Goal: Task Accomplishment & Management: Use online tool/utility

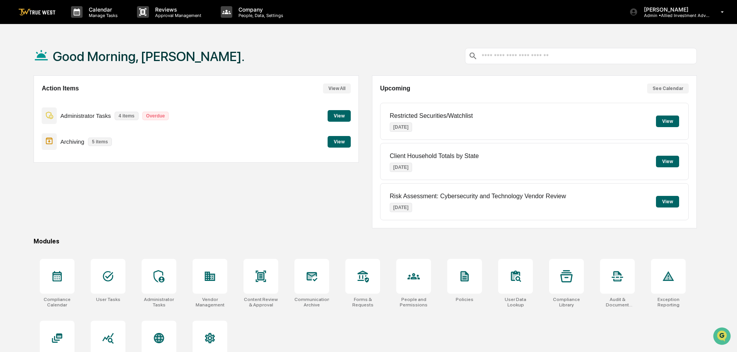
click at [335, 139] on button "View" at bounding box center [339, 142] width 23 height 12
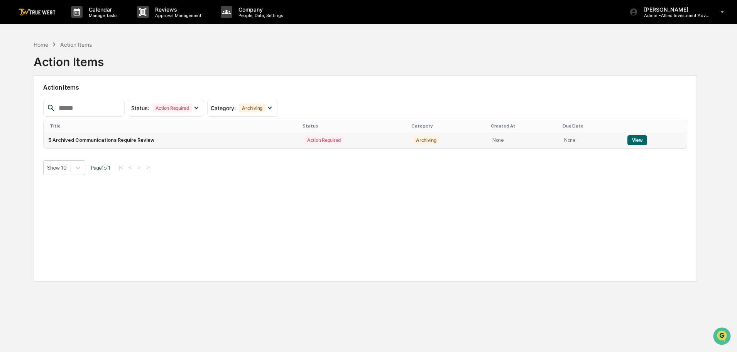
click at [634, 141] on button "View" at bounding box center [638, 140] width 20 height 10
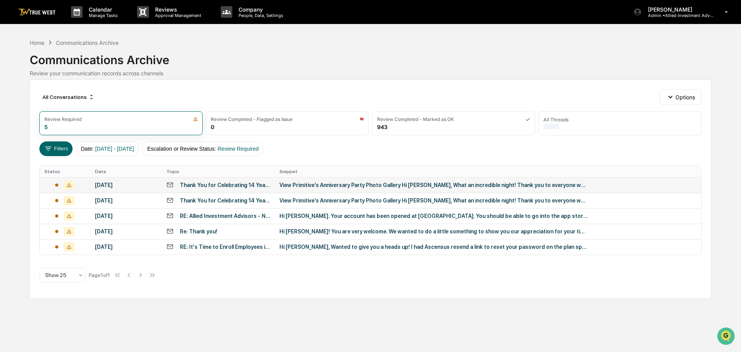
click at [352, 186] on div "View Primitive’s Anniversary Party Photo Gallery Hi [PERSON_NAME], What an incr…" at bounding box center [434, 185] width 309 height 6
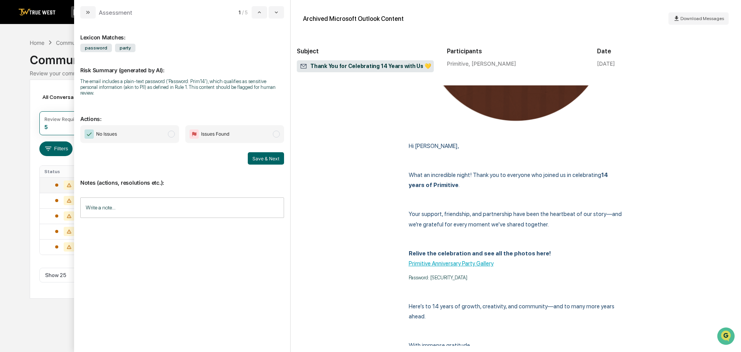
scroll to position [193, 0]
click at [171, 130] on span "modal" at bounding box center [171, 133] width 7 height 7
click at [257, 152] on button "Save & Next" at bounding box center [266, 158] width 36 height 12
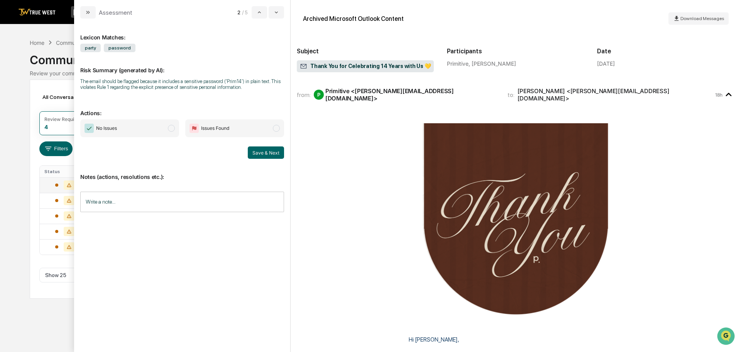
click at [171, 127] on span "modal" at bounding box center [171, 128] width 7 height 7
click at [261, 152] on button "Save & Next" at bounding box center [266, 152] width 36 height 12
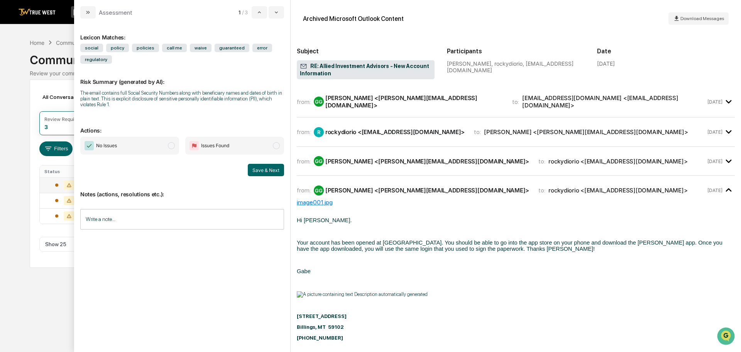
click at [171, 145] on span "modal" at bounding box center [171, 145] width 7 height 7
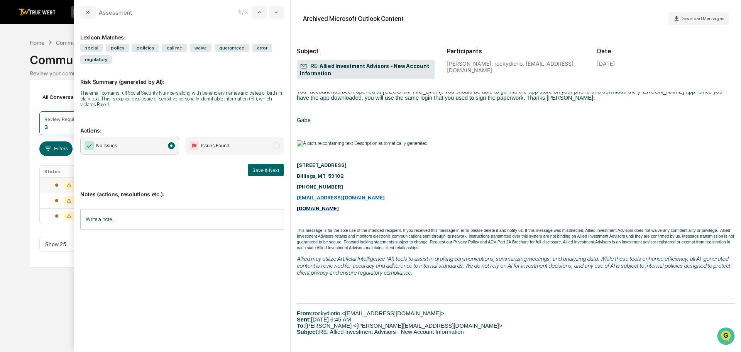
scroll to position [116, 0]
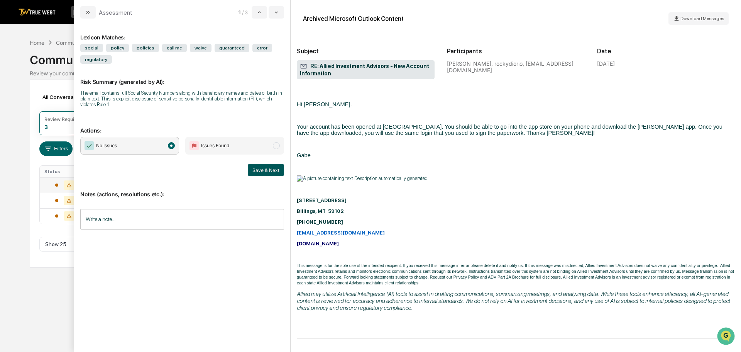
click at [266, 169] on button "Save & Next" at bounding box center [266, 170] width 36 height 12
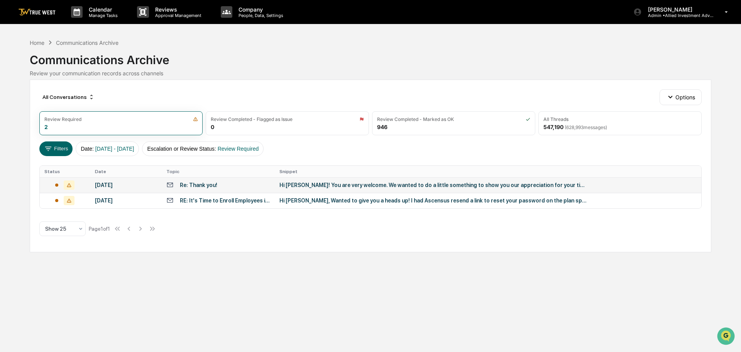
click at [19, 46] on div "Calendar Manage Tasks Reviews Approval Management Company People, Data, Setting…" at bounding box center [370, 176] width 741 height 352
click at [293, 202] on div "Hi Lindsay, Wanted to give you a heads up! I had Ascensus resend a link to rese…" at bounding box center [434, 200] width 309 height 6
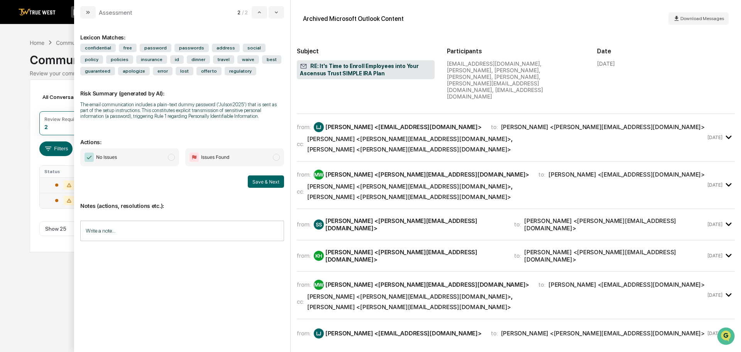
scroll to position [579, 0]
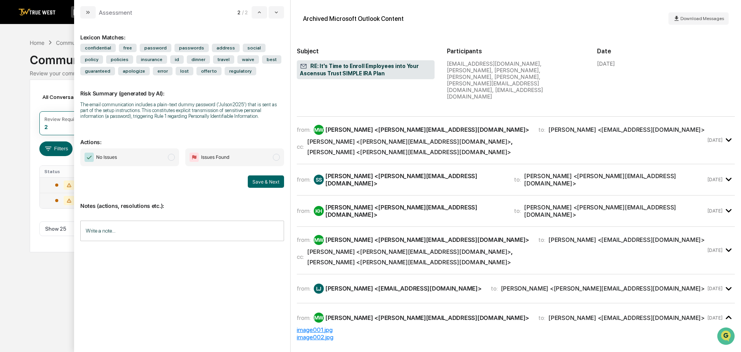
click at [171, 156] on span "modal" at bounding box center [171, 157] width 7 height 7
click at [260, 181] on button "Save & Next" at bounding box center [266, 181] width 36 height 12
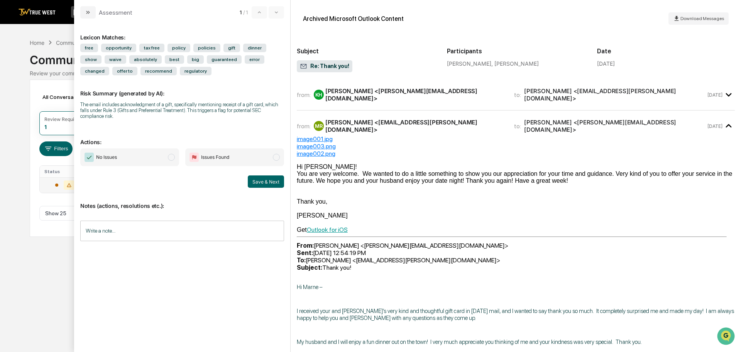
click at [13, 42] on div "Calendar Manage Tasks Reviews Approval Management Company People, Data, Setting…" at bounding box center [370, 176] width 741 height 352
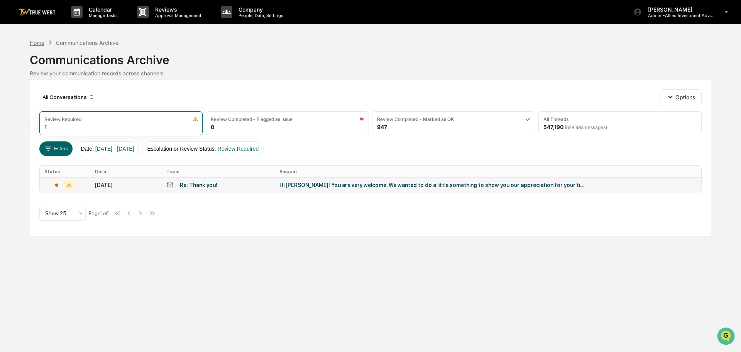
click at [39, 45] on div "Home" at bounding box center [37, 42] width 15 height 7
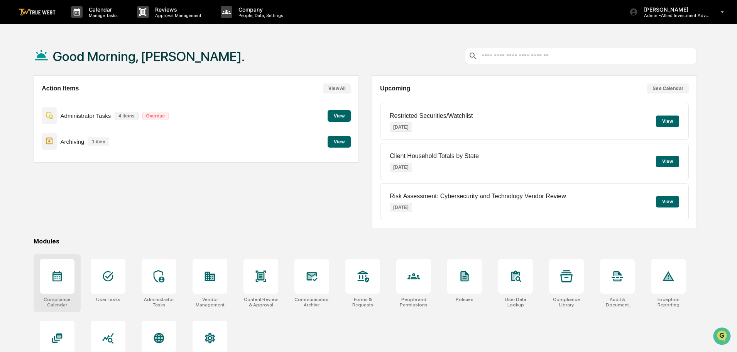
click at [59, 280] on icon at bounding box center [57, 276] width 9 height 10
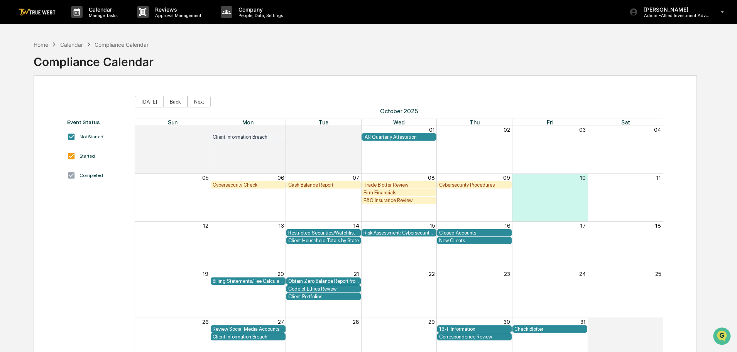
click at [317, 183] on div "Cash Balance Report" at bounding box center [323, 185] width 71 height 6
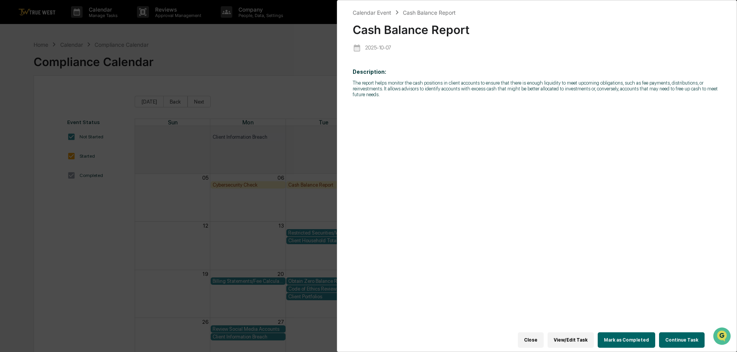
click at [684, 334] on button "Continue Task" at bounding box center [682, 339] width 46 height 15
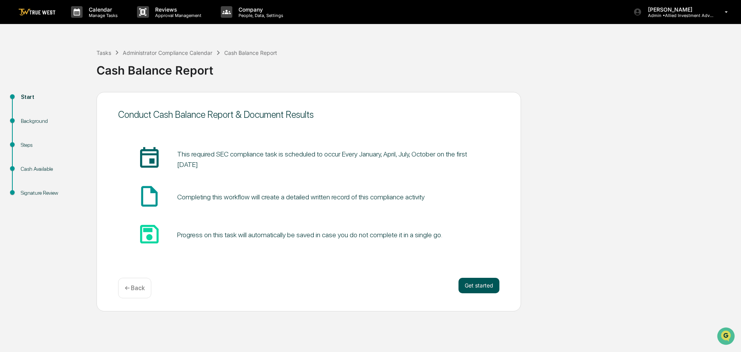
click at [482, 282] on button "Get started" at bounding box center [479, 285] width 41 height 15
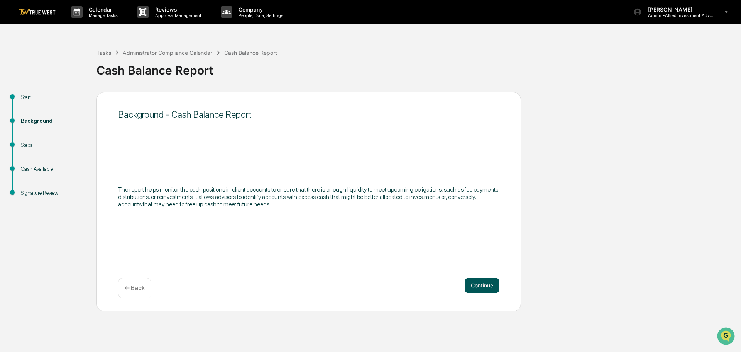
click at [480, 284] on button "Continue" at bounding box center [482, 285] width 35 height 15
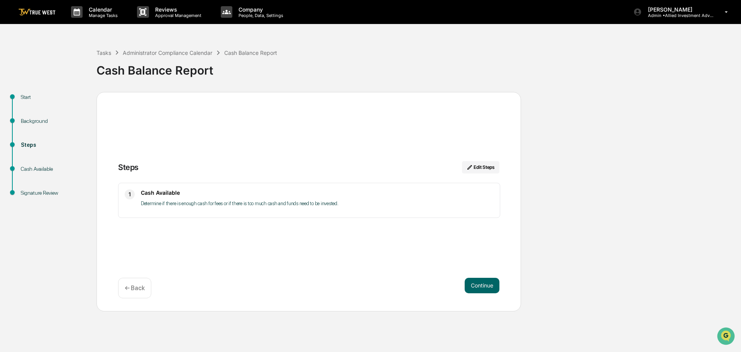
click at [480, 284] on button "Continue" at bounding box center [482, 285] width 35 height 15
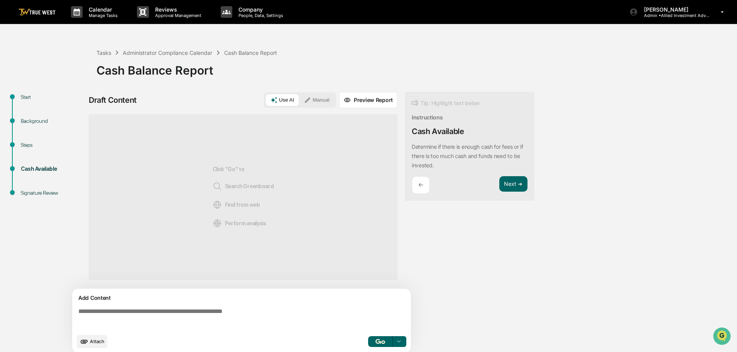
click at [321, 100] on button "Manual" at bounding box center [317, 100] width 35 height 12
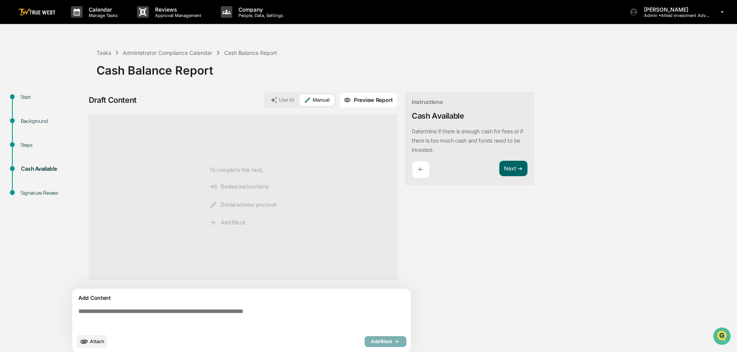
click at [76, 312] on textarea at bounding box center [243, 319] width 336 height 28
paste textarea "**********"
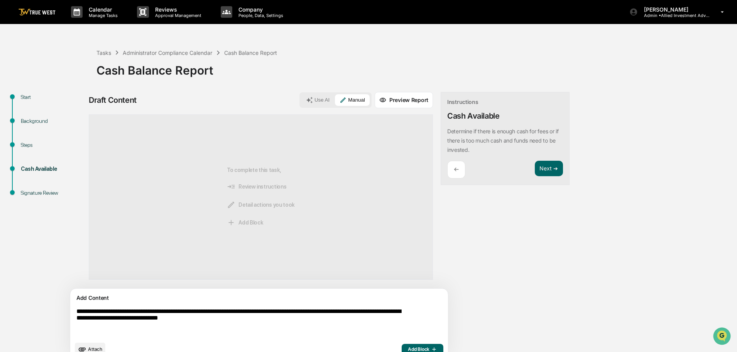
scroll to position [14, 0]
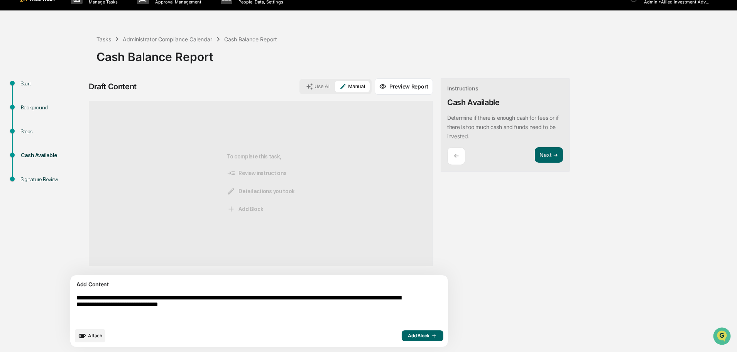
type textarea "**********"
click at [408, 334] on span "Add Block" at bounding box center [422, 335] width 29 height 6
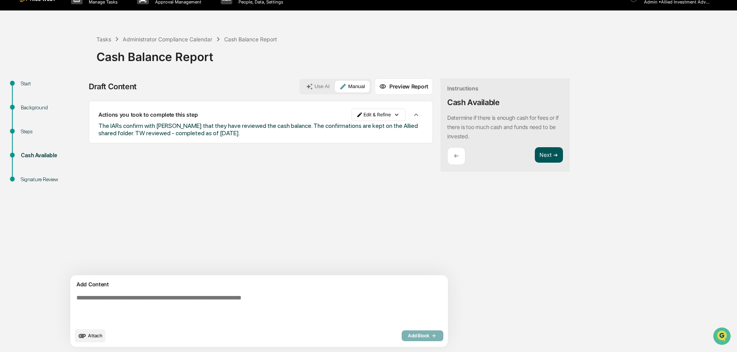
click at [535, 154] on button "Next ➔" at bounding box center [549, 155] width 28 height 16
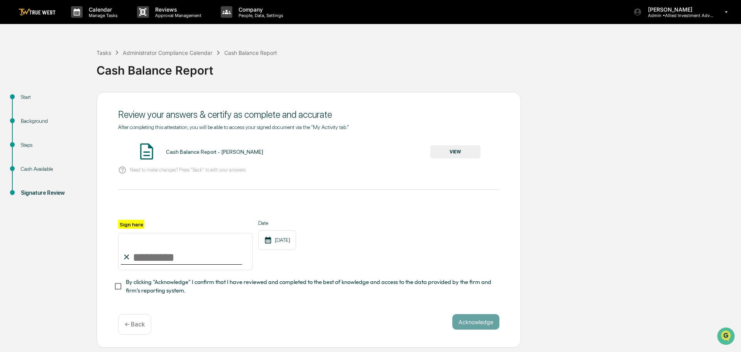
click at [453, 150] on button "VIEW" at bounding box center [455, 151] width 50 height 13
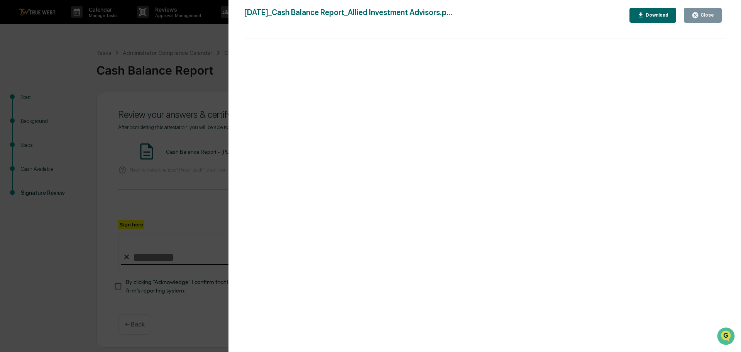
click at [157, 60] on div "Version History 10/10/2025, 02:19 PM Tammy Steffen 2025-10-10_Cash Balance Repo…" at bounding box center [370, 176] width 741 height 352
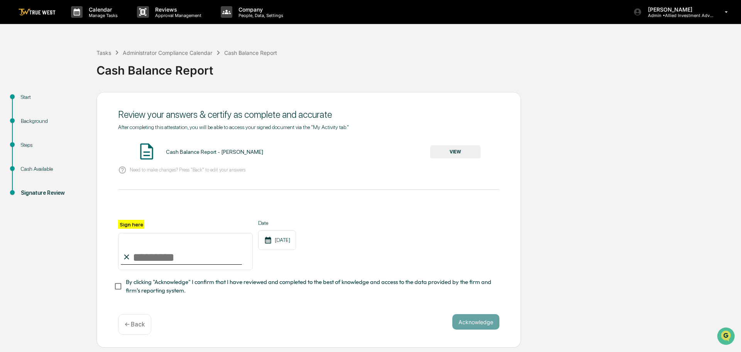
click at [164, 256] on input "Sign here" at bounding box center [185, 251] width 135 height 37
type input "**********"
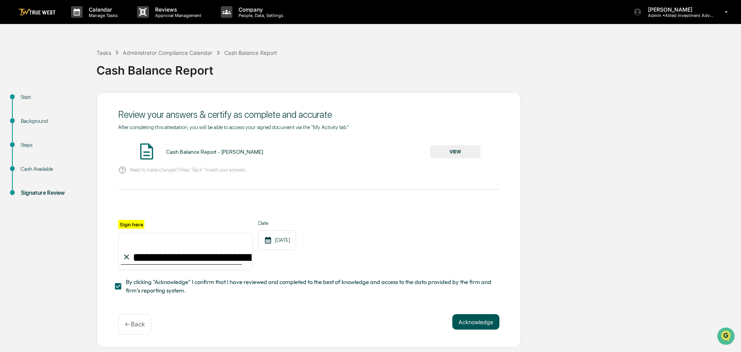
click at [476, 324] on button "Acknowledge" at bounding box center [475, 321] width 47 height 15
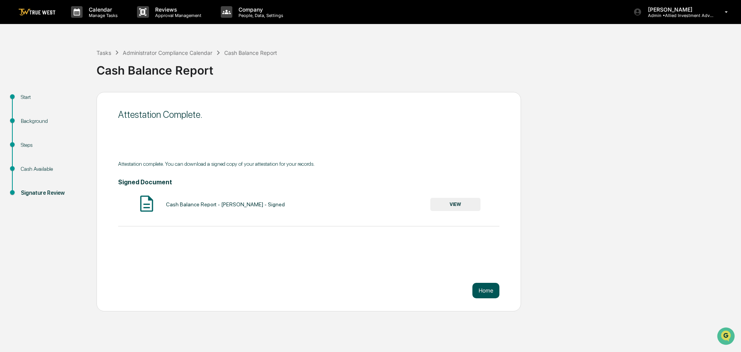
click at [485, 291] on button "Home" at bounding box center [486, 290] width 27 height 15
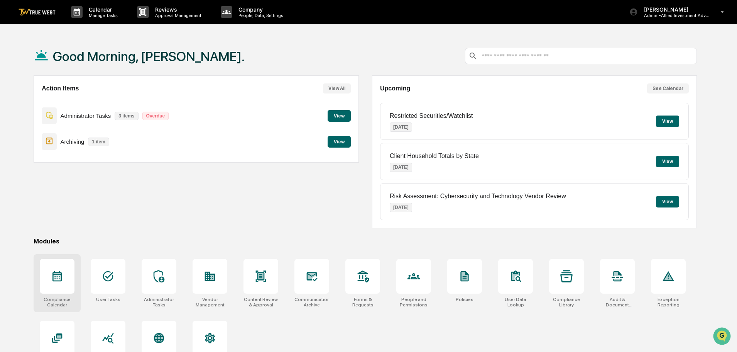
click at [57, 280] on icon at bounding box center [57, 276] width 9 height 10
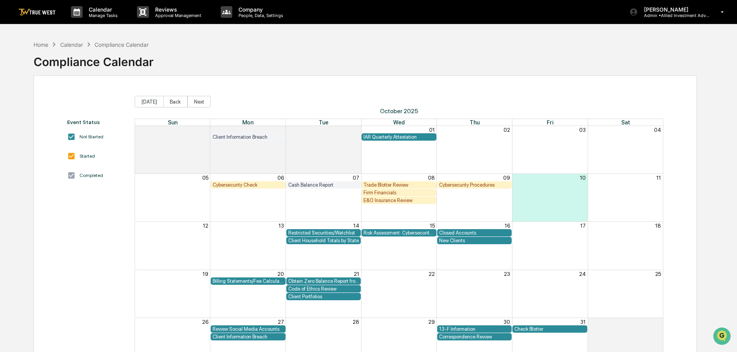
click at [458, 240] on div "New Clients" at bounding box center [474, 240] width 71 height 6
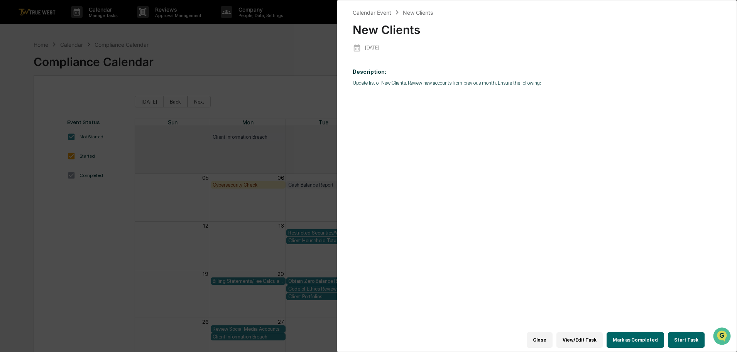
click at [683, 336] on button "Start Task" at bounding box center [686, 339] width 37 height 15
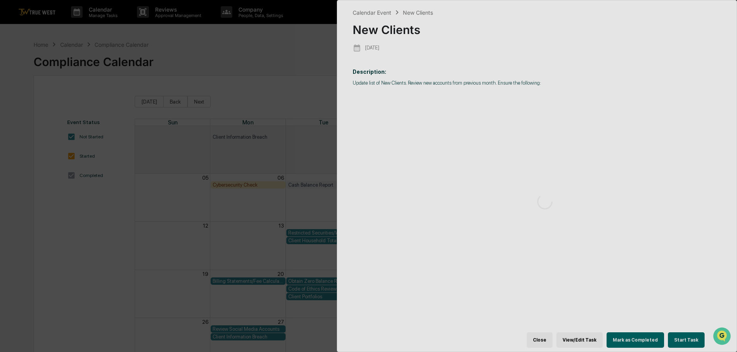
click at [683, 336] on div at bounding box center [544, 201] width 415 height 402
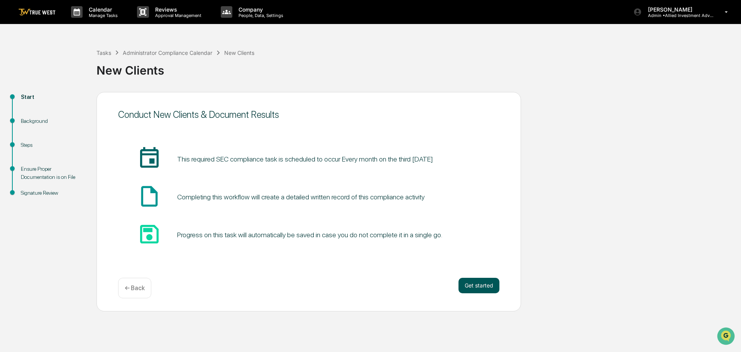
click at [474, 283] on button "Get started" at bounding box center [479, 285] width 41 height 15
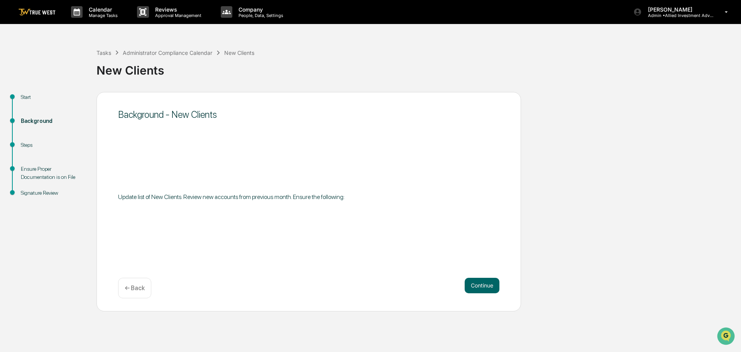
click at [474, 283] on button "Continue" at bounding box center [482, 285] width 35 height 15
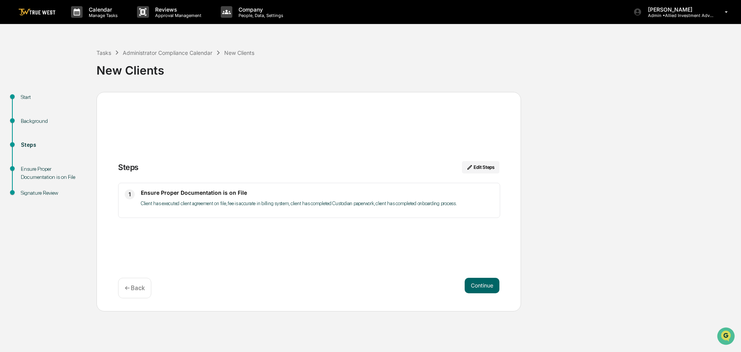
click at [474, 283] on button "Continue" at bounding box center [482, 285] width 35 height 15
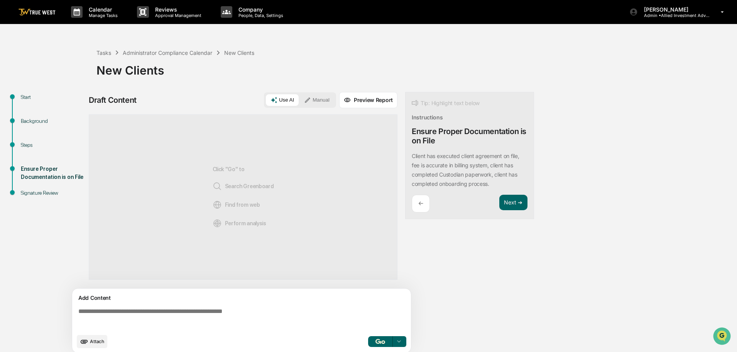
click at [319, 95] on button "Manual" at bounding box center [317, 100] width 35 height 12
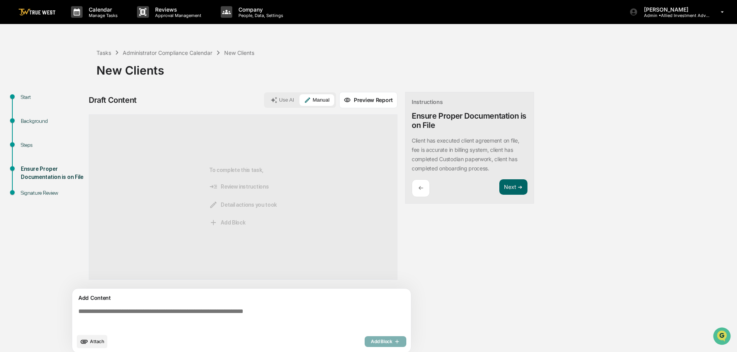
click at [75, 310] on div "Add Content Attach Add Block" at bounding box center [241, 320] width 339 height 64
click at [81, 310] on textarea at bounding box center [243, 319] width 336 height 28
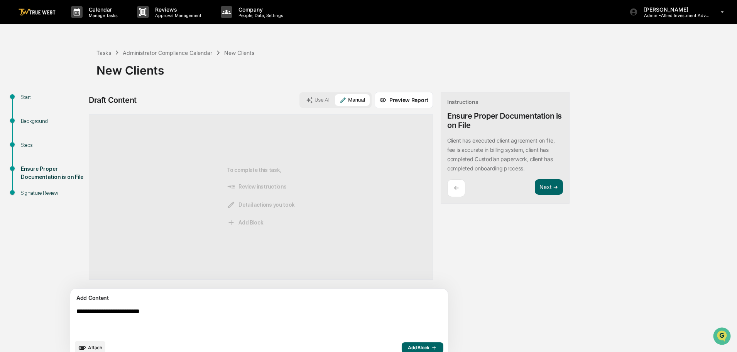
type textarea "**********"
click at [408, 345] on span "Add Block" at bounding box center [422, 347] width 29 height 6
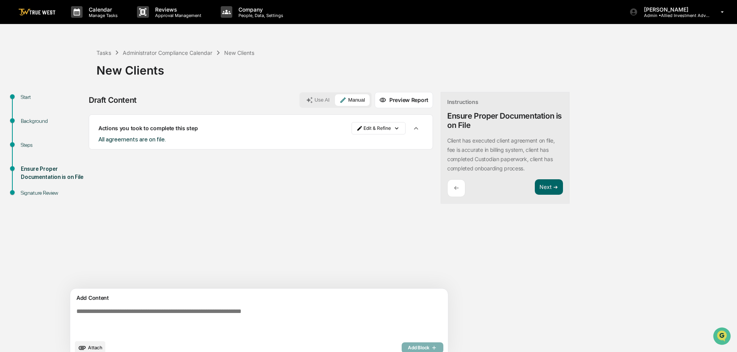
click at [93, 346] on span "Attach" at bounding box center [95, 347] width 14 height 6
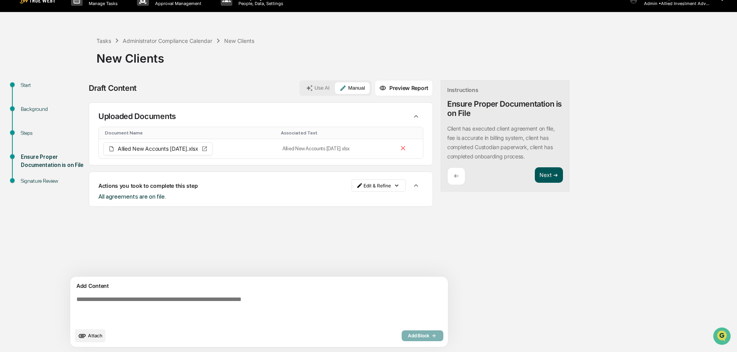
click at [535, 175] on button "Next ➔" at bounding box center [549, 175] width 28 height 16
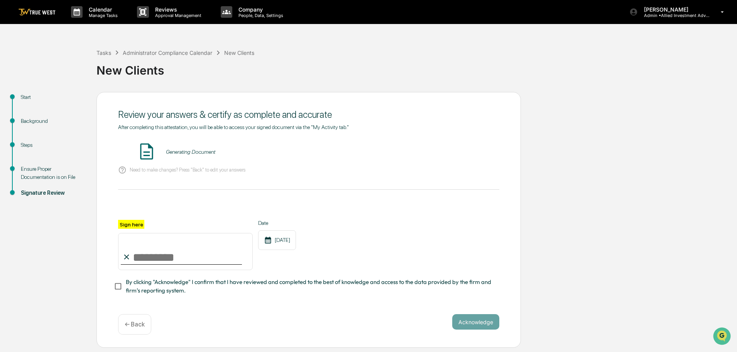
scroll to position [0, 0]
click at [459, 151] on button "VIEW" at bounding box center [455, 151] width 50 height 13
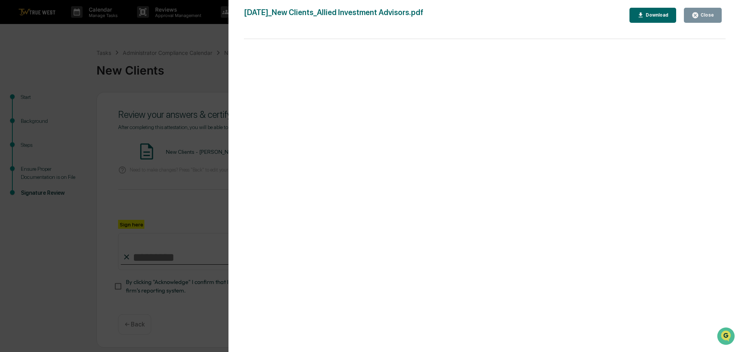
click at [190, 58] on div "Version History 10/10/2025, 02:21 PM Tammy Steffen 2025-10-10_New Clients_Allie…" at bounding box center [370, 176] width 741 height 352
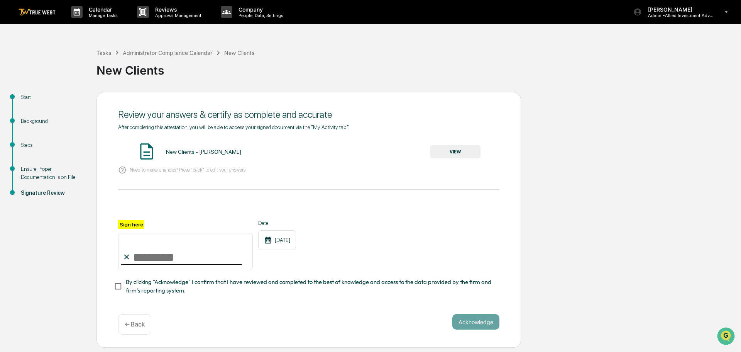
click at [156, 254] on input "Sign here" at bounding box center [185, 251] width 135 height 37
type input "**********"
click at [481, 321] on button "Acknowledge" at bounding box center [475, 321] width 47 height 15
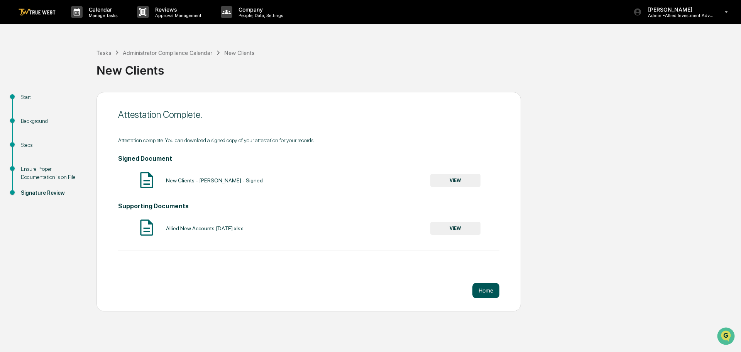
click at [486, 288] on button "Home" at bounding box center [486, 290] width 27 height 15
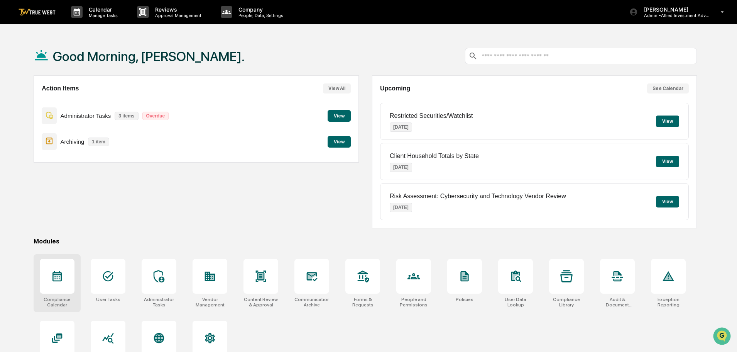
click at [56, 276] on icon at bounding box center [57, 276] width 12 height 12
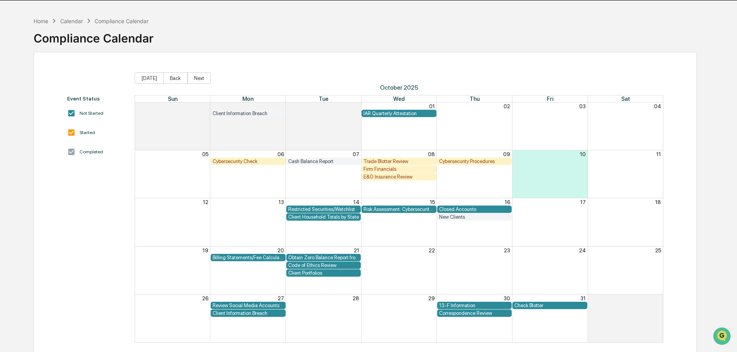
scroll to position [37, 0]
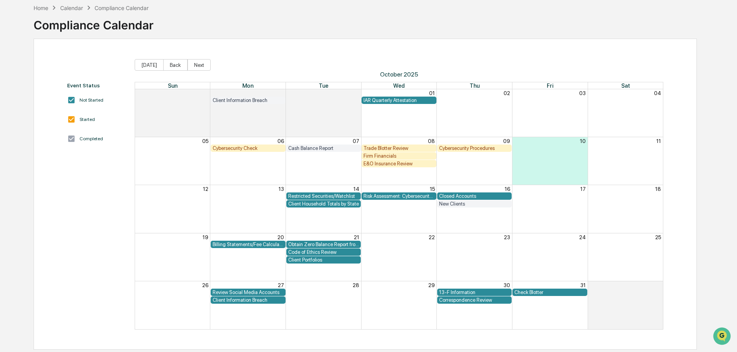
click at [465, 300] on div "Correspondence Review" at bounding box center [474, 300] width 71 height 6
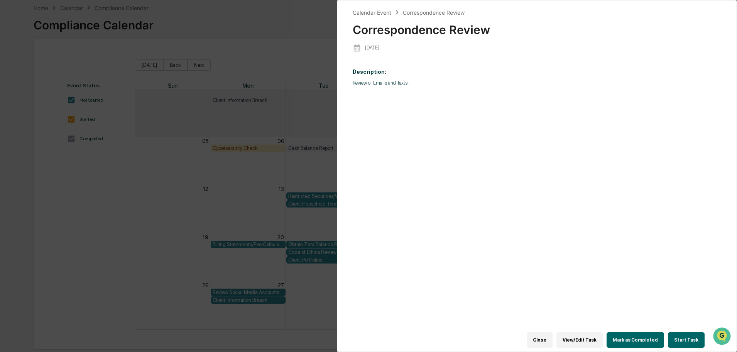
click at [684, 335] on button "Start Task" at bounding box center [686, 339] width 37 height 15
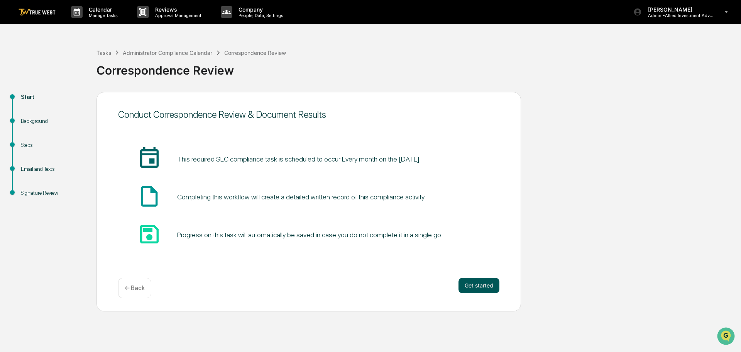
click at [485, 285] on button "Get started" at bounding box center [479, 285] width 41 height 15
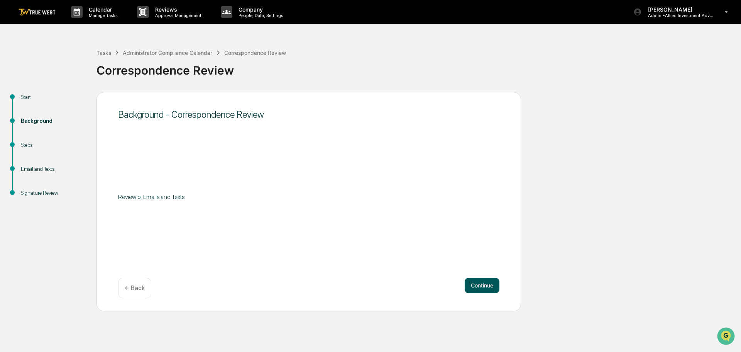
click at [483, 285] on button "Continue" at bounding box center [482, 285] width 35 height 15
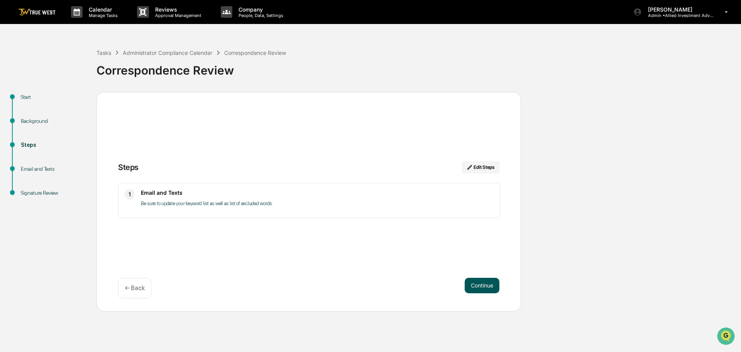
click at [481, 285] on button "Continue" at bounding box center [482, 285] width 35 height 15
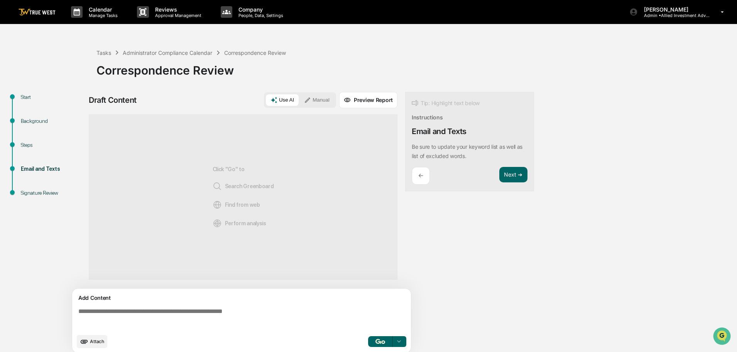
click at [319, 96] on button "Manual" at bounding box center [317, 100] width 35 height 12
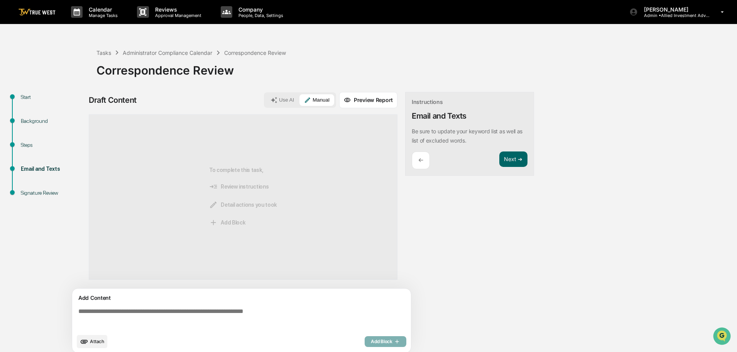
click at [78, 313] on textarea at bounding box center [243, 319] width 336 height 28
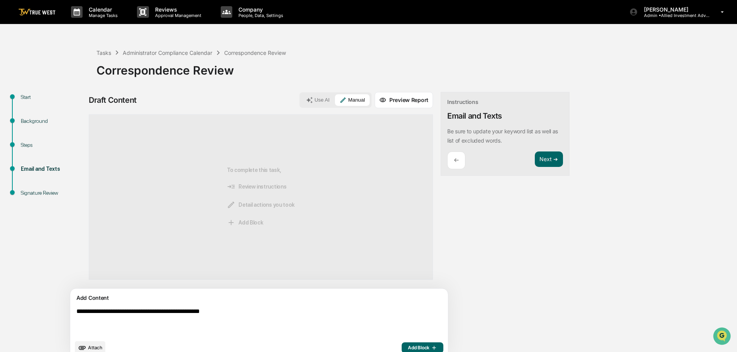
type textarea "**********"
click at [408, 344] on span "Add Block" at bounding box center [422, 347] width 29 height 6
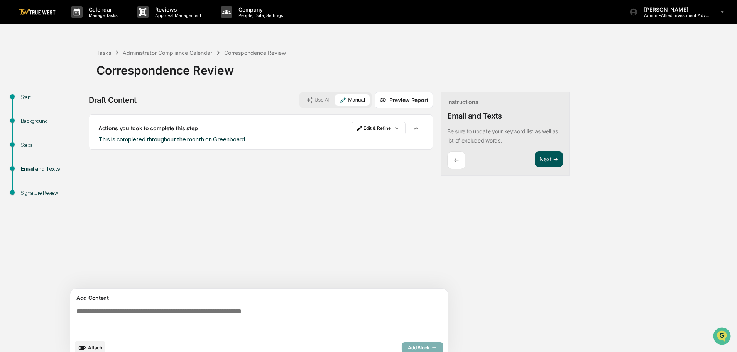
click at [535, 156] on button "Next ➔" at bounding box center [549, 159] width 28 height 16
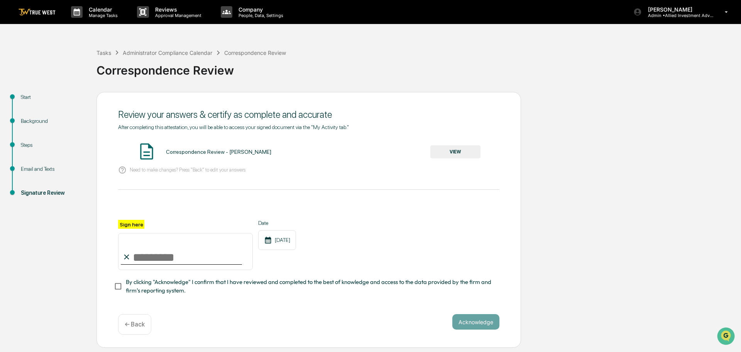
click at [458, 147] on button "VIEW" at bounding box center [455, 151] width 50 height 13
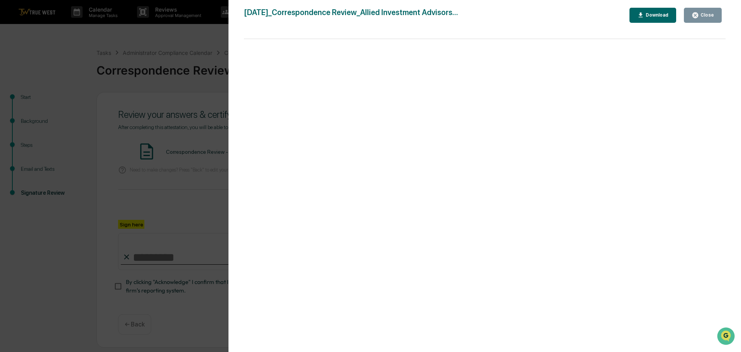
click at [193, 36] on div "Version History 10/10/2025, 02:21 PM Tammy Steffen 2025-10-10_Correspondence Re…" at bounding box center [370, 176] width 741 height 352
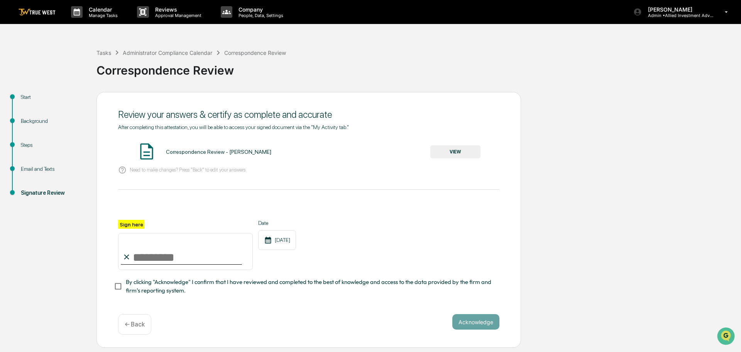
click at [158, 250] on input "Sign here" at bounding box center [185, 251] width 135 height 37
type input "**********"
click at [468, 324] on button "Acknowledge" at bounding box center [475, 321] width 47 height 15
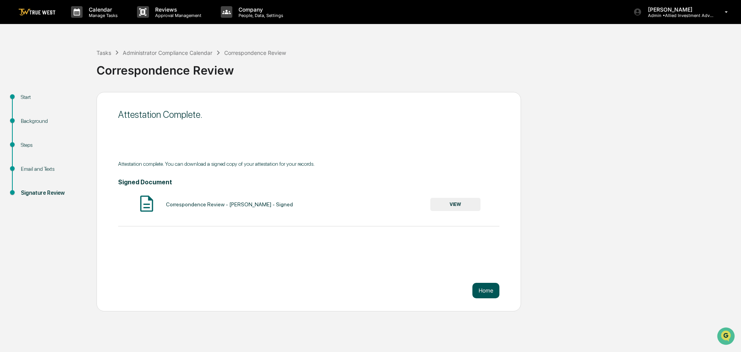
click at [483, 291] on button "Home" at bounding box center [486, 290] width 27 height 15
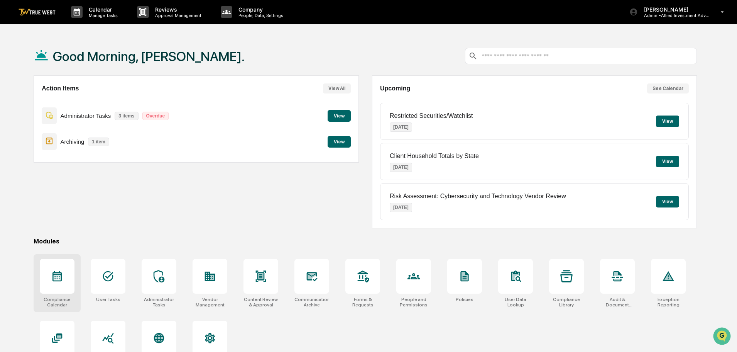
click at [53, 288] on div at bounding box center [57, 276] width 35 height 35
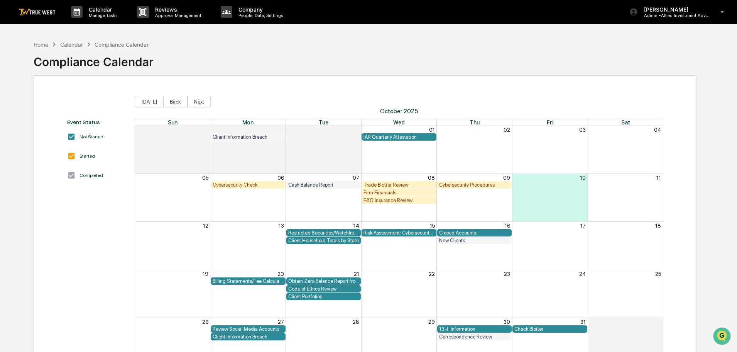
click at [229, 280] on div "Billing Statements/Fee Calculations Report" at bounding box center [248, 281] width 71 height 6
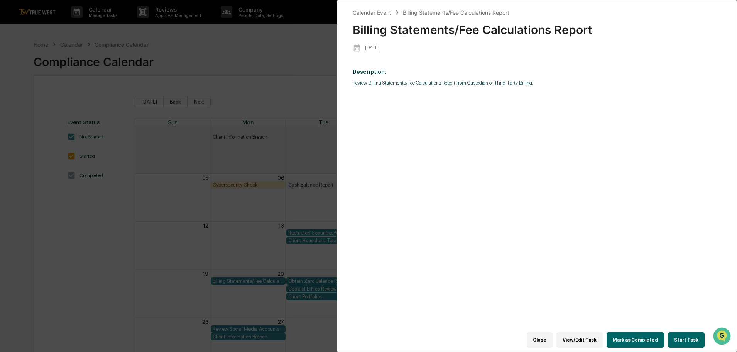
click at [681, 334] on button "Start Task" at bounding box center [686, 339] width 37 height 15
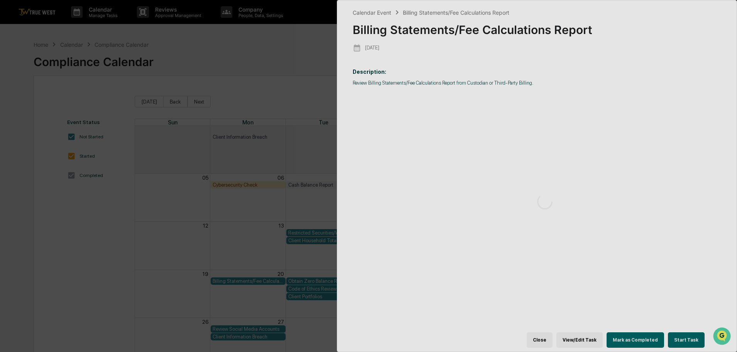
click at [681, 334] on div at bounding box center [544, 201] width 415 height 402
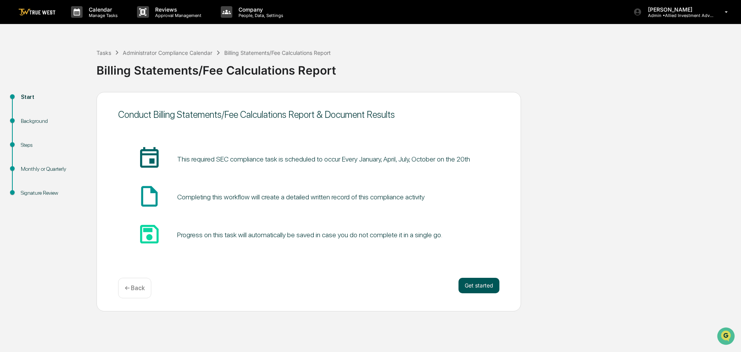
click at [478, 284] on button "Get started" at bounding box center [479, 285] width 41 height 15
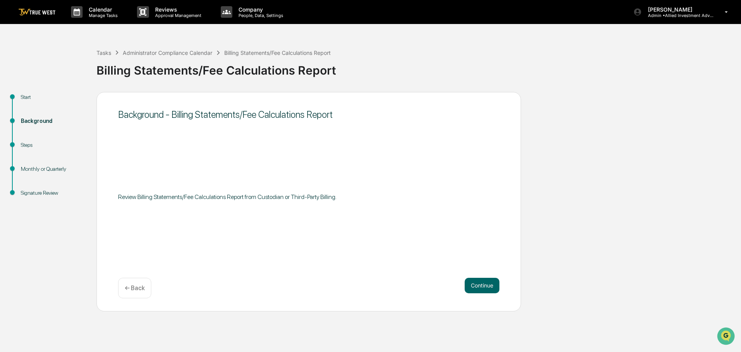
click at [478, 284] on button "Continue" at bounding box center [482, 285] width 35 height 15
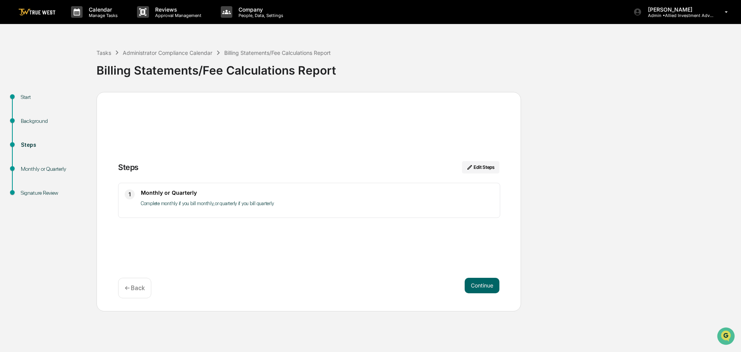
click at [478, 284] on button "Continue" at bounding box center [482, 285] width 35 height 15
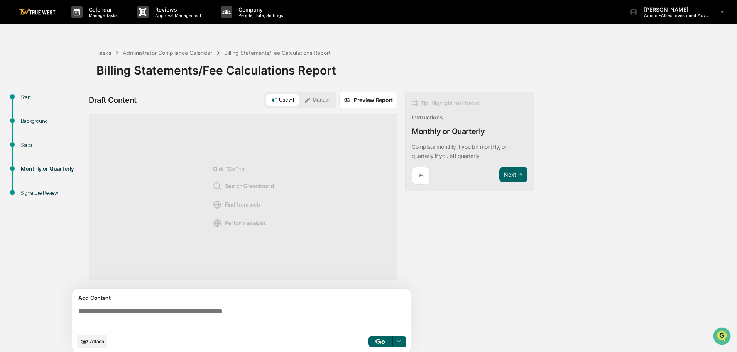
click at [320, 96] on button "Manual" at bounding box center [317, 100] width 35 height 12
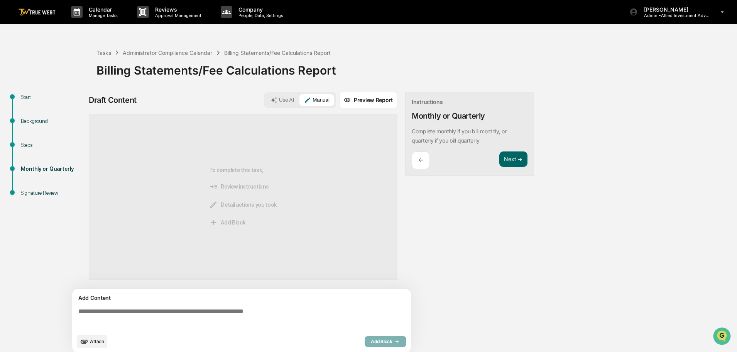
click at [77, 310] on textarea at bounding box center [243, 319] width 336 height 28
paste textarea "**********"
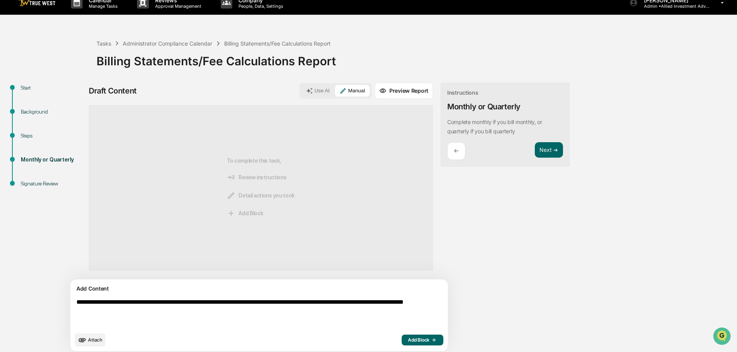
scroll to position [14, 0]
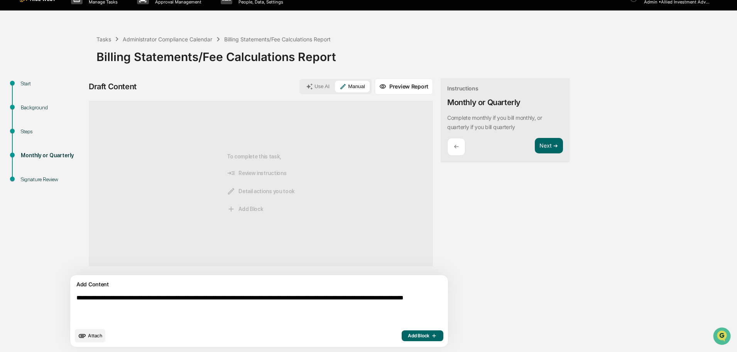
type textarea "**********"
click at [408, 334] on span "Add Block" at bounding box center [422, 335] width 29 height 6
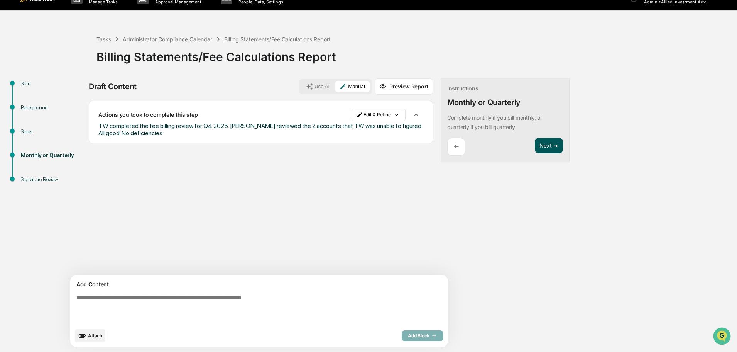
click at [535, 145] on button "Next ➔" at bounding box center [549, 146] width 28 height 16
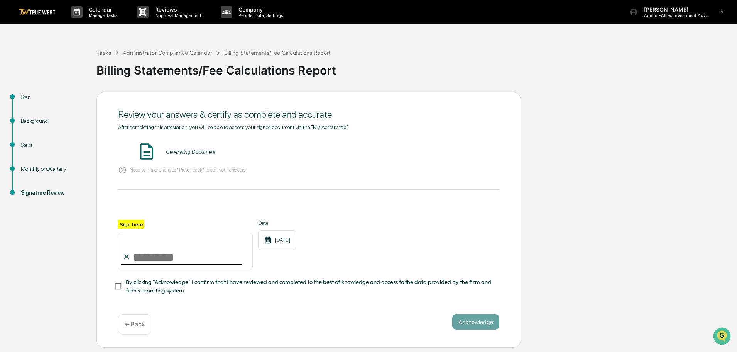
scroll to position [0, 0]
click at [449, 152] on button "VIEW" at bounding box center [455, 151] width 50 height 13
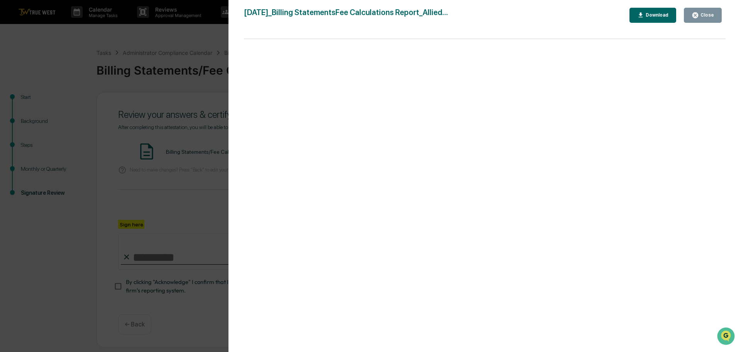
click at [197, 44] on div "Version History [DATE] 02:22 PM [PERSON_NAME] [DATE]_Billing StatementsFee Calc…" at bounding box center [370, 176] width 741 height 352
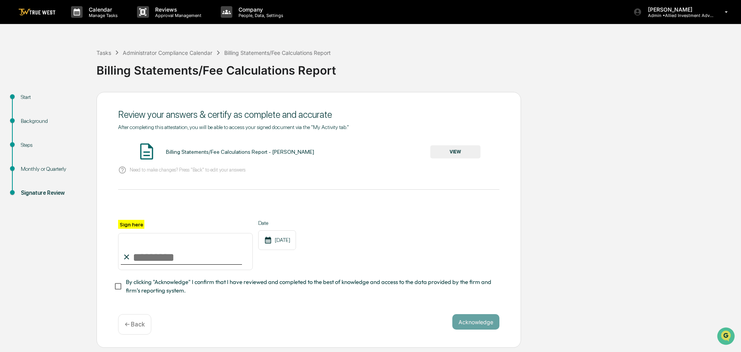
click at [154, 254] on input "Sign here" at bounding box center [185, 251] width 135 height 37
type input "**********"
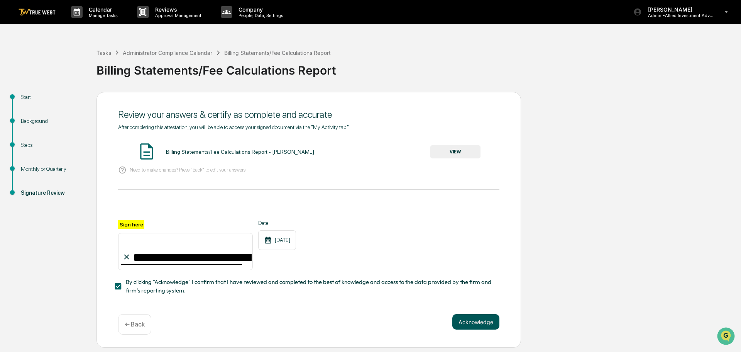
click at [476, 323] on button "Acknowledge" at bounding box center [475, 321] width 47 height 15
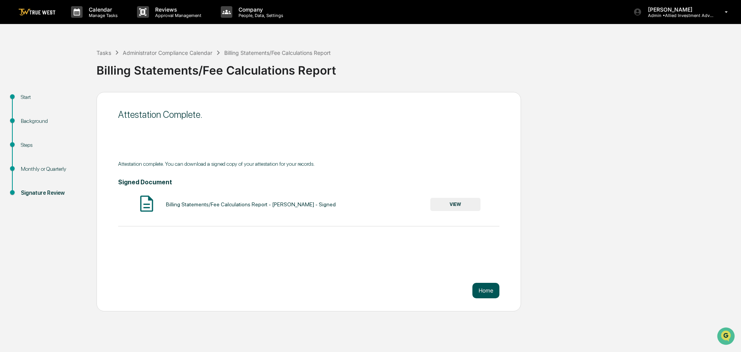
click at [488, 291] on button "Home" at bounding box center [486, 290] width 27 height 15
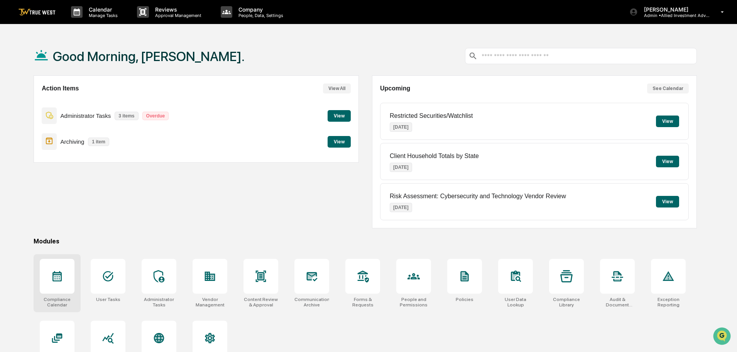
click at [51, 276] on icon at bounding box center [57, 276] width 12 height 12
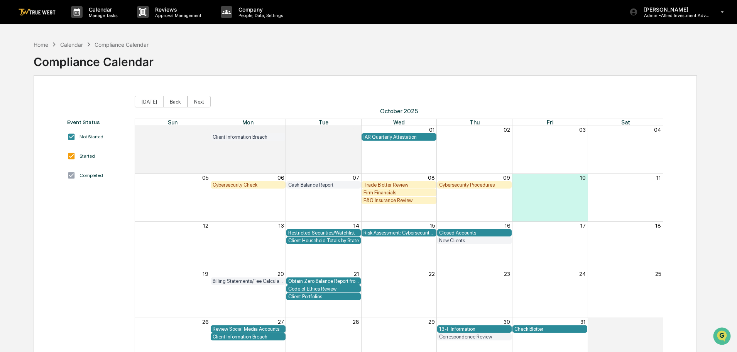
click at [239, 337] on div "Client Information Breach" at bounding box center [248, 337] width 71 height 6
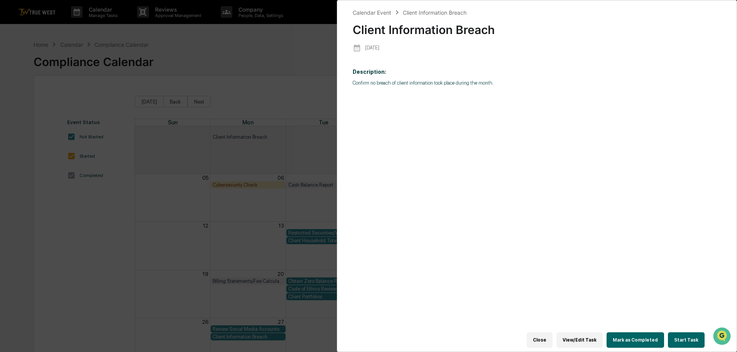
click at [688, 334] on button "Start Task" at bounding box center [686, 339] width 37 height 15
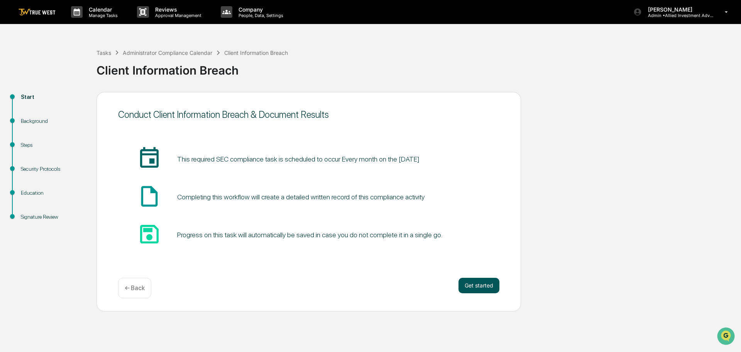
click at [479, 283] on button "Get started" at bounding box center [479, 285] width 41 height 15
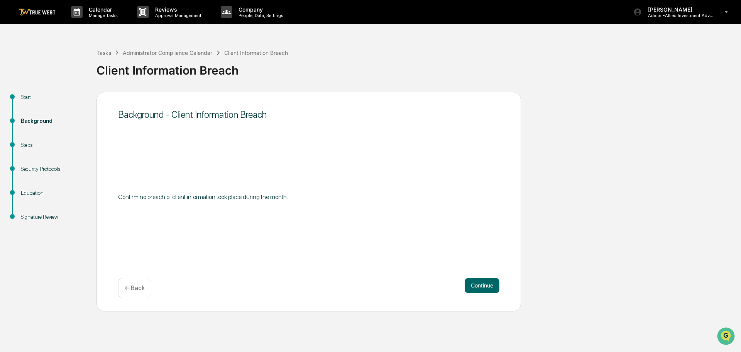
click at [479, 283] on button "Continue" at bounding box center [482, 285] width 35 height 15
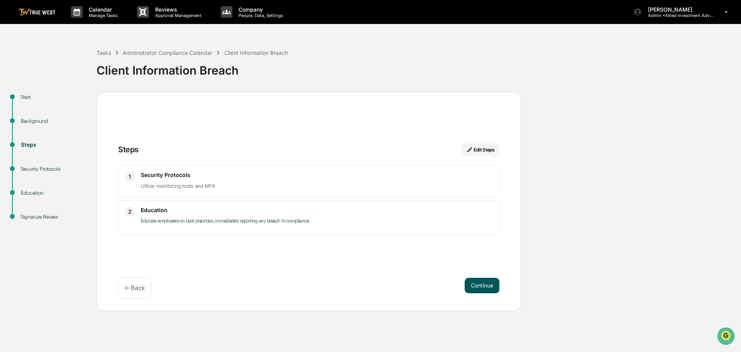
click at [474, 281] on button "Continue" at bounding box center [482, 285] width 35 height 15
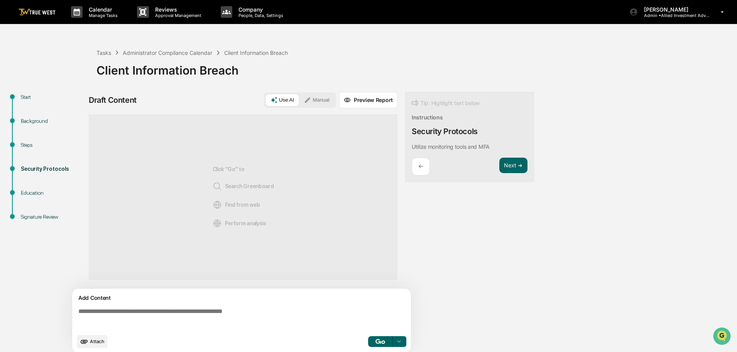
click at [317, 96] on button "Manual" at bounding box center [317, 100] width 35 height 12
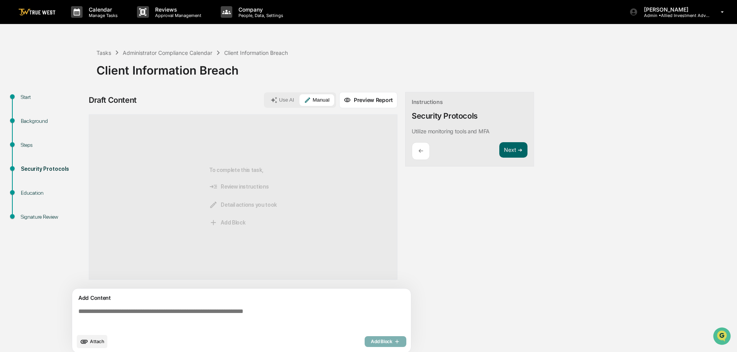
click at [77, 312] on textarea at bounding box center [243, 319] width 336 height 28
paste textarea "**********"
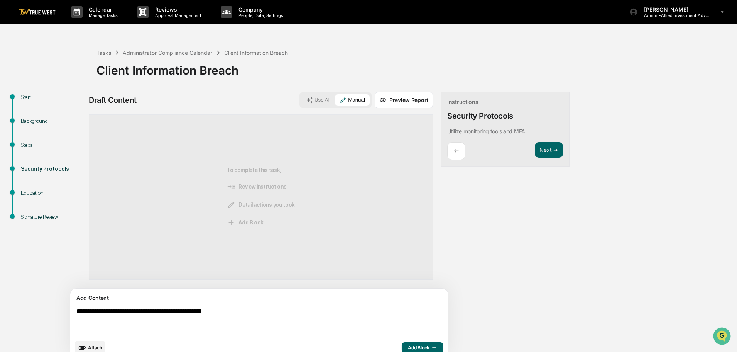
type textarea "**********"
click at [408, 346] on span "Add Block" at bounding box center [422, 347] width 29 height 6
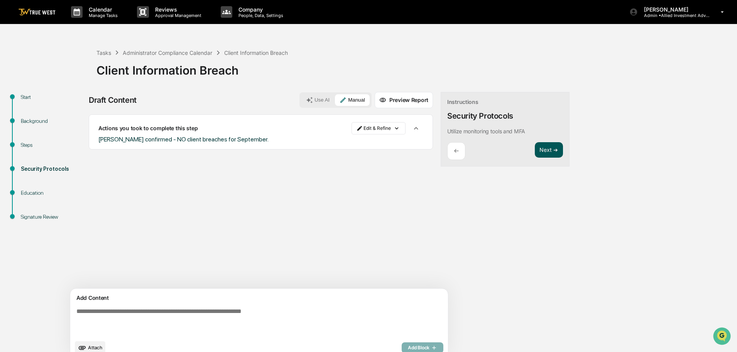
click at [535, 149] on button "Next ➔" at bounding box center [549, 150] width 28 height 16
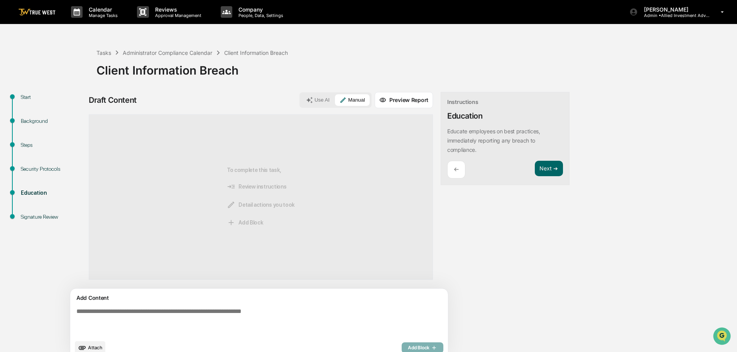
paste textarea "**********"
type textarea "**********"
click at [408, 347] on span "Add Block" at bounding box center [422, 347] width 29 height 6
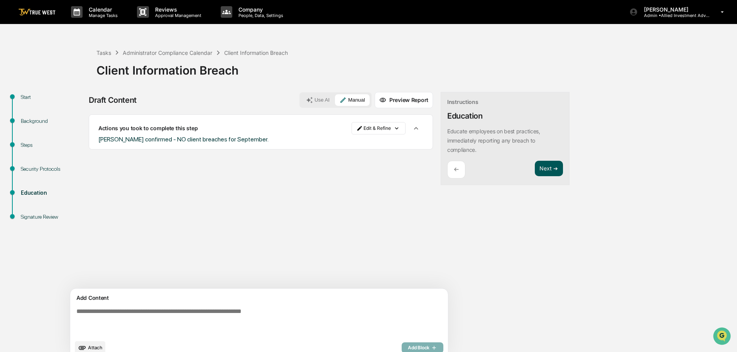
click at [535, 169] on button "Next ➔" at bounding box center [549, 169] width 28 height 16
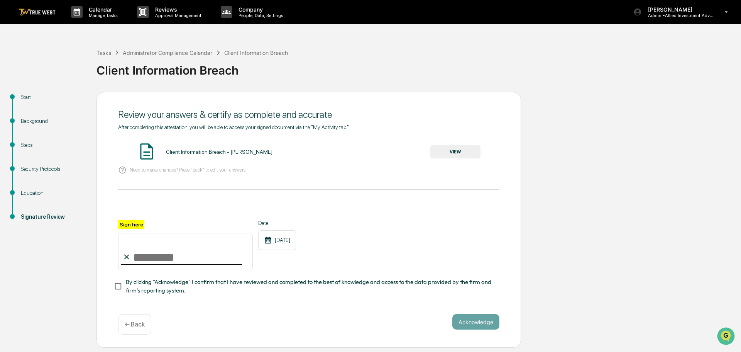
click at [454, 149] on button "VIEW" at bounding box center [455, 151] width 50 height 13
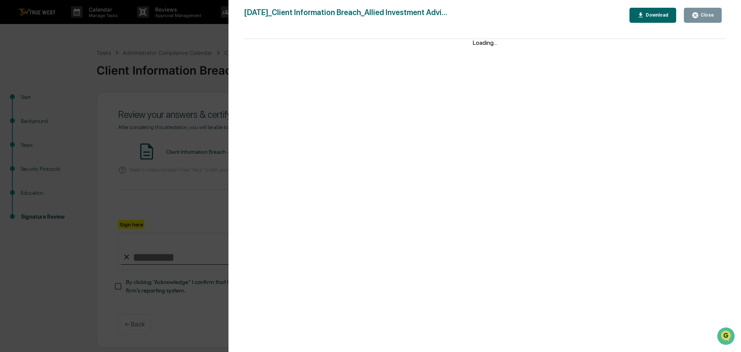
click at [208, 51] on div "Version History 10/10/2025, 02:23 PM Tammy Steffen 2025-10-10_Client Informatio…" at bounding box center [370, 176] width 741 height 352
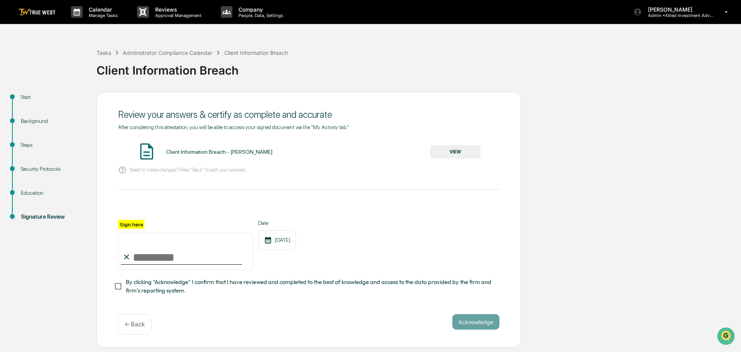
click at [153, 261] on input "Sign here" at bounding box center [185, 251] width 135 height 37
type input "**********"
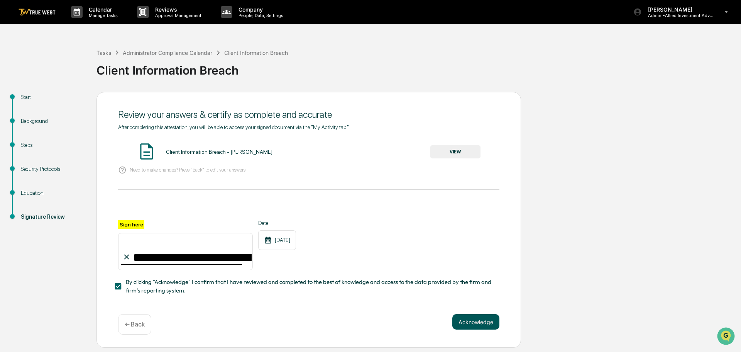
click at [468, 322] on button "Acknowledge" at bounding box center [475, 321] width 47 height 15
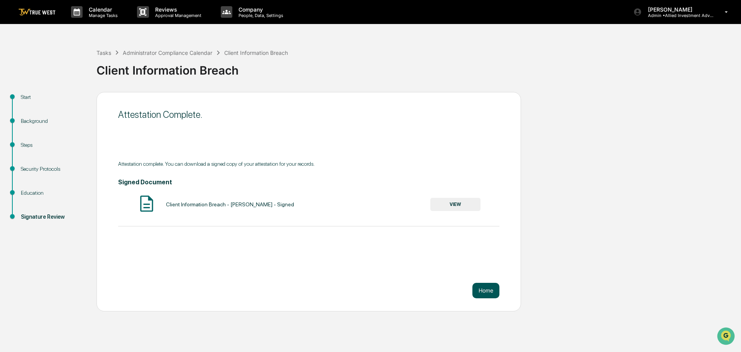
click at [484, 287] on button "Home" at bounding box center [486, 290] width 27 height 15
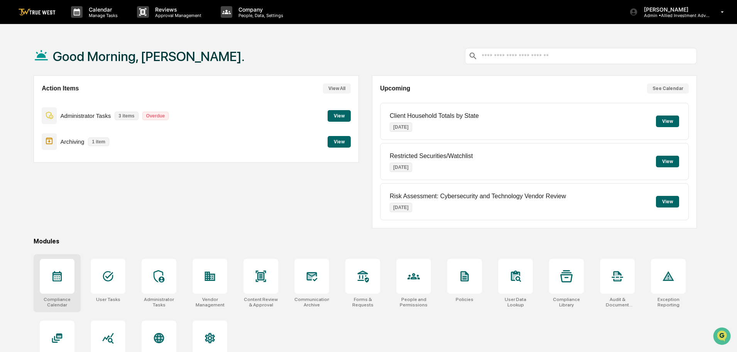
click at [56, 277] on icon at bounding box center [57, 276] width 12 height 12
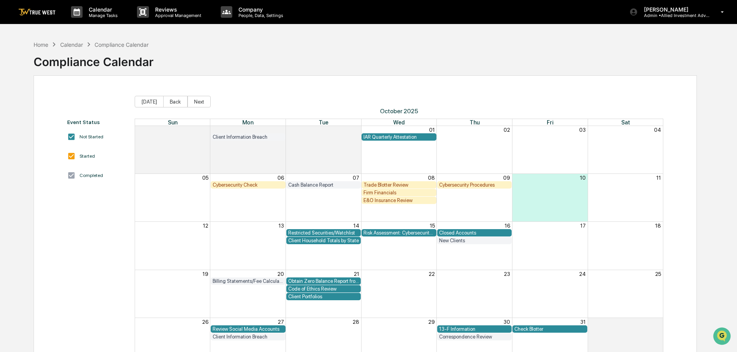
click at [457, 232] on div "Closed Accounts" at bounding box center [474, 233] width 71 height 6
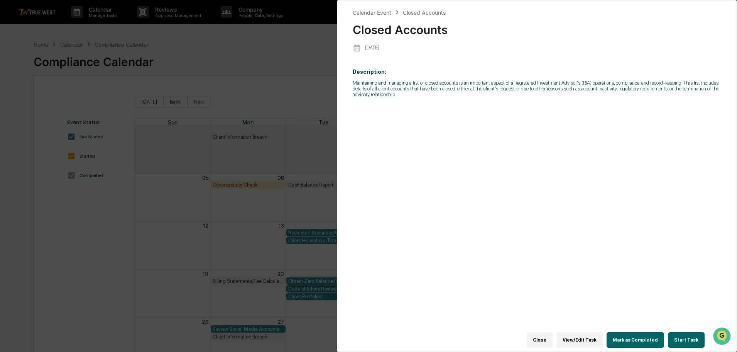
click at [689, 338] on button "Start Task" at bounding box center [686, 339] width 37 height 15
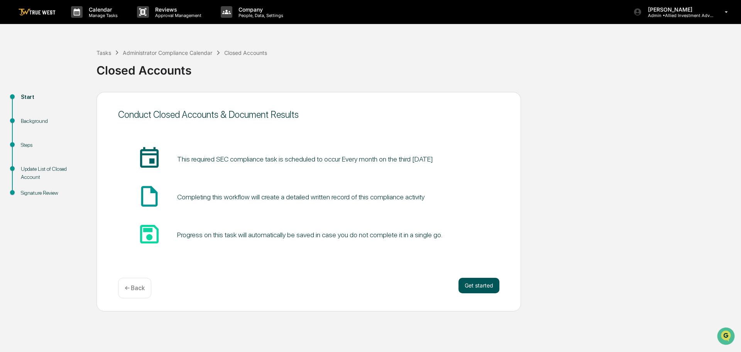
click at [484, 285] on button "Get started" at bounding box center [479, 285] width 41 height 15
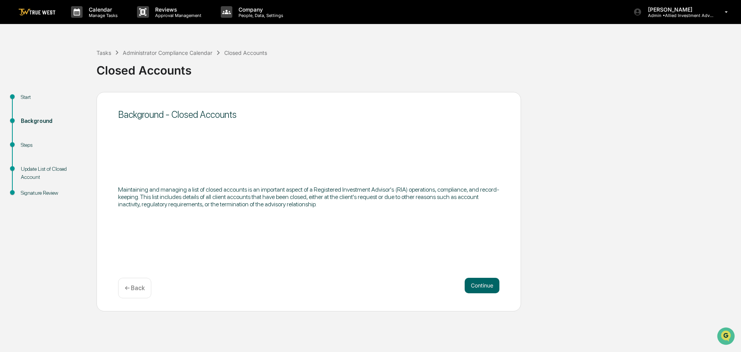
click at [484, 285] on button "Continue" at bounding box center [482, 285] width 35 height 15
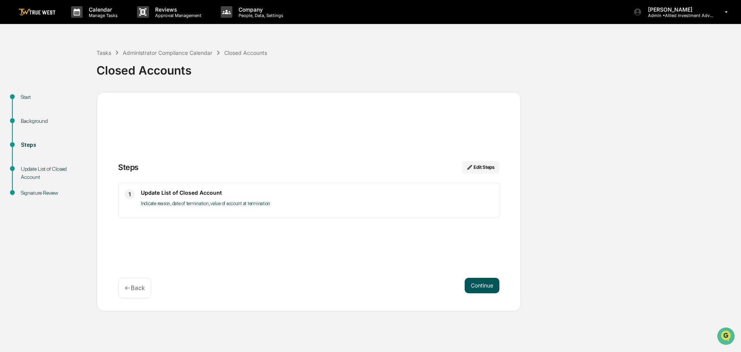
click at [479, 285] on button "Continue" at bounding box center [482, 285] width 35 height 15
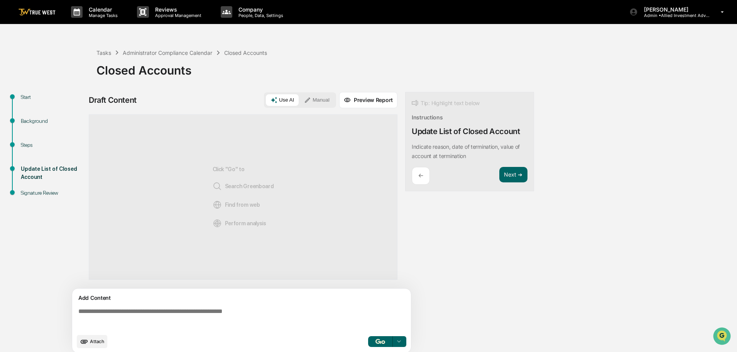
click at [317, 98] on button "Manual" at bounding box center [317, 100] width 35 height 12
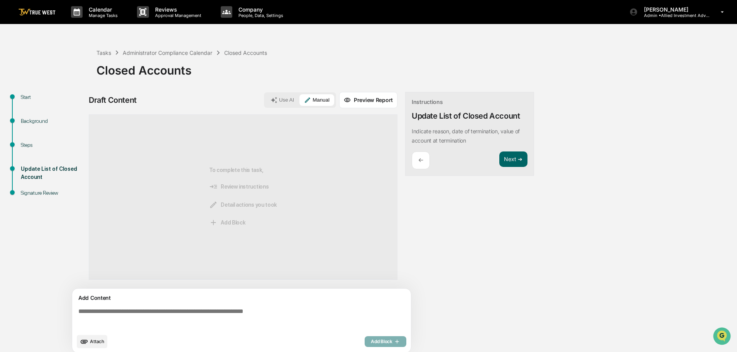
click at [80, 309] on textarea at bounding box center [243, 319] width 336 height 28
paste textarea "**********"
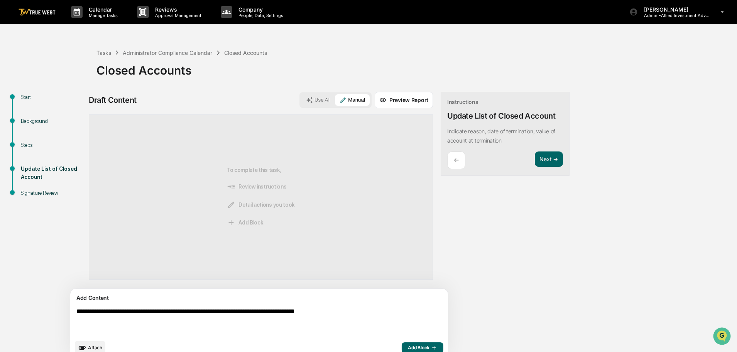
type textarea "**********"
click at [402, 344] on button "Add Block" at bounding box center [423, 347] width 42 height 11
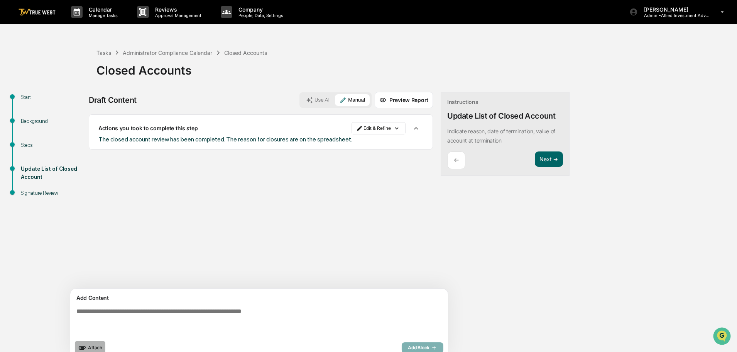
click at [93, 346] on span "Attach" at bounding box center [95, 347] width 14 height 6
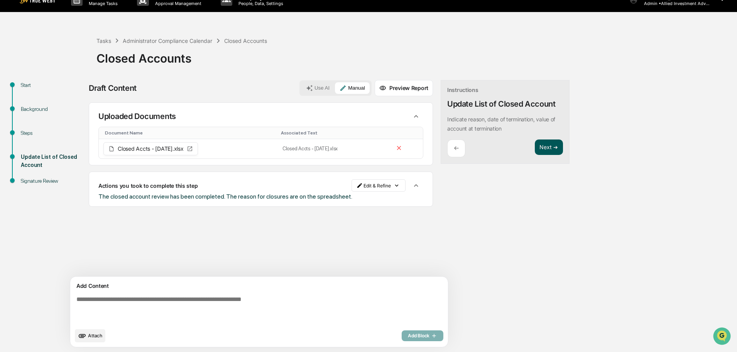
click at [535, 148] on button "Next ➔" at bounding box center [549, 147] width 28 height 16
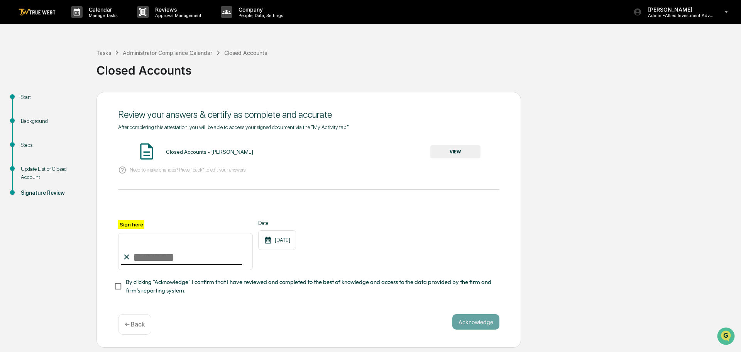
click at [456, 152] on button "VIEW" at bounding box center [455, 151] width 50 height 13
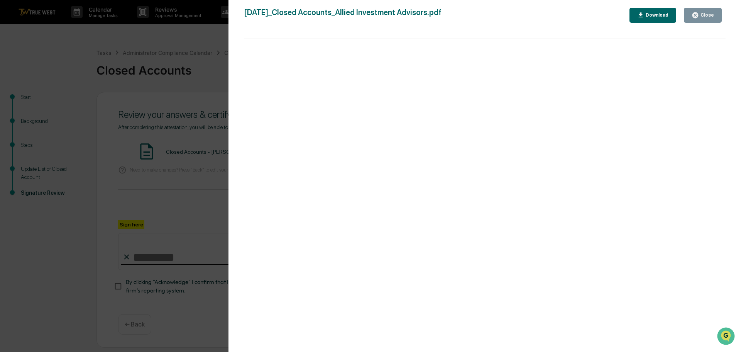
click at [208, 40] on div "Version History 10/10/2025, 02:24 PM Tammy Steffen 2025-10-10_Closed Accounts_A…" at bounding box center [370, 176] width 741 height 352
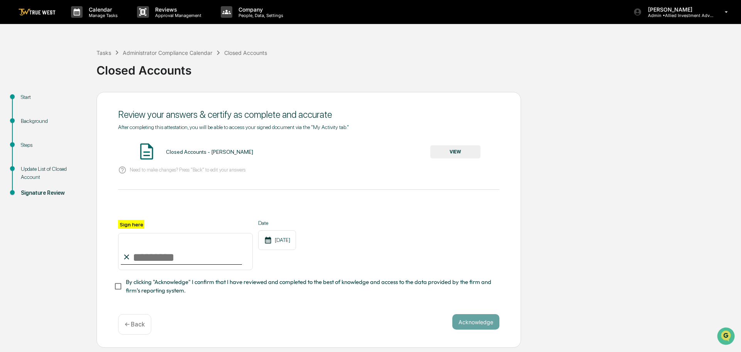
click at [173, 258] on input "Sign here" at bounding box center [185, 251] width 135 height 37
type input "**********"
click at [472, 322] on button "Acknowledge" at bounding box center [475, 321] width 47 height 15
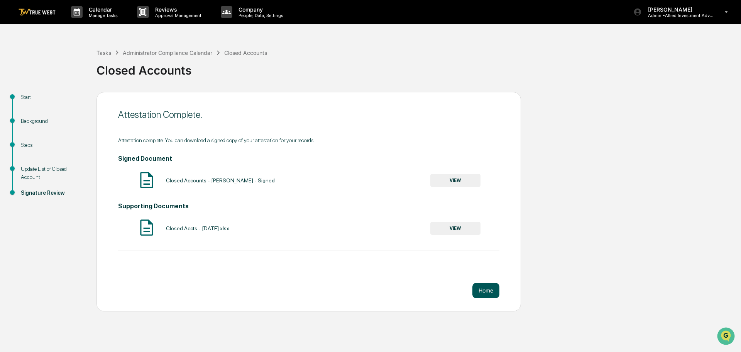
click at [485, 289] on button "Home" at bounding box center [486, 290] width 27 height 15
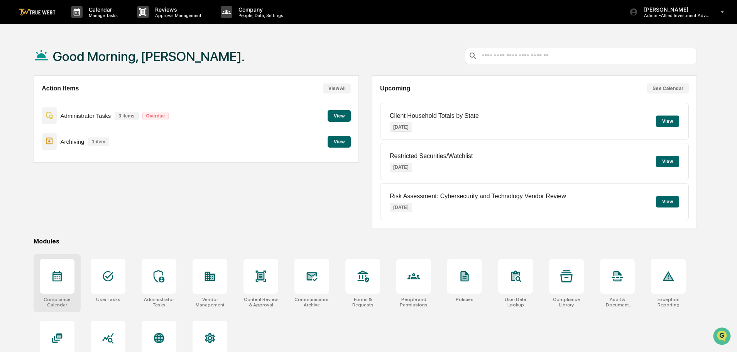
click at [57, 276] on icon at bounding box center [57, 276] width 9 height 10
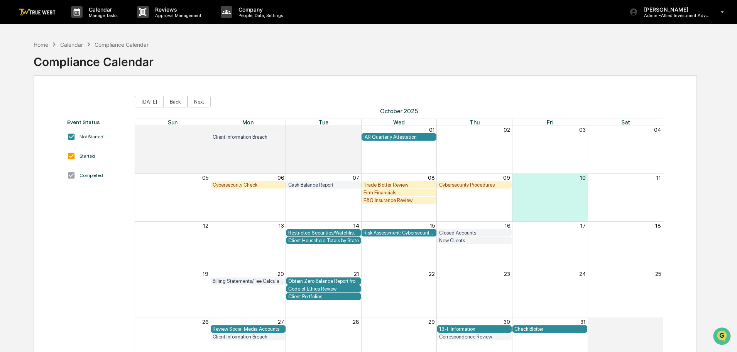
click at [407, 185] on div "Trade Blotter Review" at bounding box center [399, 185] width 71 height 6
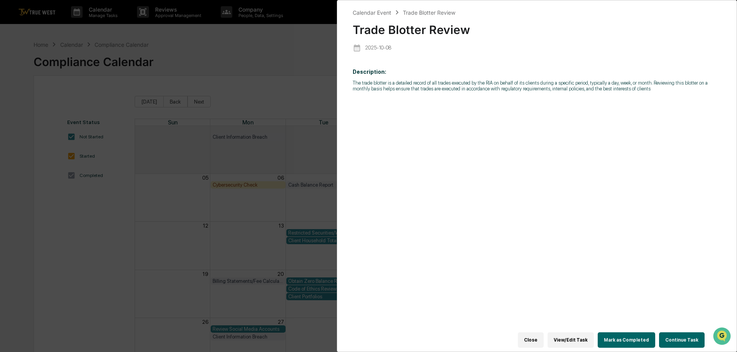
click at [678, 335] on button "Continue Task" at bounding box center [682, 339] width 46 height 15
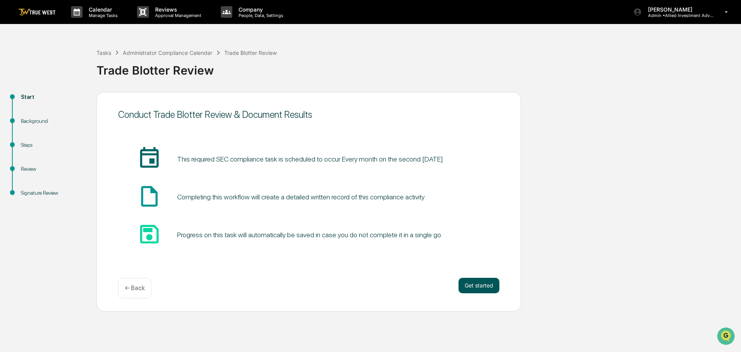
click at [484, 287] on button "Get started" at bounding box center [479, 285] width 41 height 15
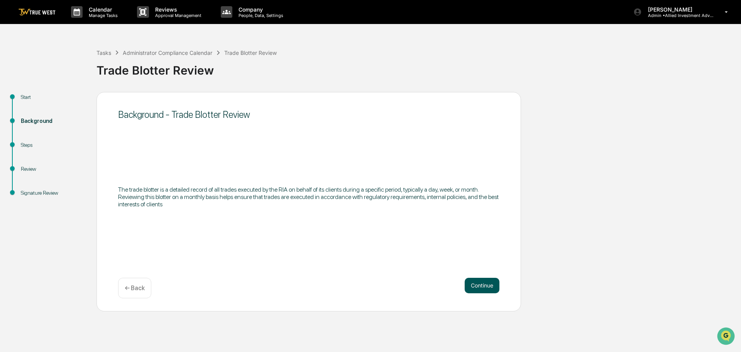
click at [483, 287] on button "Continue" at bounding box center [482, 285] width 35 height 15
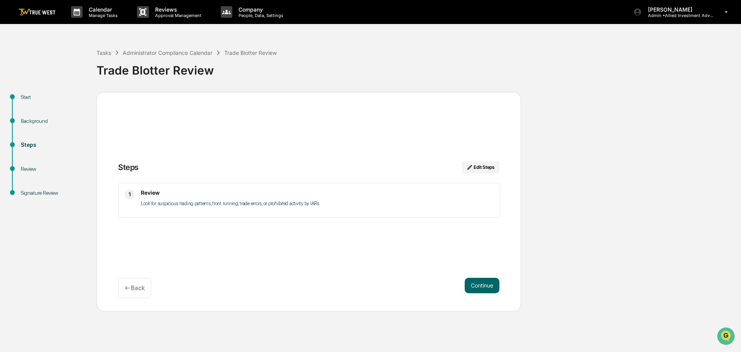
click at [483, 287] on button "Continue" at bounding box center [482, 285] width 35 height 15
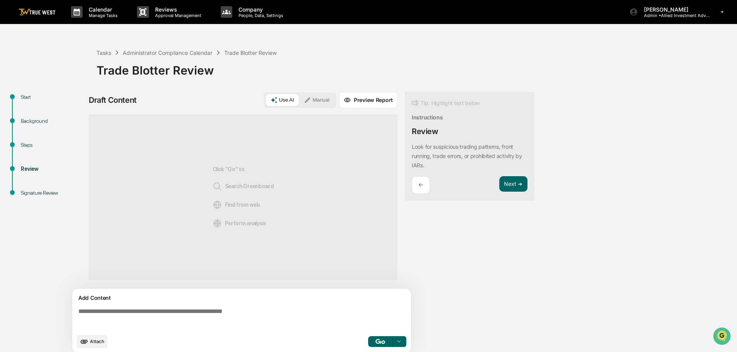
click at [317, 98] on button "Manual" at bounding box center [317, 100] width 35 height 12
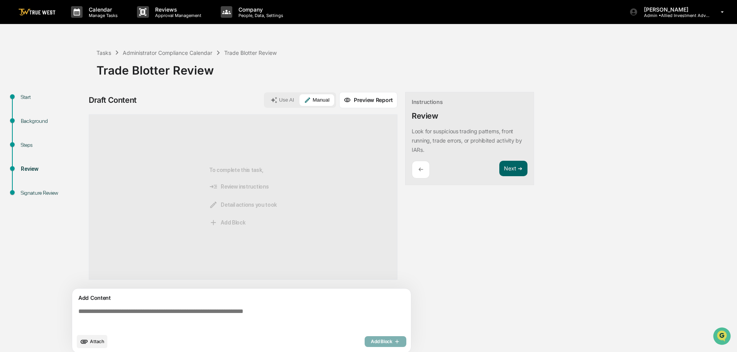
click at [76, 312] on textarea at bounding box center [243, 319] width 336 height 28
paste textarea "**********"
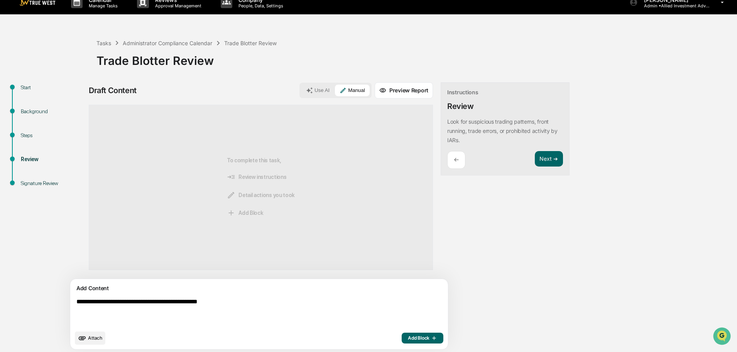
scroll to position [12, 0]
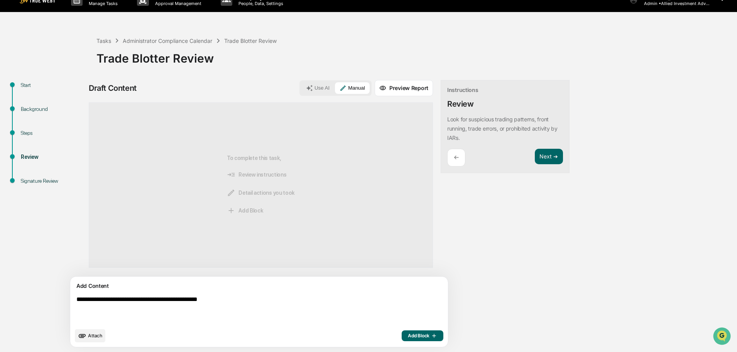
type textarea "**********"
click at [93, 335] on span "Attach" at bounding box center [95, 335] width 14 height 6
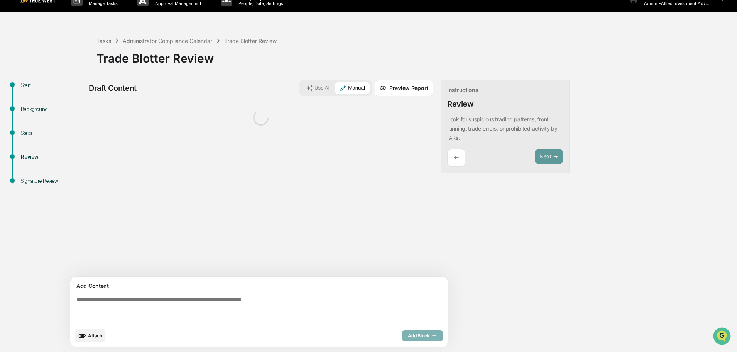
paste textarea "**********"
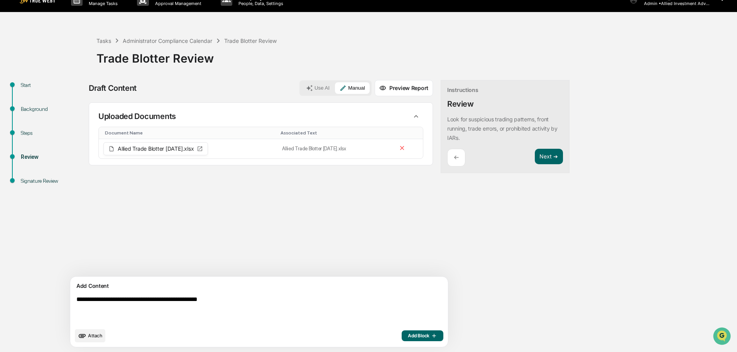
type textarea "**********"
click at [408, 335] on span "Add Block" at bounding box center [422, 335] width 29 height 6
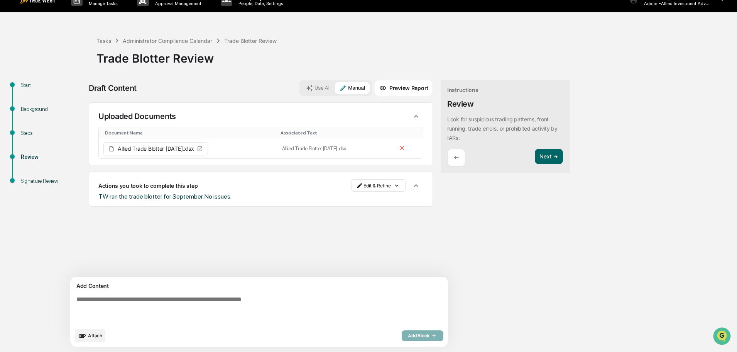
click at [454, 158] on p "←" at bounding box center [456, 157] width 5 height 7
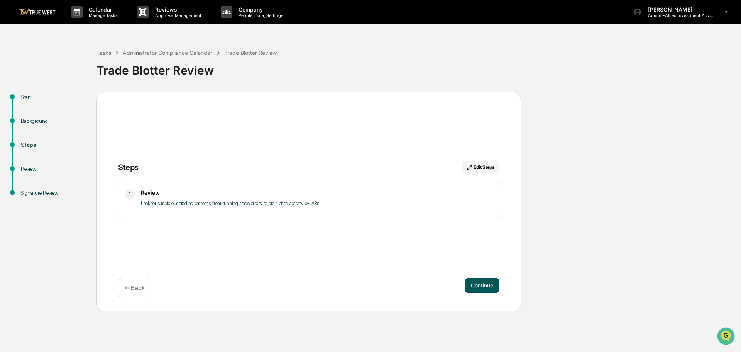
click at [486, 283] on button "Continue" at bounding box center [482, 285] width 35 height 15
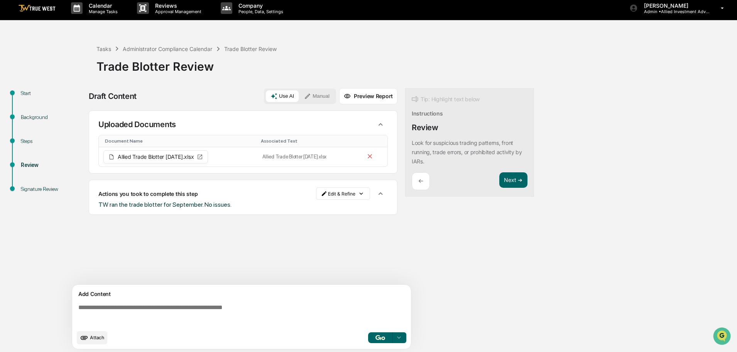
scroll to position [6, 0]
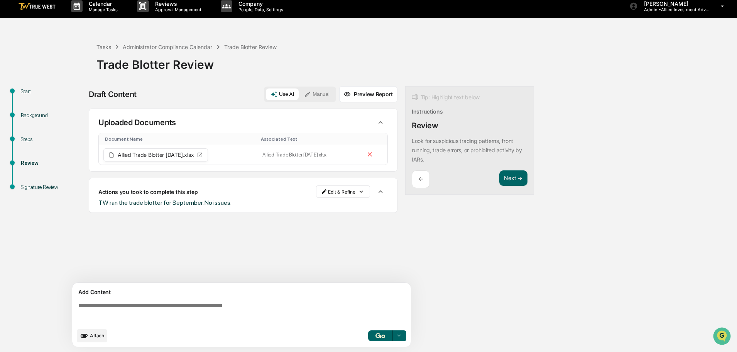
click at [319, 91] on button "Manual" at bounding box center [317, 94] width 35 height 12
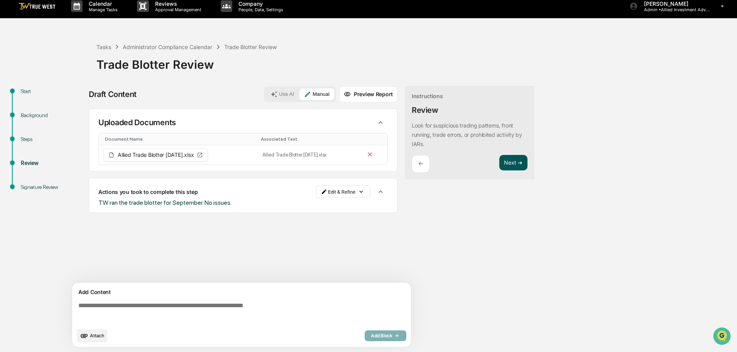
click at [515, 161] on button "Next ➔" at bounding box center [514, 163] width 28 height 16
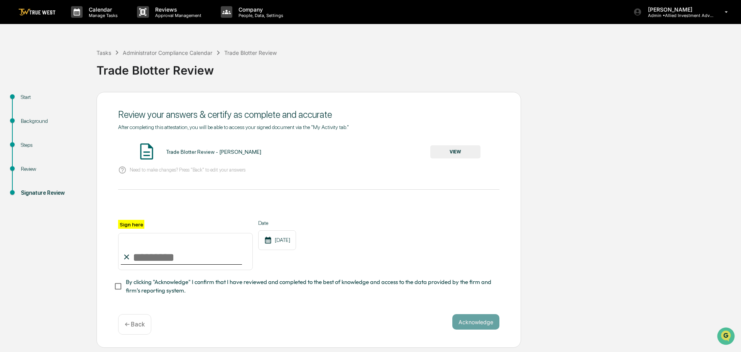
click at [462, 152] on button "VIEW" at bounding box center [455, 151] width 50 height 13
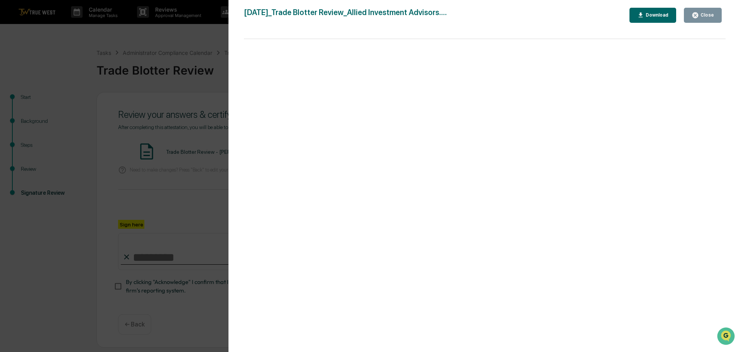
click at [221, 38] on div "Version History 10/10/2025, 02:26 PM Tammy Steffen 2025-10-10_Trade Blotter Rev…" at bounding box center [370, 176] width 741 height 352
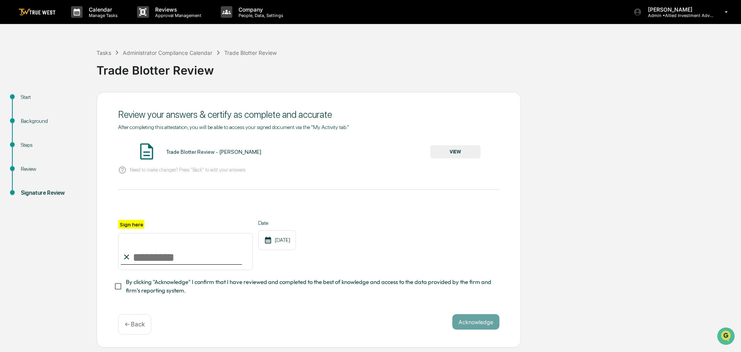
click at [170, 255] on input "Sign here" at bounding box center [185, 251] width 135 height 37
type input "**********"
click at [486, 322] on button "Acknowledge" at bounding box center [475, 321] width 47 height 15
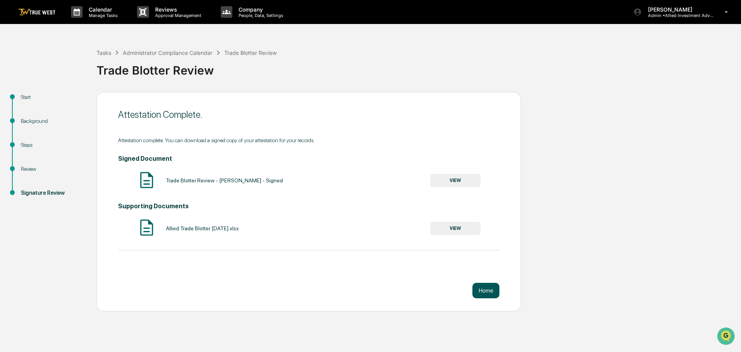
click at [486, 290] on button "Home" at bounding box center [486, 290] width 27 height 15
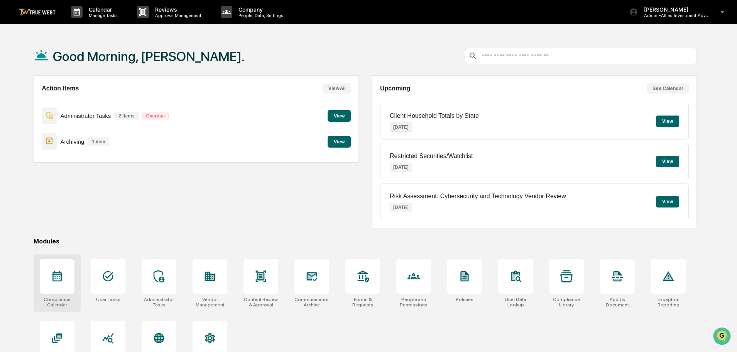
click at [58, 276] on icon at bounding box center [57, 276] width 12 height 12
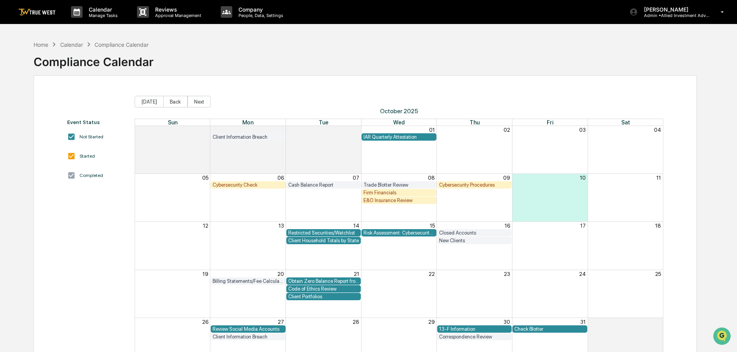
click at [308, 241] on div "Client Household Totals by State" at bounding box center [323, 240] width 71 height 6
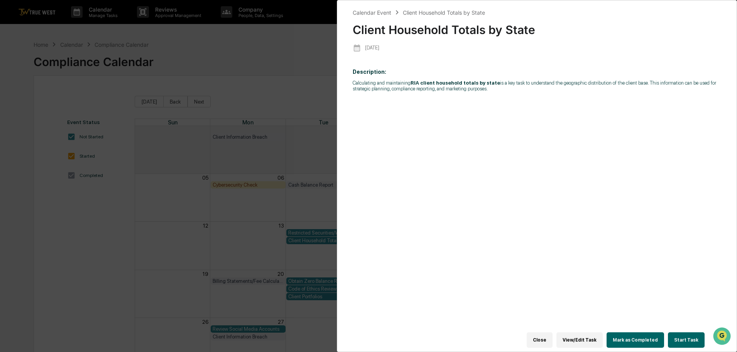
click at [686, 334] on button "Start Task" at bounding box center [686, 339] width 37 height 15
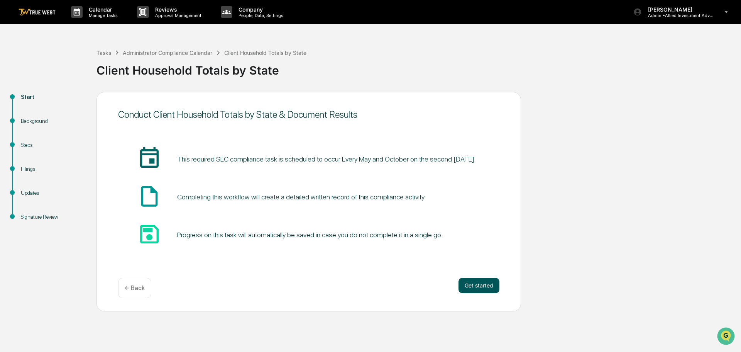
click at [470, 286] on button "Get started" at bounding box center [479, 285] width 41 height 15
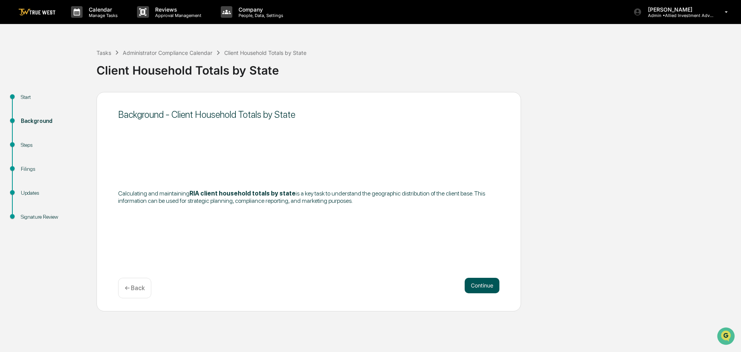
click at [481, 285] on button "Continue" at bounding box center [482, 285] width 35 height 15
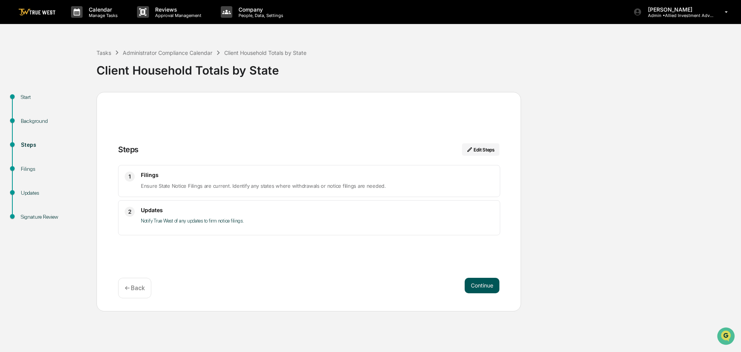
click at [482, 284] on button "Continue" at bounding box center [482, 285] width 35 height 15
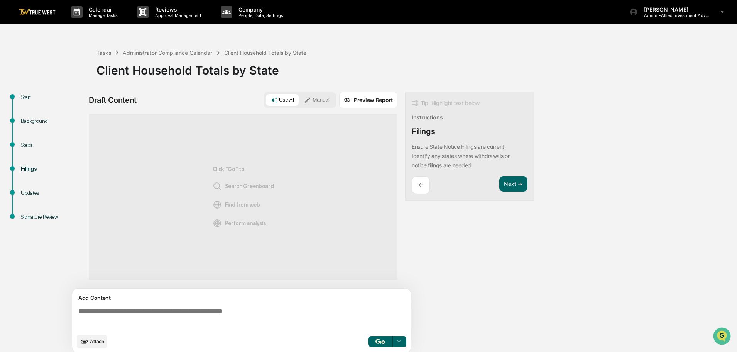
click at [313, 100] on button "Manual" at bounding box center [317, 100] width 35 height 12
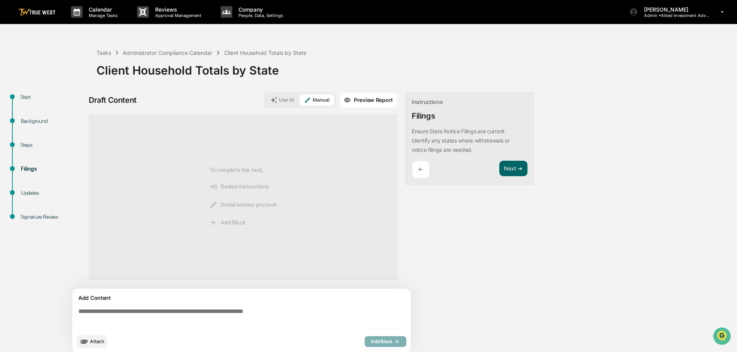
click at [84, 312] on textarea at bounding box center [243, 319] width 336 height 28
paste textarea "**********"
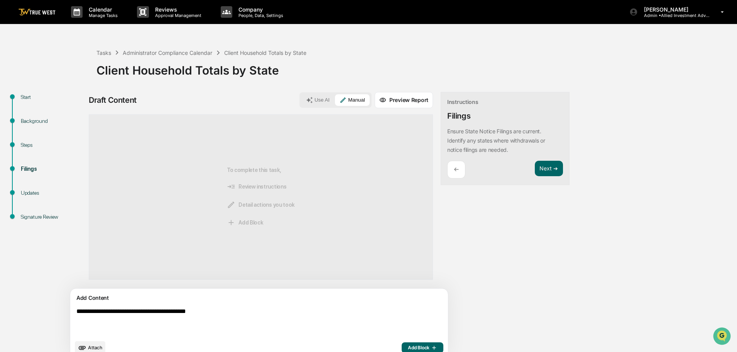
type textarea "**********"
click at [408, 346] on span "Add Block" at bounding box center [422, 347] width 29 height 6
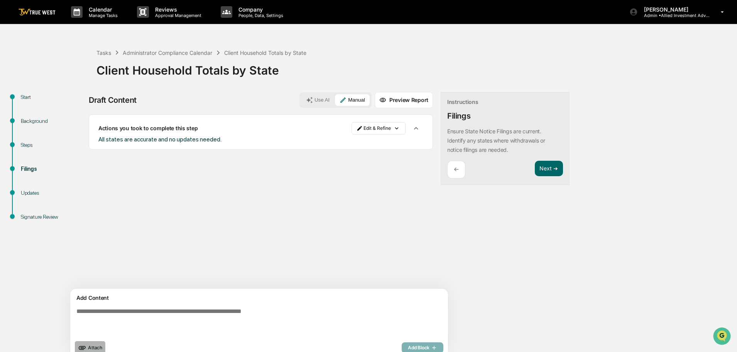
click at [95, 347] on span "Attach" at bounding box center [95, 347] width 14 height 6
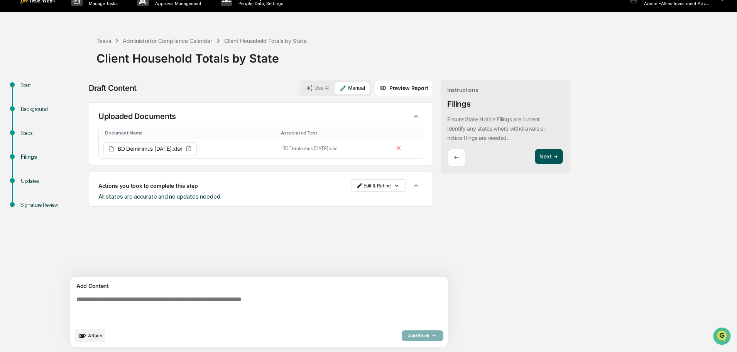
click at [535, 158] on button "Next ➔" at bounding box center [549, 157] width 28 height 16
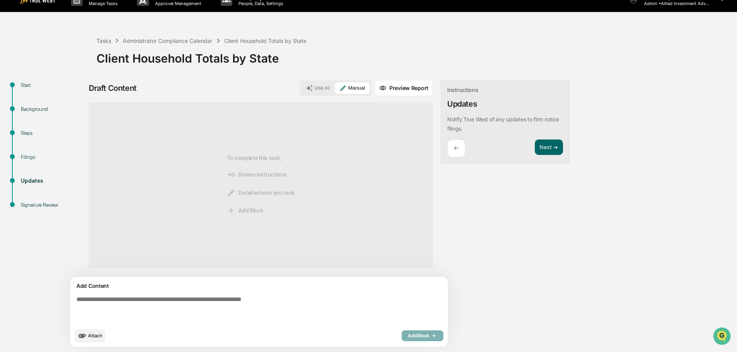
paste textarea "**********"
type textarea "**********"
click at [408, 335] on span "Add Block" at bounding box center [422, 335] width 29 height 6
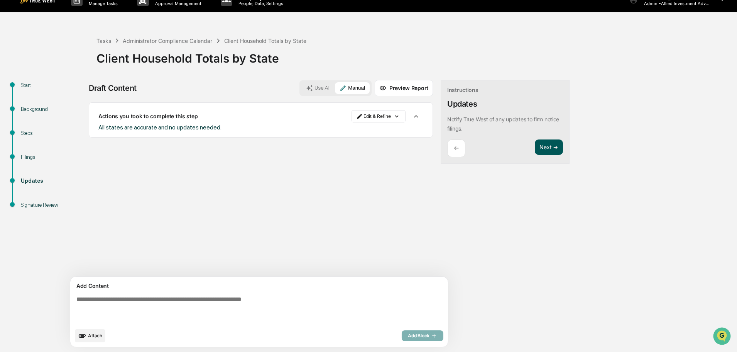
click at [535, 147] on button "Next ➔" at bounding box center [549, 147] width 28 height 16
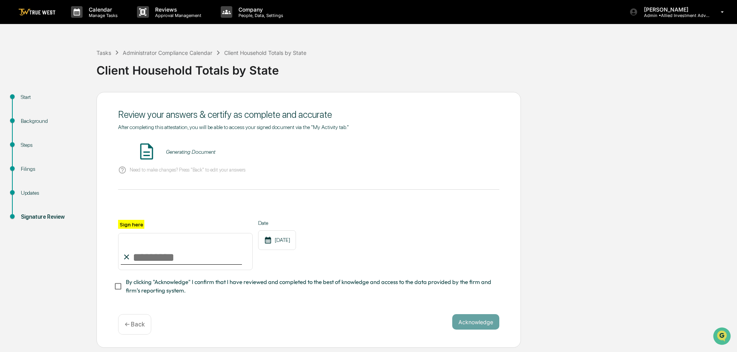
scroll to position [0, 0]
click at [455, 151] on button "VIEW" at bounding box center [455, 151] width 50 height 13
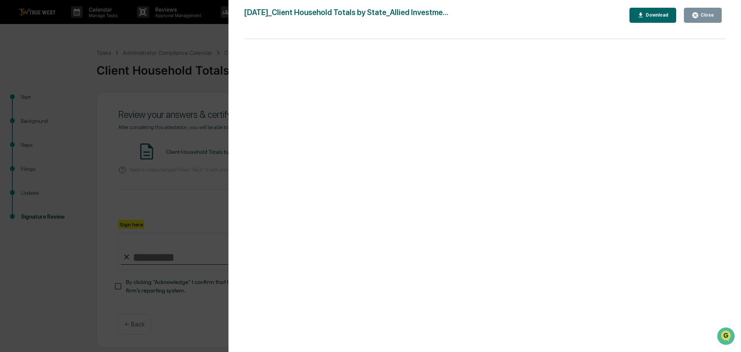
click at [193, 42] on div "Version History 10/10/2025, 02:27 PM Tammy Steffen 2025-10-10_Client Household …" at bounding box center [370, 176] width 741 height 352
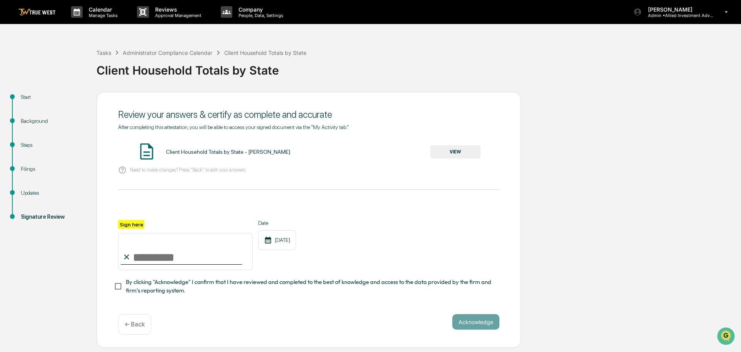
click at [160, 249] on input "Sign here" at bounding box center [185, 251] width 135 height 37
type input "**********"
click at [115, 287] on div "**********" at bounding box center [309, 220] width 425 height 256
click at [471, 325] on button "Acknowledge" at bounding box center [475, 321] width 47 height 15
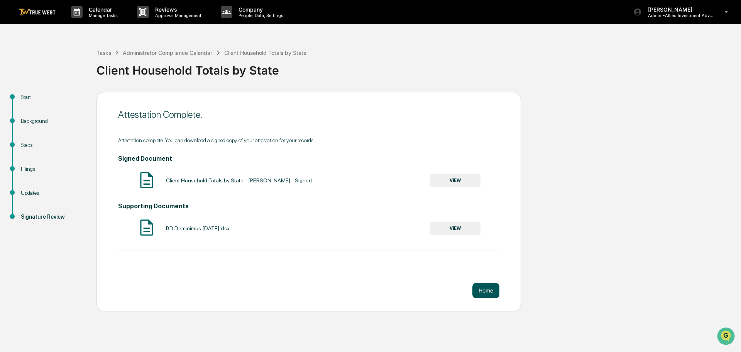
click at [484, 291] on button "Home" at bounding box center [486, 290] width 27 height 15
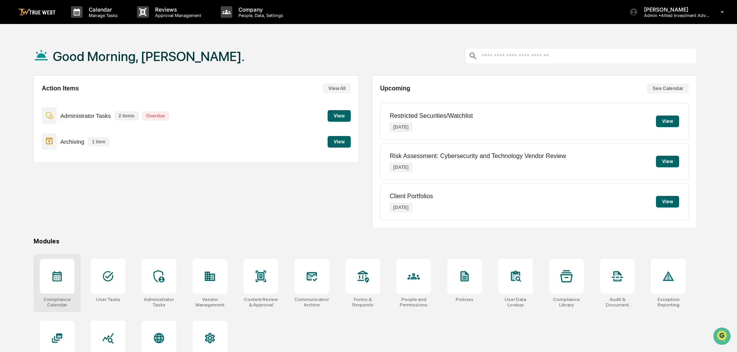
click at [58, 280] on icon at bounding box center [57, 276] width 9 height 10
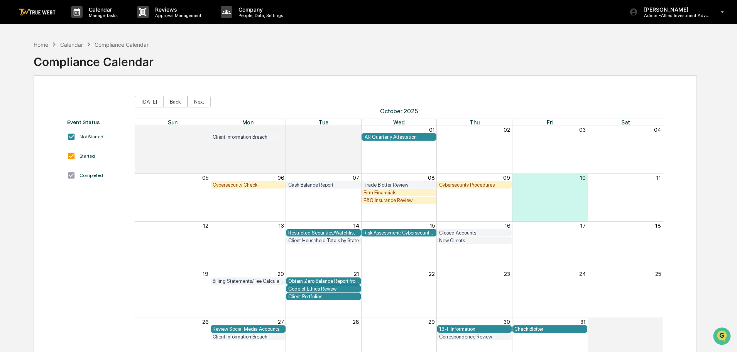
click at [382, 200] on div "E&O Insurance Review" at bounding box center [399, 200] width 71 height 6
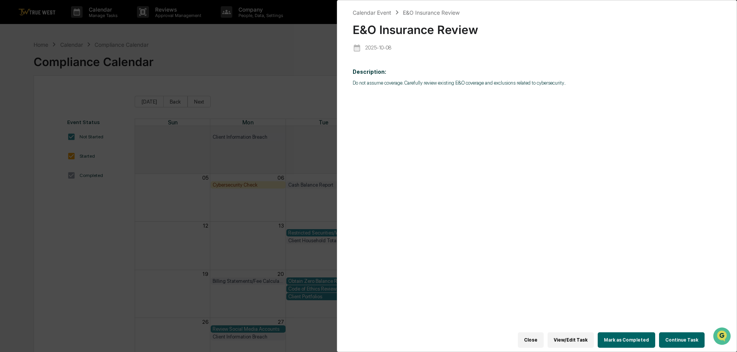
click at [683, 336] on button "Continue Task" at bounding box center [682, 339] width 46 height 15
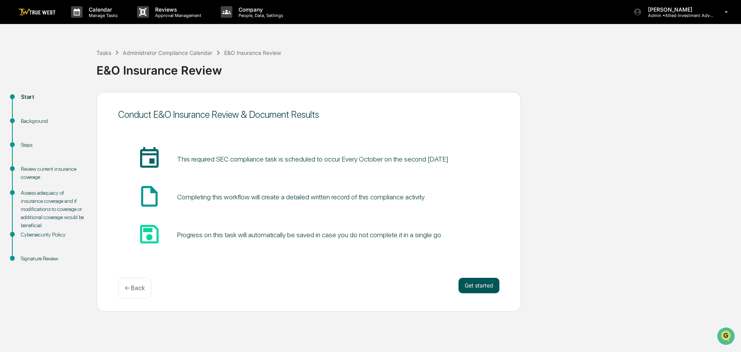
click at [473, 286] on button "Get started" at bounding box center [479, 285] width 41 height 15
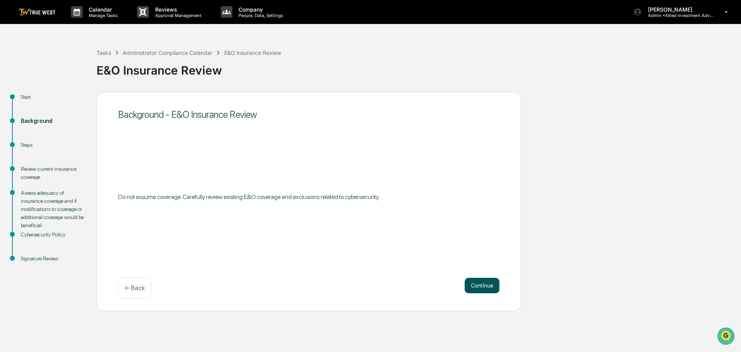
click at [482, 285] on button "Continue" at bounding box center [482, 285] width 35 height 15
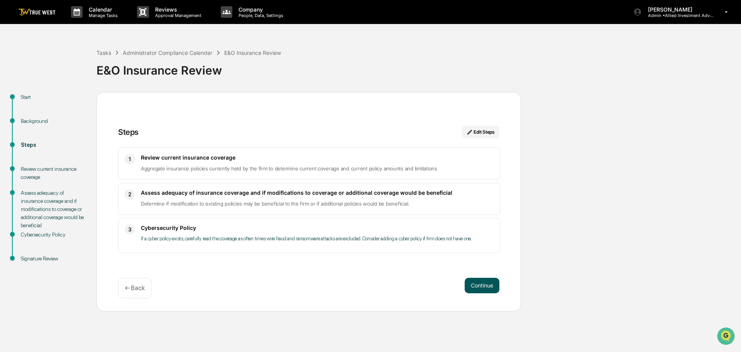
click at [478, 284] on button "Continue" at bounding box center [482, 285] width 35 height 15
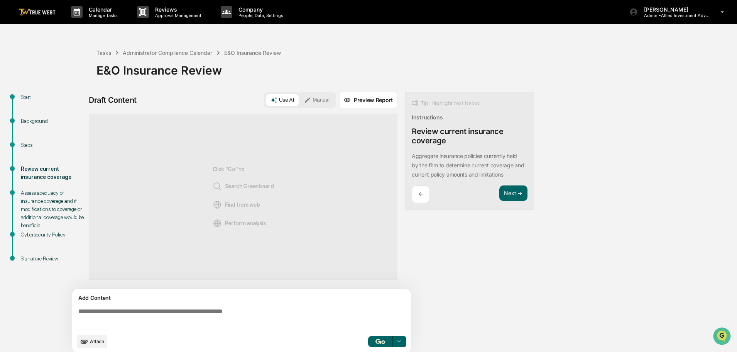
click at [319, 100] on button "Manual" at bounding box center [317, 100] width 35 height 12
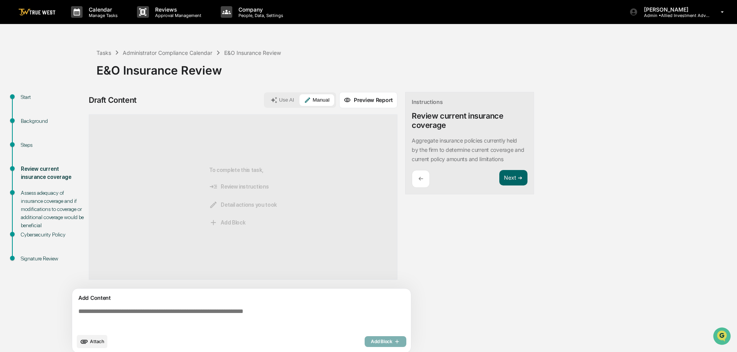
click at [78, 312] on textarea at bounding box center [243, 319] width 336 height 28
paste textarea "**********"
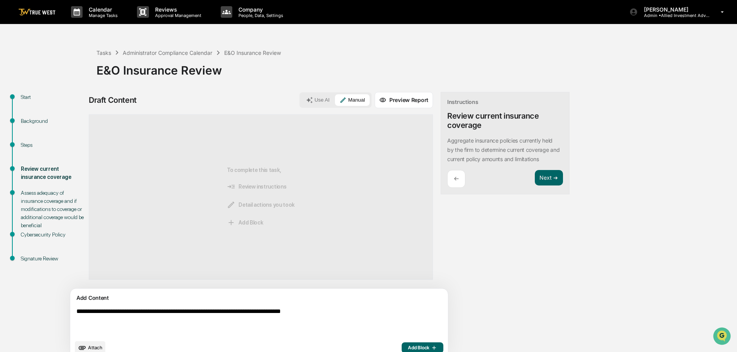
type textarea "**********"
click at [408, 346] on span "Add Block" at bounding box center [422, 347] width 29 height 6
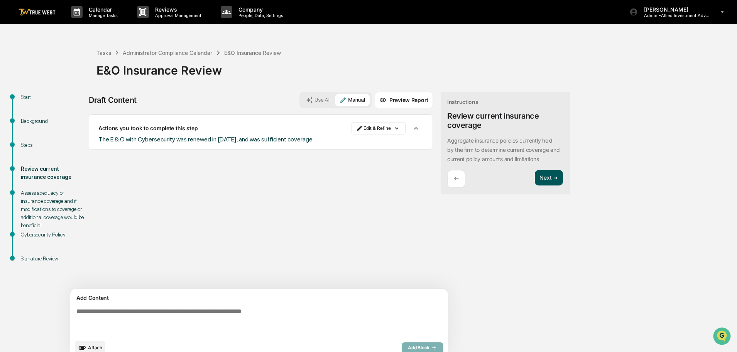
click at [535, 176] on button "Next ➔" at bounding box center [549, 178] width 28 height 16
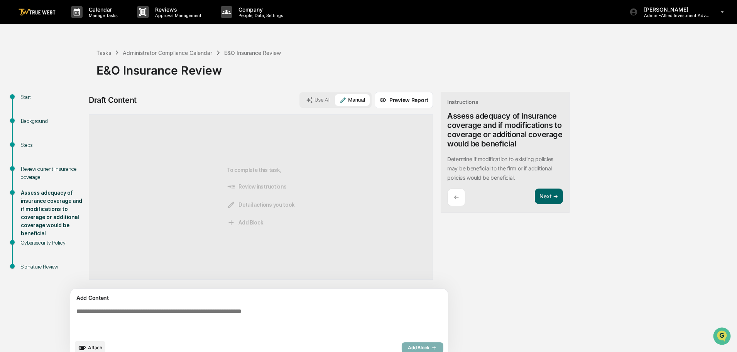
paste textarea "**********"
type textarea "**********"
click at [408, 347] on span "Add Block" at bounding box center [422, 347] width 29 height 6
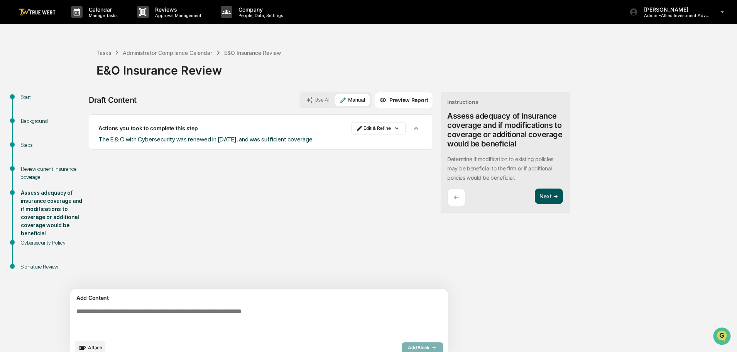
click at [535, 197] on button "Next ➔" at bounding box center [549, 196] width 28 height 16
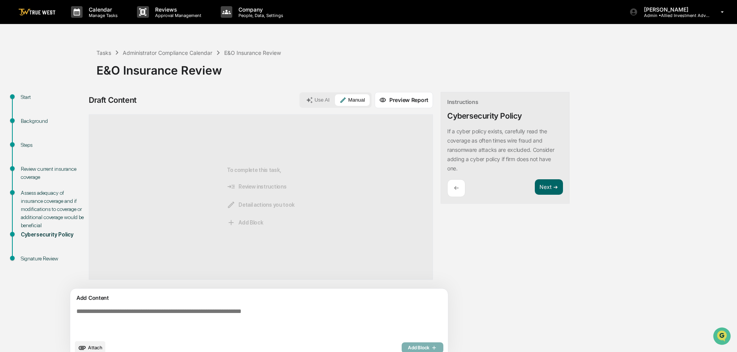
paste textarea "**********"
type textarea "**********"
click at [408, 346] on span "Add Block" at bounding box center [422, 347] width 29 height 6
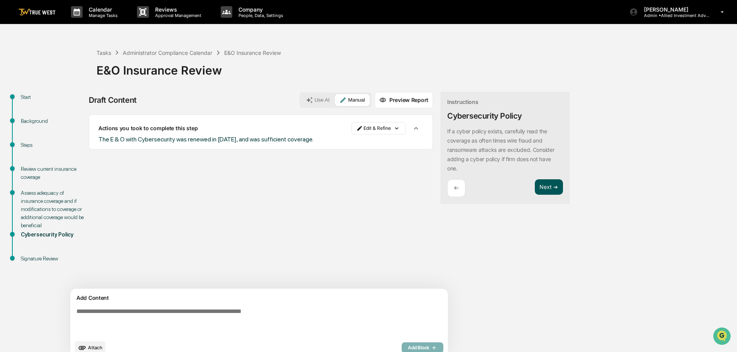
click at [535, 188] on button "Next ➔" at bounding box center [549, 187] width 28 height 16
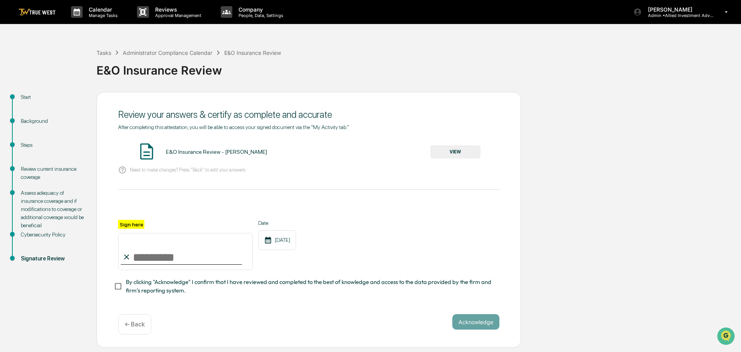
click at [457, 152] on button "VIEW" at bounding box center [455, 151] width 50 height 13
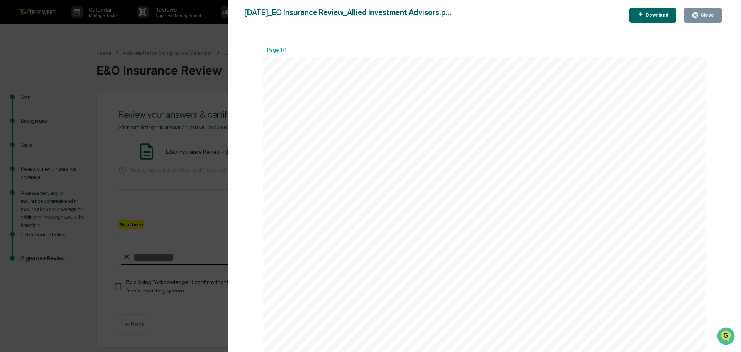
drag, startPoint x: 227, startPoint y: 42, endPoint x: 183, endPoint y: 44, distance: 44.0
click at [226, 42] on div "Version History 10/10/2025, 02:28 PM Tammy Steffen 2025-10-10_EO Insurance Revi…" at bounding box center [370, 176] width 741 height 352
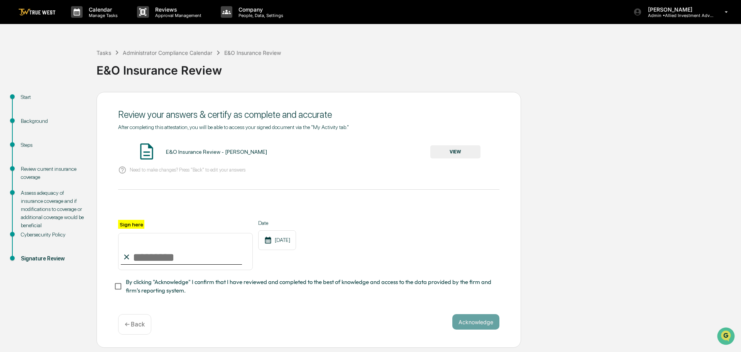
click at [186, 252] on input "Sign here" at bounding box center [185, 251] width 135 height 37
type input "**********"
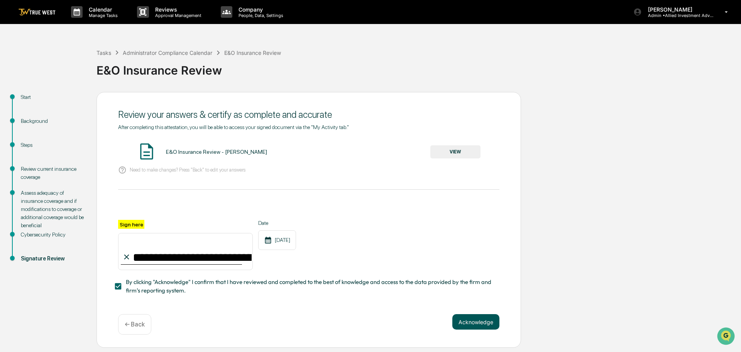
click at [474, 325] on button "Acknowledge" at bounding box center [475, 321] width 47 height 15
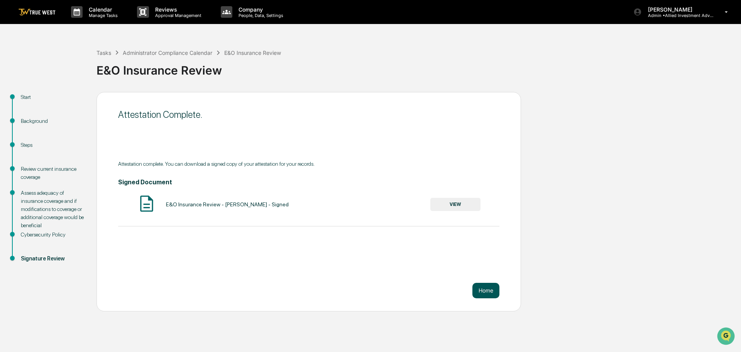
click at [489, 290] on button "Home" at bounding box center [486, 290] width 27 height 15
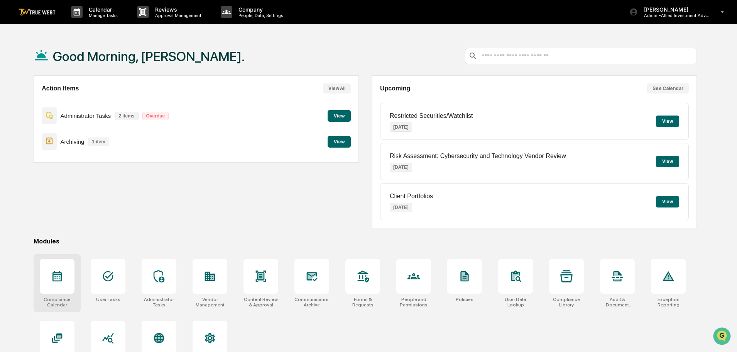
click at [57, 280] on icon at bounding box center [57, 276] width 9 height 10
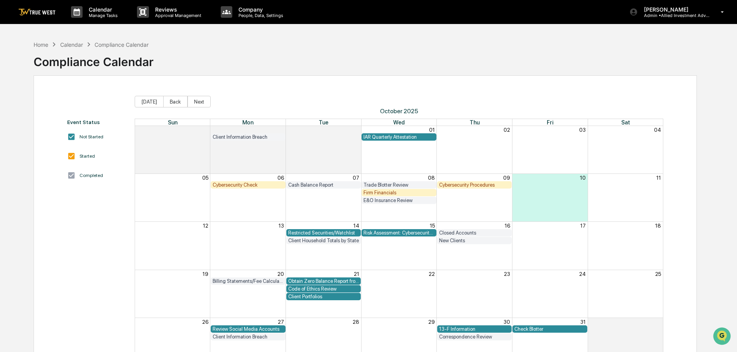
click at [313, 232] on div "Restricted Securities/Watchlist" at bounding box center [323, 233] width 71 height 6
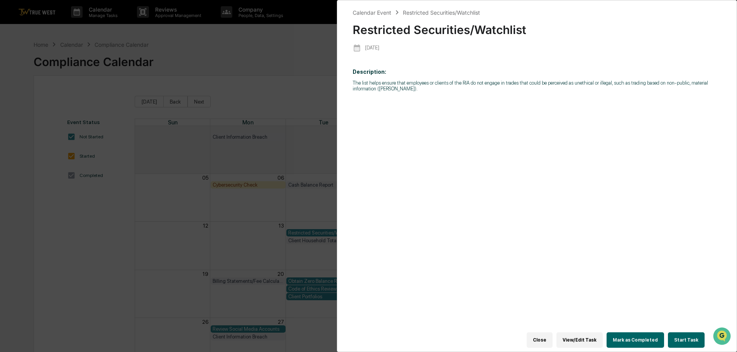
click at [686, 336] on button "Start Task" at bounding box center [686, 339] width 37 height 15
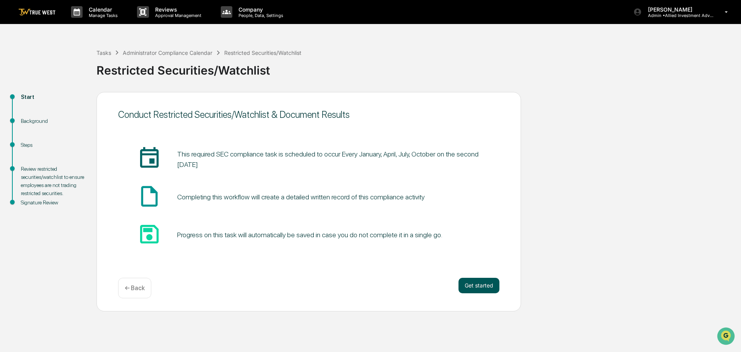
click at [480, 283] on button "Get started" at bounding box center [479, 285] width 41 height 15
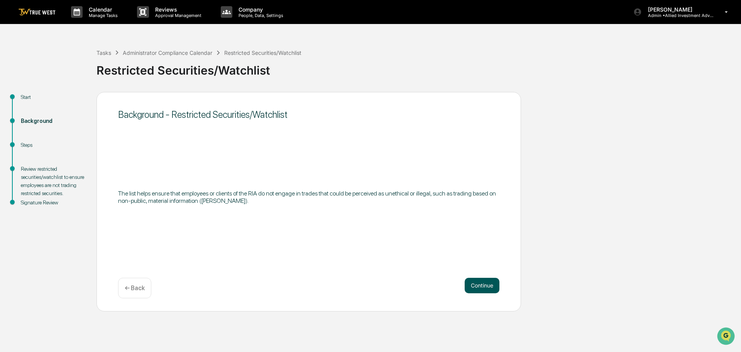
click at [480, 284] on button "Continue" at bounding box center [482, 285] width 35 height 15
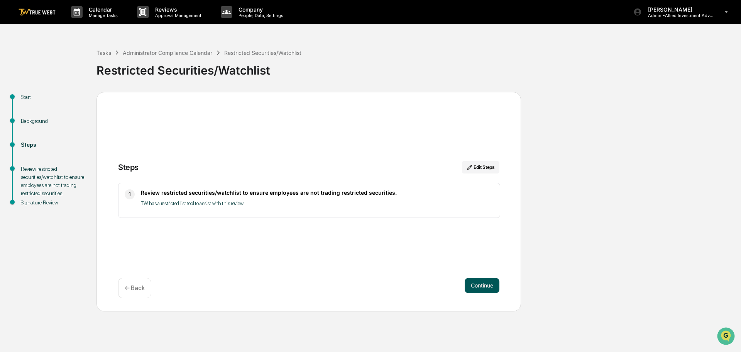
click at [483, 284] on button "Continue" at bounding box center [482, 285] width 35 height 15
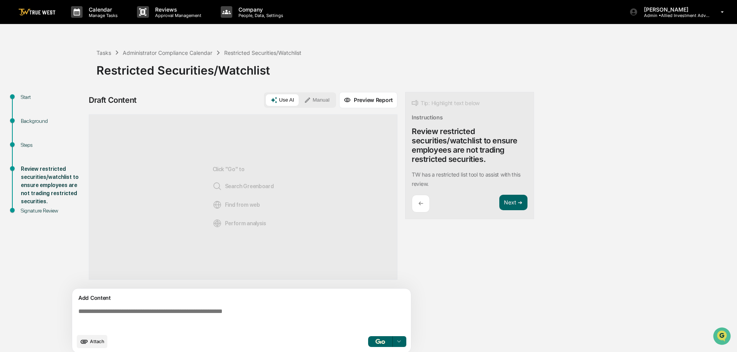
click at [324, 100] on button "Manual" at bounding box center [317, 100] width 35 height 12
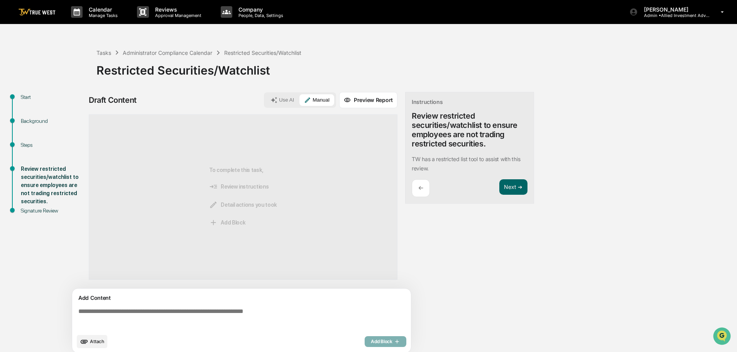
click at [78, 310] on textarea at bounding box center [243, 319] width 336 height 28
paste textarea "**********"
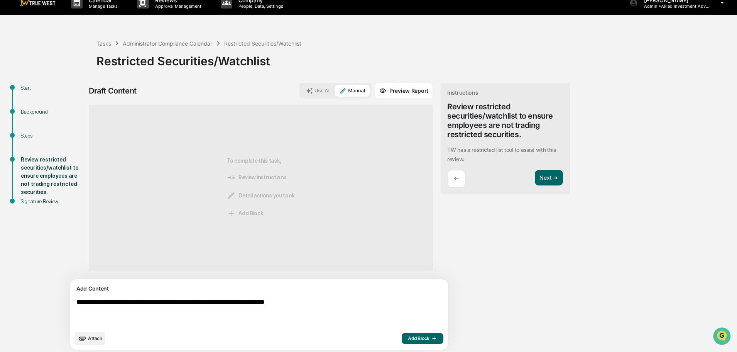
scroll to position [12, 0]
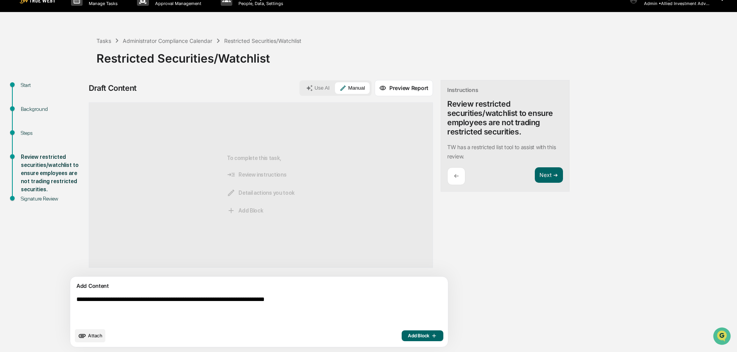
type textarea "**********"
click at [408, 334] on span "Add Block" at bounding box center [422, 335] width 29 height 6
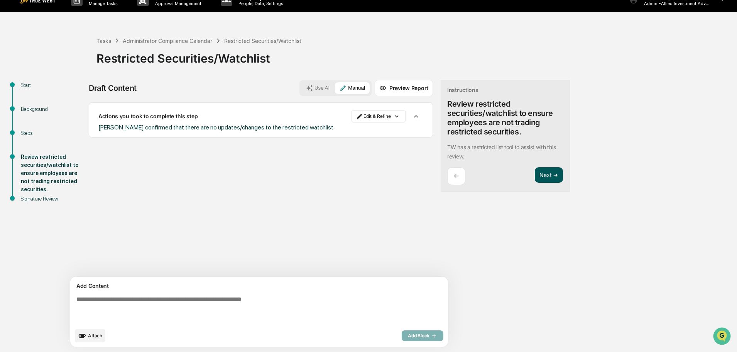
click at [535, 175] on button "Next ➔" at bounding box center [549, 175] width 28 height 16
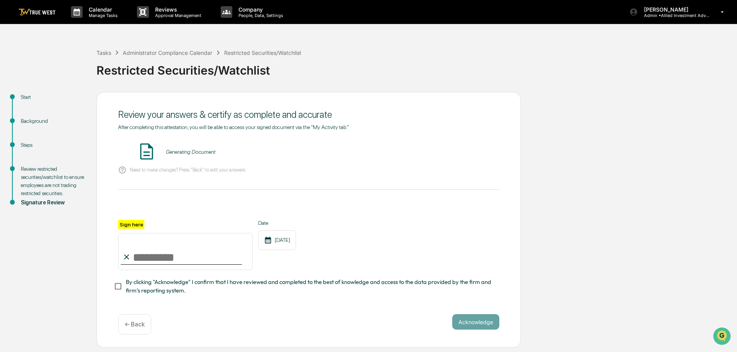
scroll to position [0, 0]
click at [459, 150] on button "VIEW" at bounding box center [455, 151] width 50 height 13
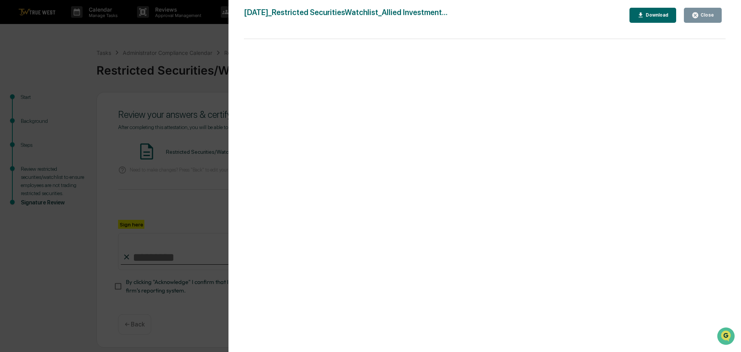
click at [125, 48] on div "Version History 10/10/2025, 02:29 PM Tammy Steffen 2025-10-10_Restricted Securi…" at bounding box center [370, 176] width 741 height 352
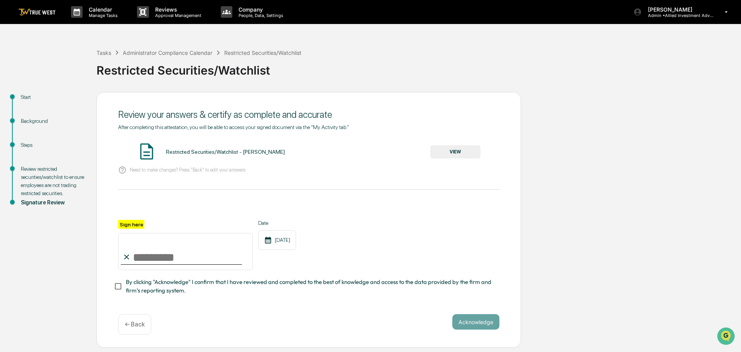
click at [151, 257] on input "Sign here" at bounding box center [185, 251] width 135 height 37
type input "**********"
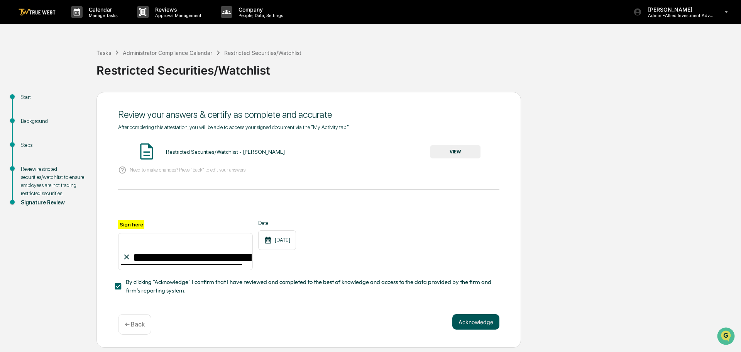
click at [474, 324] on button "Acknowledge" at bounding box center [475, 321] width 47 height 15
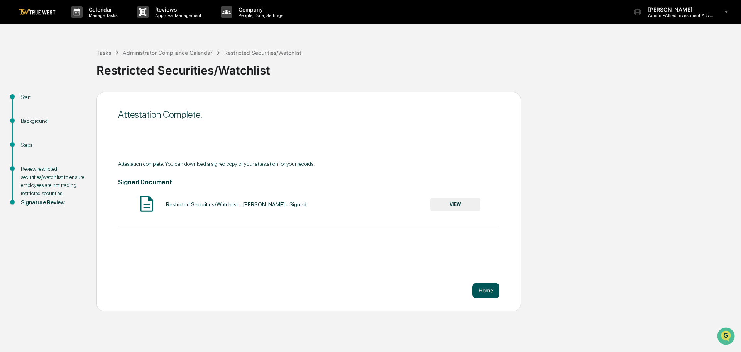
click at [486, 290] on button "Home" at bounding box center [486, 290] width 27 height 15
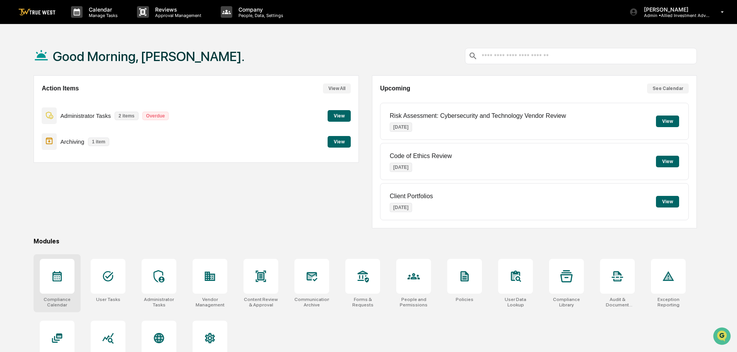
click at [58, 285] on div at bounding box center [57, 276] width 35 height 35
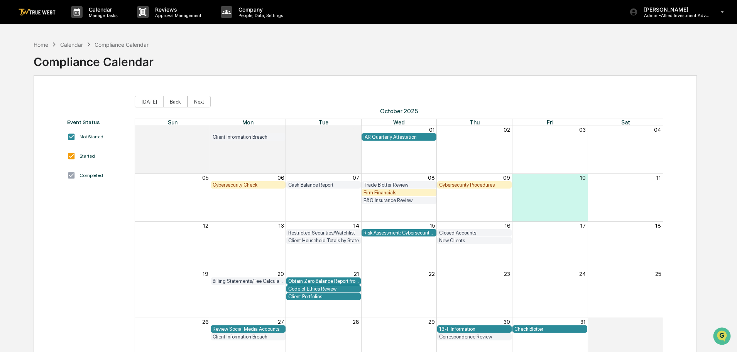
click at [545, 328] on div "Check Blotter" at bounding box center [550, 329] width 71 height 6
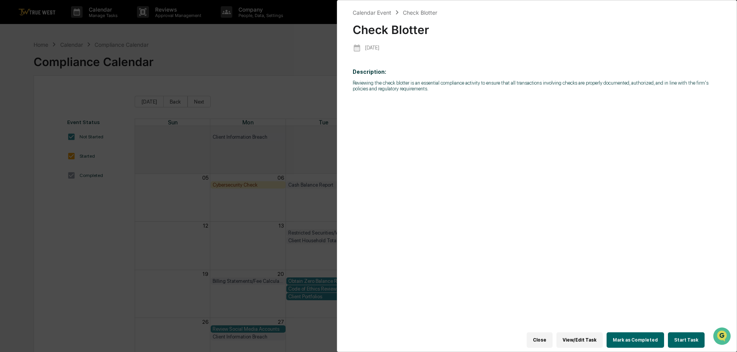
click at [690, 333] on button "Start Task" at bounding box center [686, 339] width 37 height 15
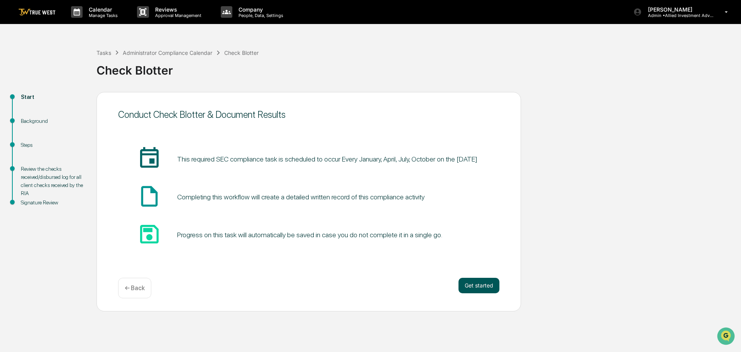
click at [474, 286] on button "Get started" at bounding box center [479, 285] width 41 height 15
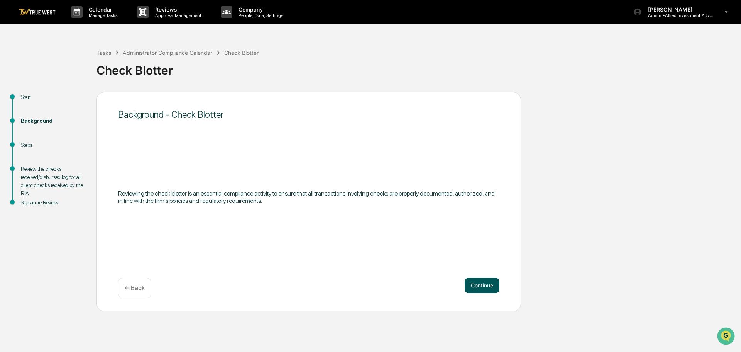
click at [475, 287] on button "Continue" at bounding box center [482, 285] width 35 height 15
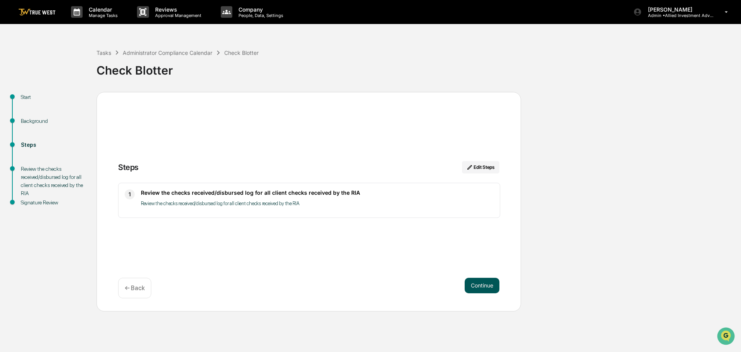
click at [476, 286] on button "Continue" at bounding box center [482, 285] width 35 height 15
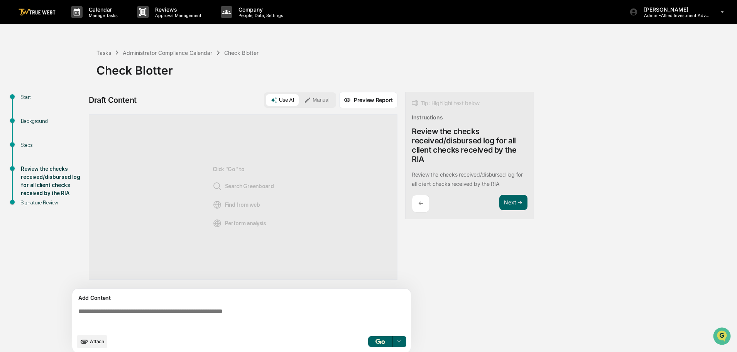
click at [321, 100] on button "Manual" at bounding box center [317, 100] width 35 height 12
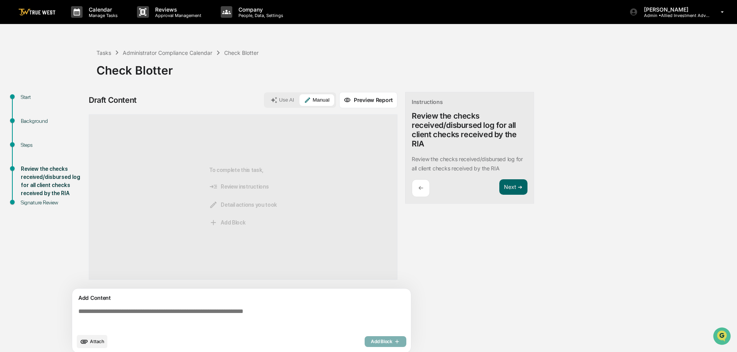
click at [77, 310] on textarea at bounding box center [243, 319] width 336 height 28
paste textarea "**********"
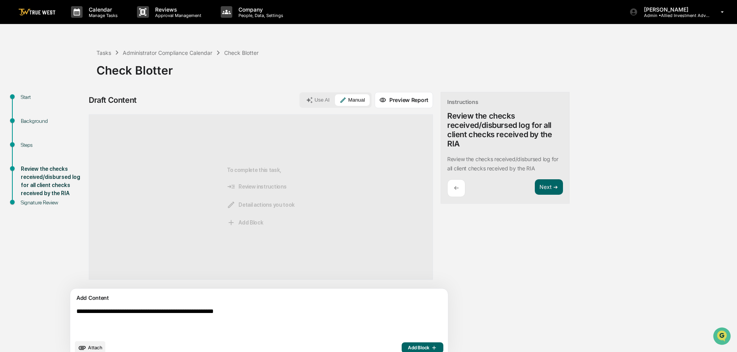
type textarea "**********"
click at [408, 344] on span "Add Block" at bounding box center [422, 347] width 29 height 6
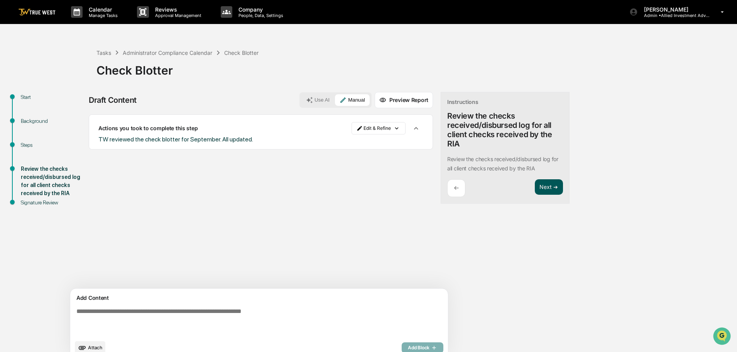
drag, startPoint x: 518, startPoint y: 180, endPoint x: 516, endPoint y: 188, distance: 8.0
click at [535, 184] on button "Next ➔" at bounding box center [549, 187] width 28 height 16
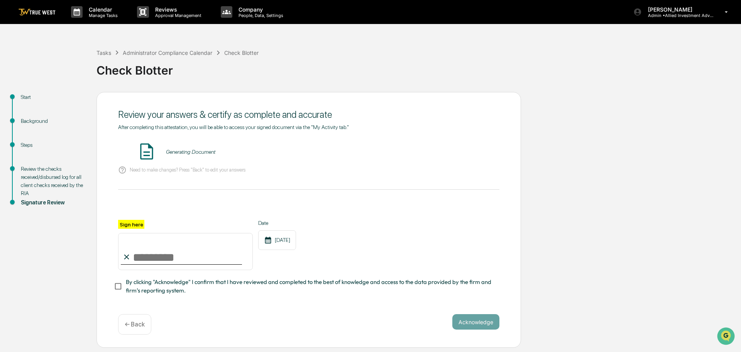
click at [516, 188] on div "Review your answers & certify as complete and accurate After completing this at…" at bounding box center [309, 220] width 425 height 256
click at [456, 150] on button "VIEW" at bounding box center [455, 151] width 50 height 13
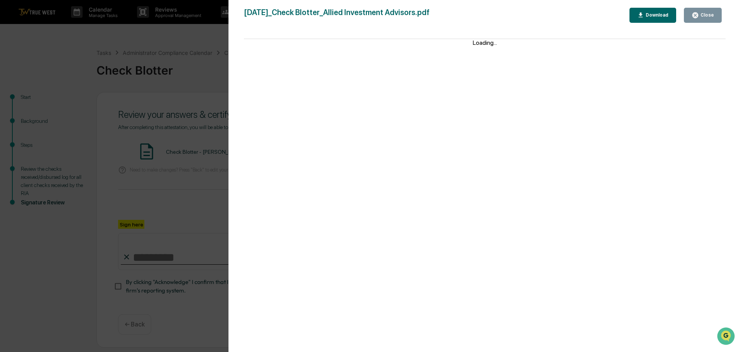
drag, startPoint x: 202, startPoint y: 67, endPoint x: 198, endPoint y: 99, distance: 32.3
click at [202, 69] on div "Version History 10/10/2025, 02:31 PM Tammy Steffen 2025-10-10_Check Blotter_All…" at bounding box center [370, 176] width 741 height 352
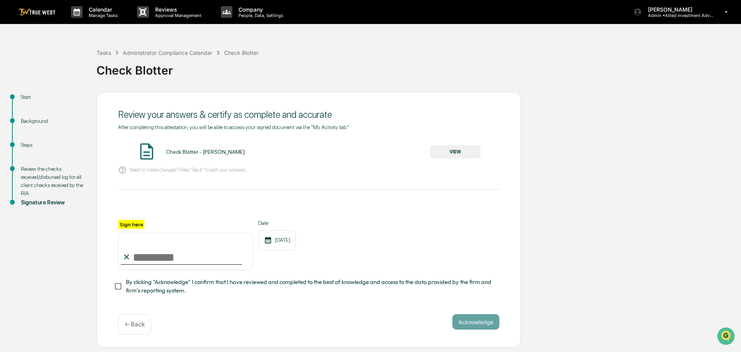
click at [167, 254] on input "Sign here" at bounding box center [185, 251] width 135 height 37
type input "**********"
click at [472, 324] on button "Acknowledge" at bounding box center [475, 321] width 47 height 15
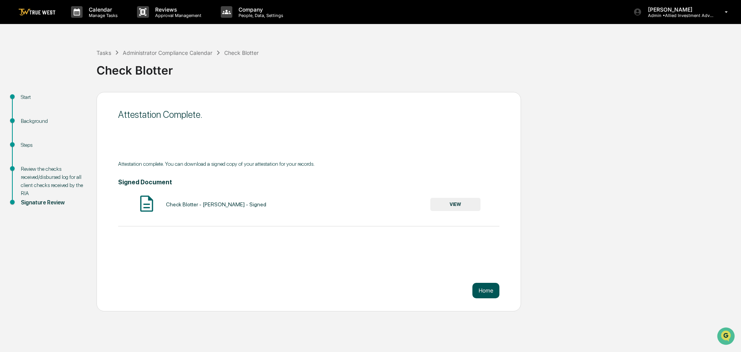
click at [485, 289] on button "Home" at bounding box center [486, 290] width 27 height 15
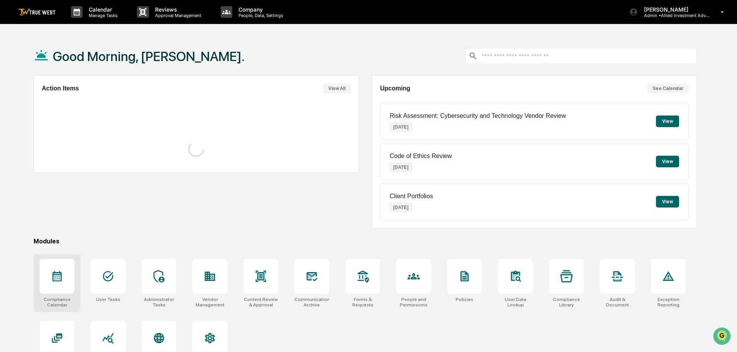
click at [53, 283] on div at bounding box center [57, 276] width 35 height 35
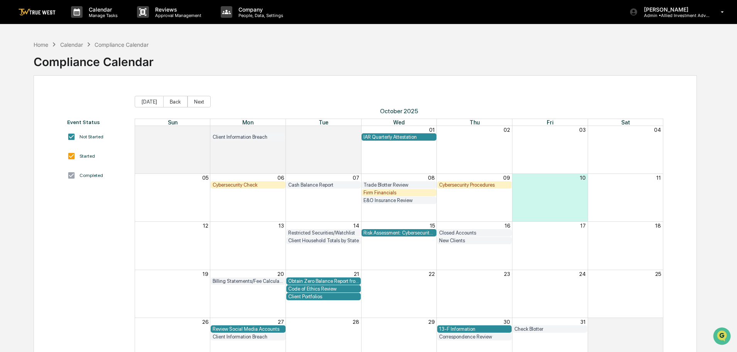
click at [233, 185] on div "Cybersecurity Check" at bounding box center [248, 185] width 71 height 6
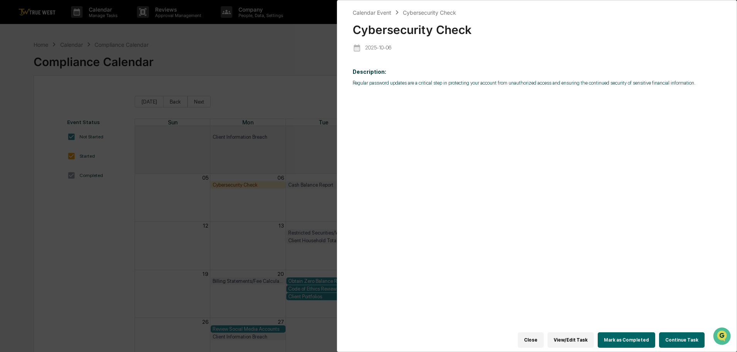
click at [679, 336] on button "Continue Task" at bounding box center [682, 339] width 46 height 15
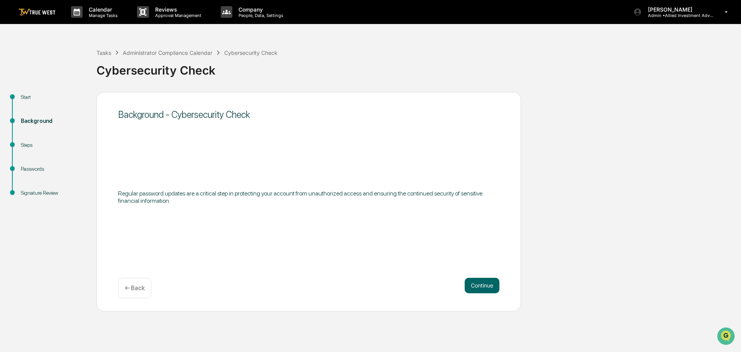
click at [29, 13] on img at bounding box center [37, 11] width 37 height 7
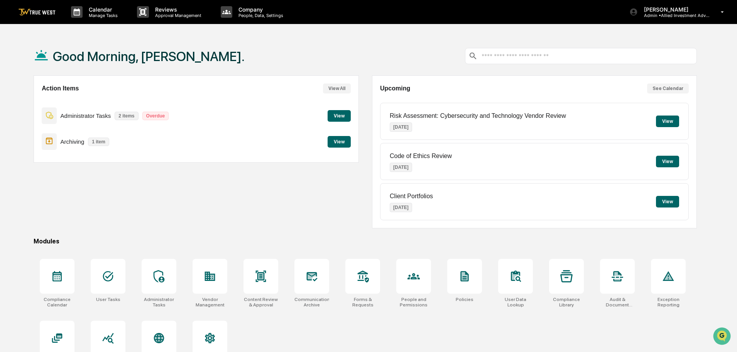
click at [340, 113] on button "View" at bounding box center [339, 116] width 23 height 12
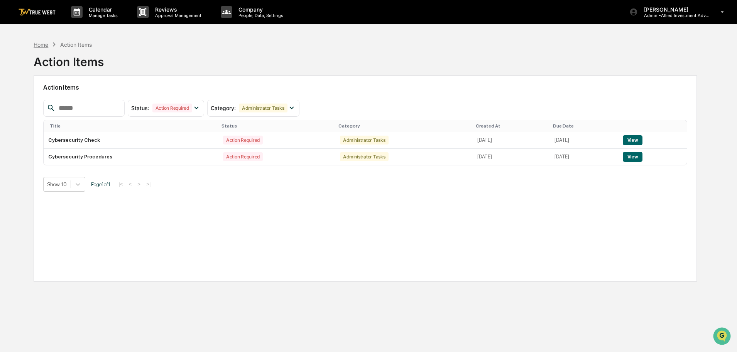
click at [43, 46] on div "Home" at bounding box center [41, 44] width 15 height 7
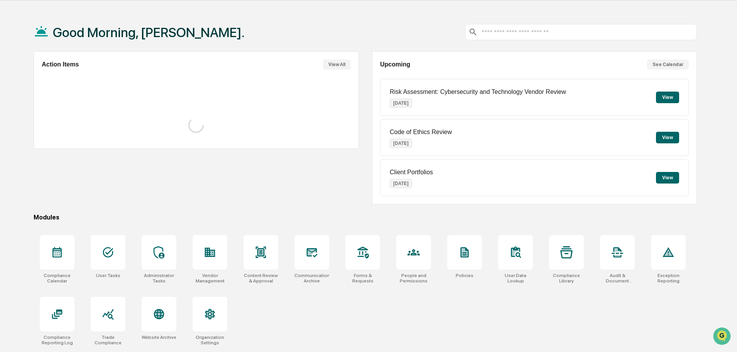
scroll to position [37, 0]
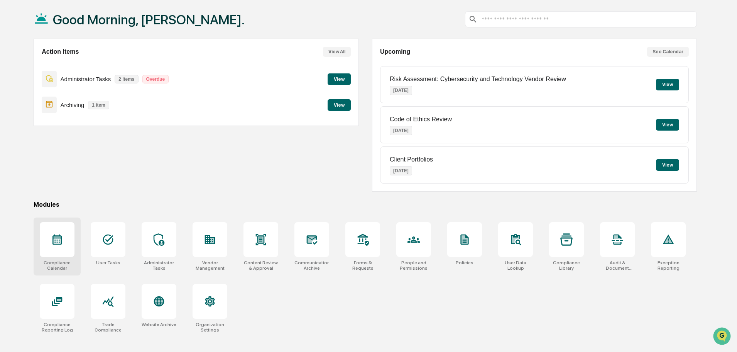
click at [57, 241] on icon at bounding box center [57, 239] width 12 height 12
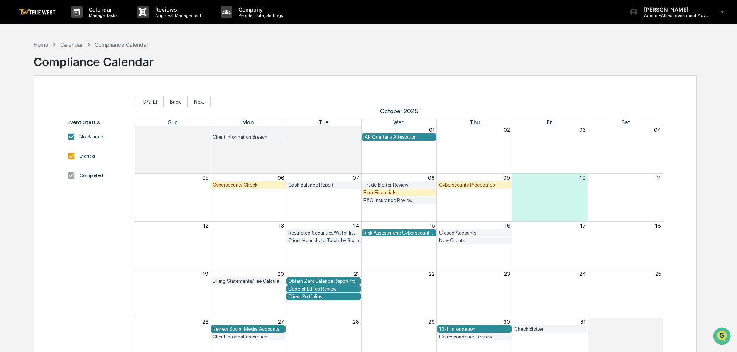
click at [464, 184] on div "Cybersecurity Procedures" at bounding box center [474, 185] width 71 height 6
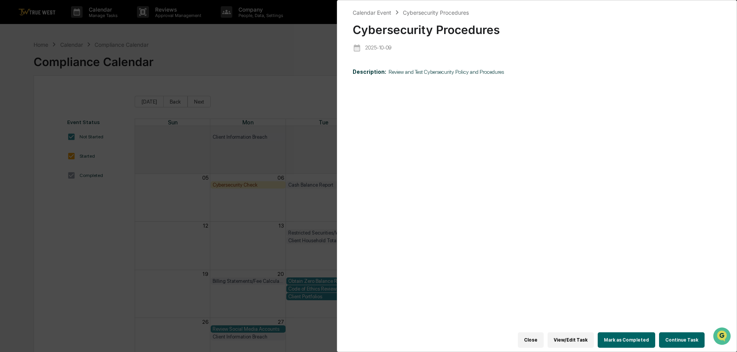
click at [674, 335] on button "Continue Task" at bounding box center [682, 339] width 46 height 15
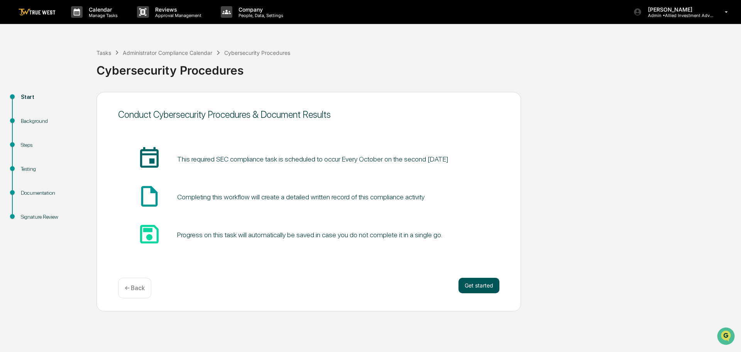
click at [480, 287] on button "Get started" at bounding box center [479, 285] width 41 height 15
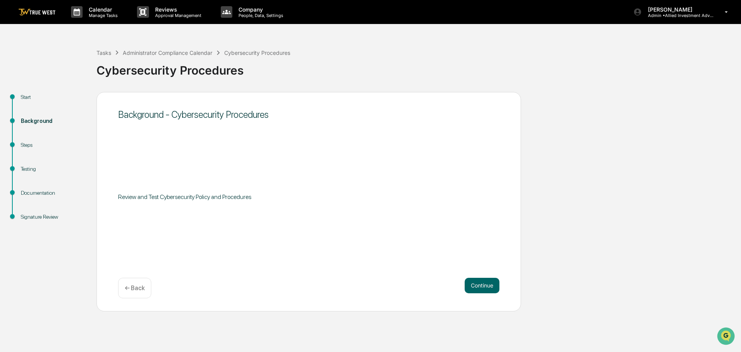
click at [480, 287] on button "Continue" at bounding box center [482, 285] width 35 height 15
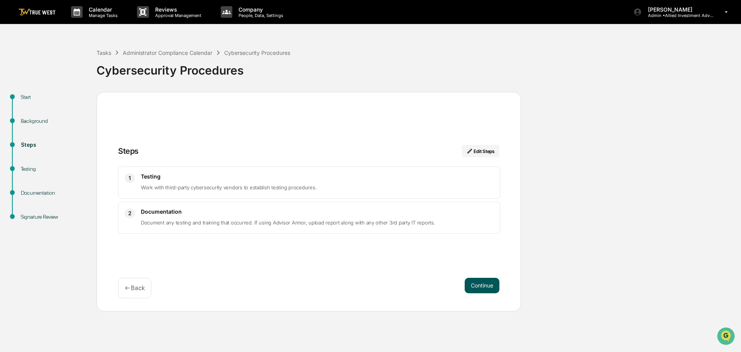
click at [481, 285] on button "Continue" at bounding box center [482, 285] width 35 height 15
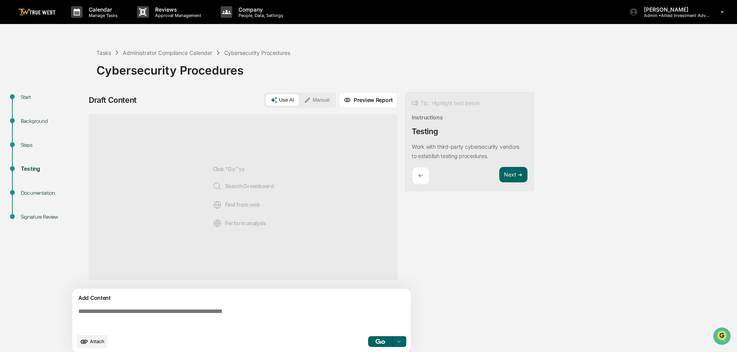
click at [322, 98] on button "Manual" at bounding box center [317, 100] width 35 height 12
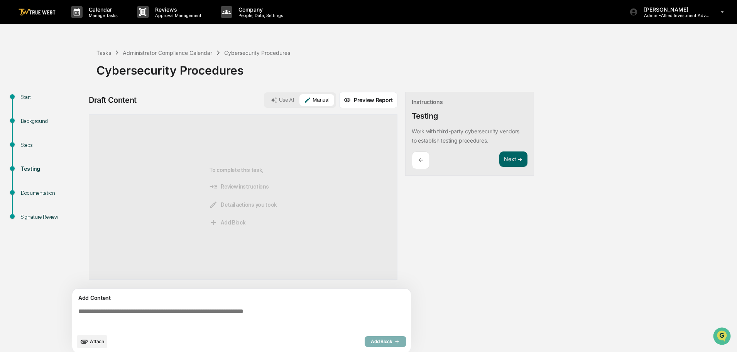
click at [78, 310] on textarea at bounding box center [243, 319] width 336 height 28
paste textarea "**********"
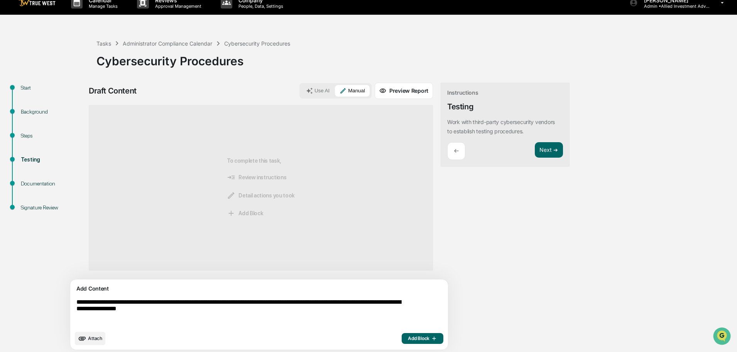
scroll to position [12, 0]
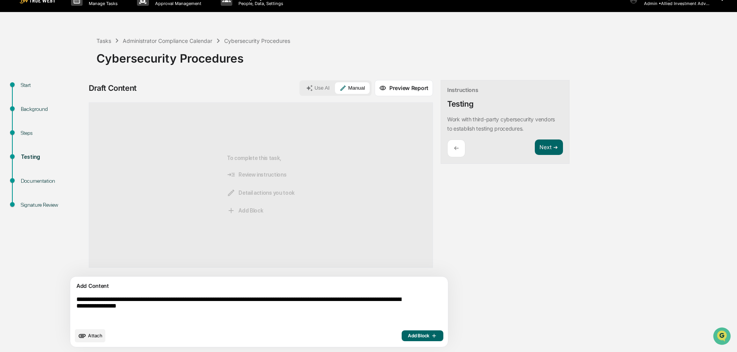
type textarea "**********"
click at [408, 334] on span "Add Block" at bounding box center [422, 335] width 29 height 6
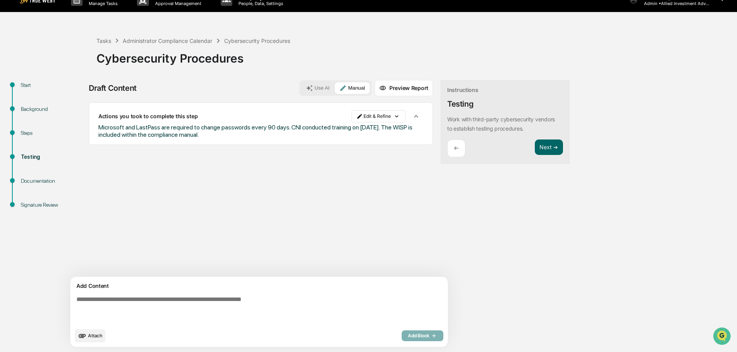
drag, startPoint x: 75, startPoint y: 299, endPoint x: 89, endPoint y: 313, distance: 19.9
click at [89, 313] on textarea at bounding box center [241, 310] width 336 height 34
paste textarea "**********"
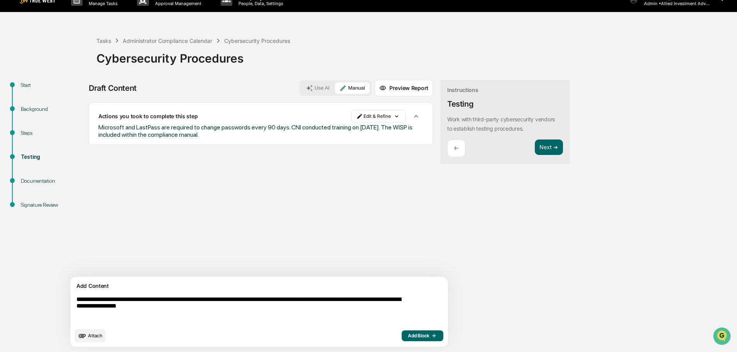
type textarea "**********"
click at [408, 337] on span "Add Block" at bounding box center [422, 335] width 29 height 6
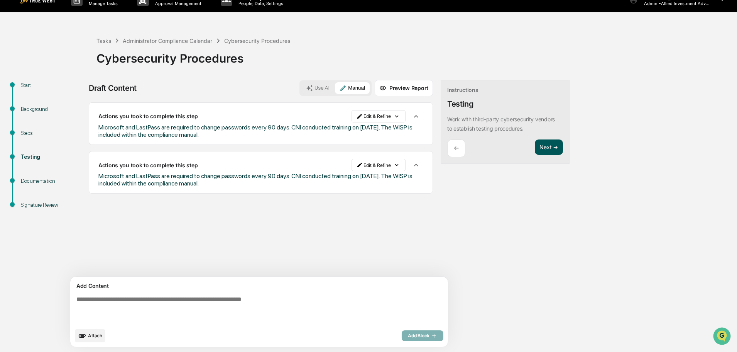
click at [535, 146] on button "Next ➔" at bounding box center [549, 147] width 28 height 16
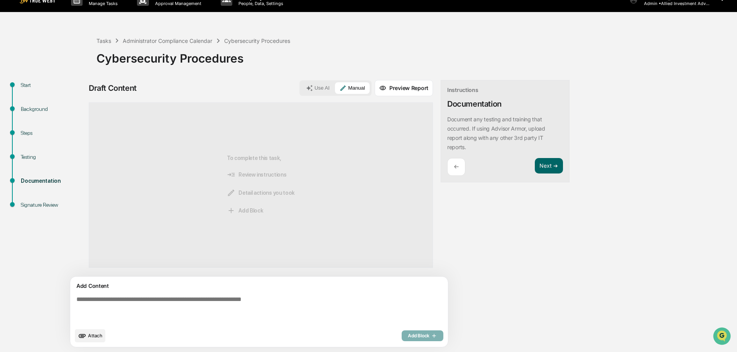
paste textarea "**********"
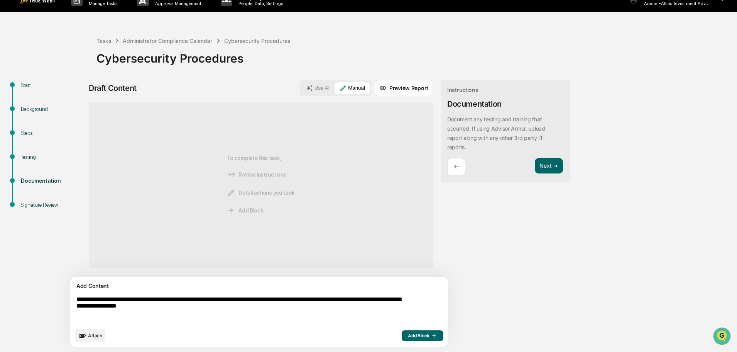
type textarea "**********"
click at [408, 335] on span "Add Block" at bounding box center [422, 335] width 29 height 6
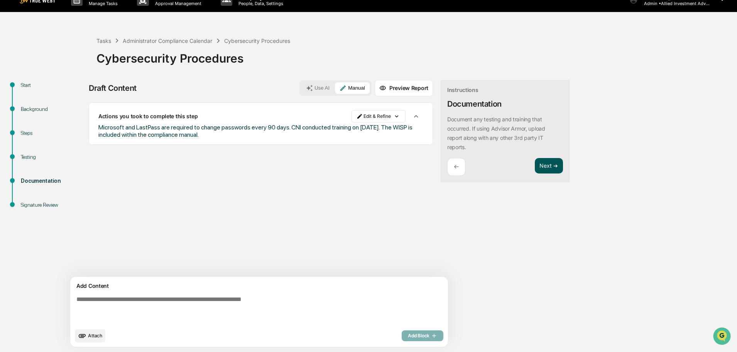
click at [535, 168] on button "Next ➔" at bounding box center [549, 166] width 28 height 16
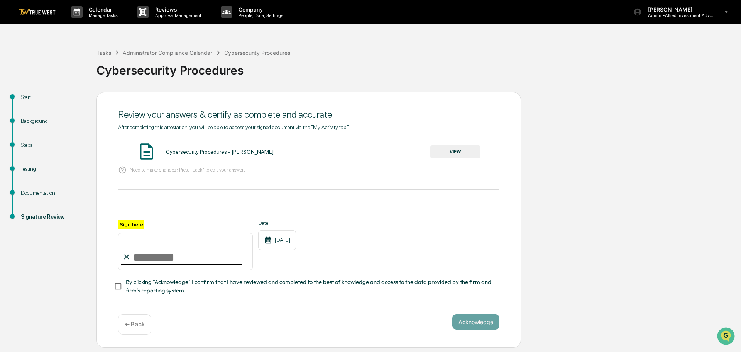
click at [447, 148] on button "VIEW" at bounding box center [455, 151] width 50 height 13
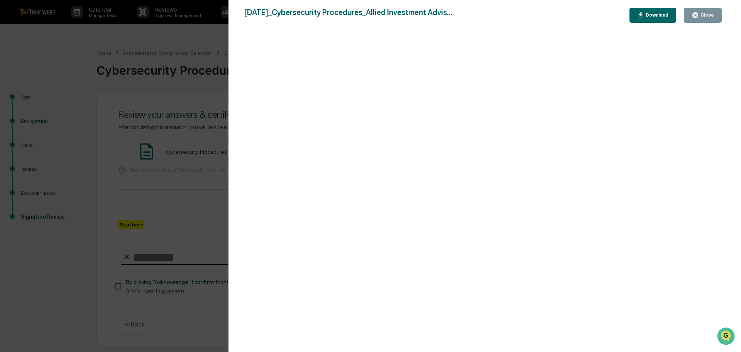
drag, startPoint x: 213, startPoint y: 42, endPoint x: 186, endPoint y: 86, distance: 51.0
click at [208, 43] on div "Version History 10/10/2025, 02:35 PM Tammy Steffen 2025-10-10_Cybersecurity Pro…" at bounding box center [370, 176] width 741 height 352
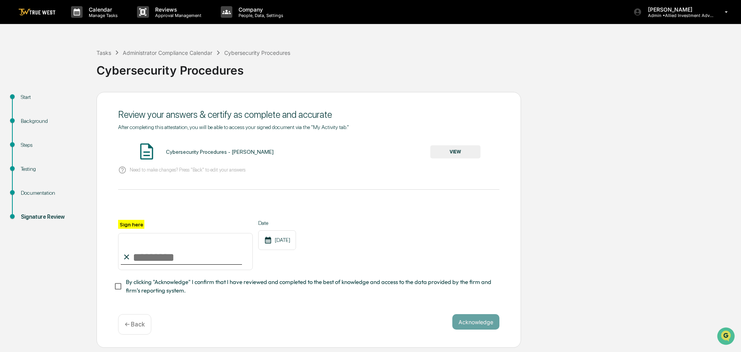
click at [166, 259] on input "Sign here" at bounding box center [185, 251] width 135 height 37
type input "**********"
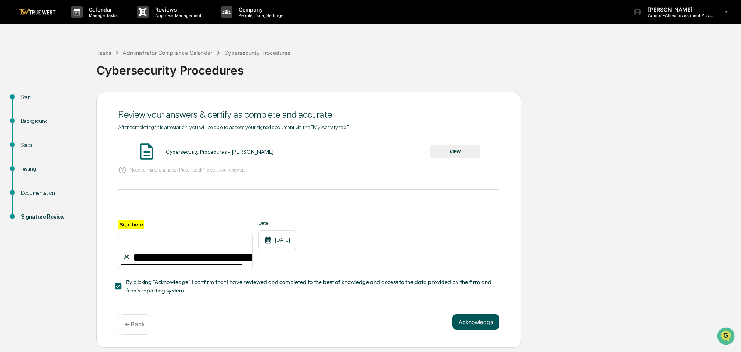
click at [478, 322] on button "Acknowledge" at bounding box center [475, 321] width 47 height 15
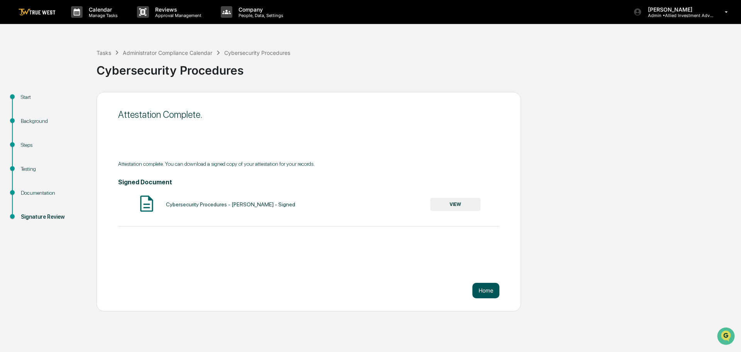
click at [489, 288] on button "Home" at bounding box center [486, 290] width 27 height 15
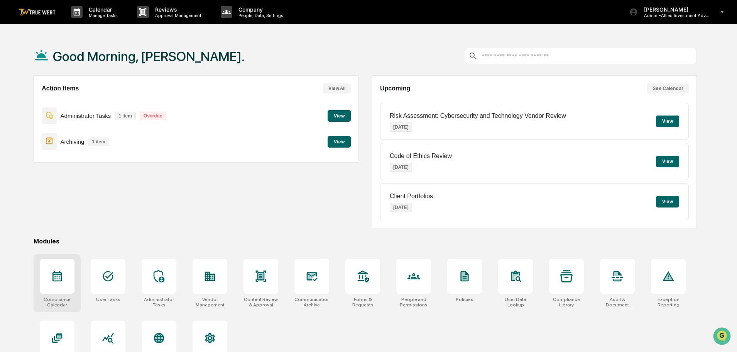
click at [54, 278] on icon at bounding box center [57, 276] width 12 height 12
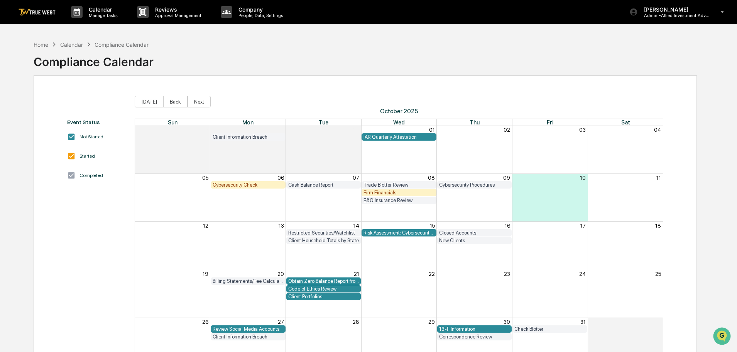
click at [324, 288] on div "Code of Ethics Review" at bounding box center [323, 289] width 71 height 6
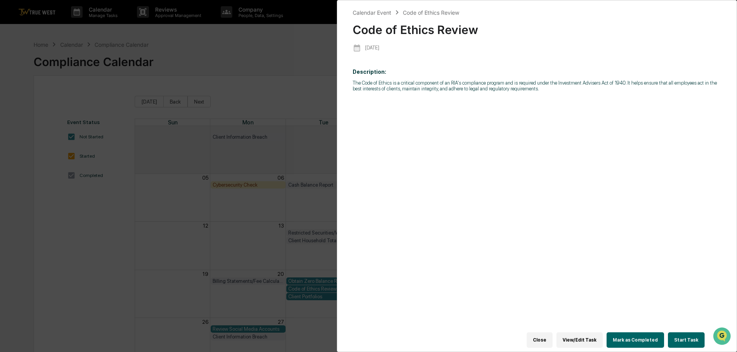
click at [198, 40] on div "Calendar Event Code of Ethics Review Code of Ethics Review 2025-10-21 Descripti…" at bounding box center [368, 176] width 737 height 352
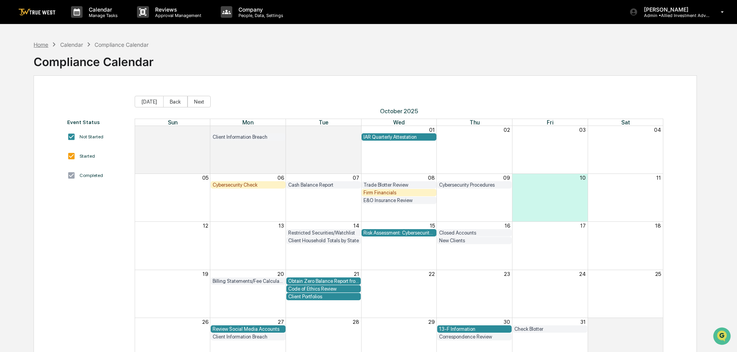
click at [38, 45] on div "Home" at bounding box center [41, 44] width 15 height 7
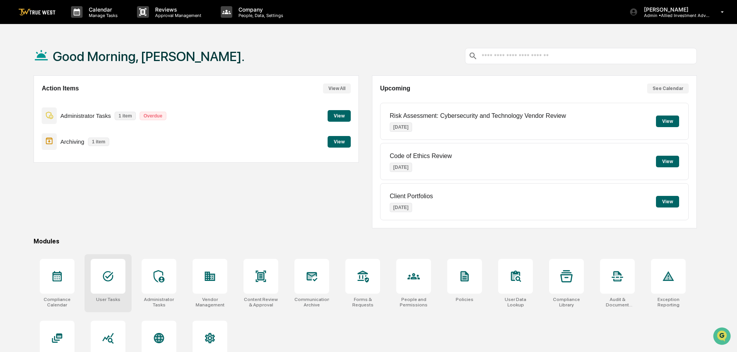
click at [107, 276] on icon at bounding box center [108, 276] width 12 height 12
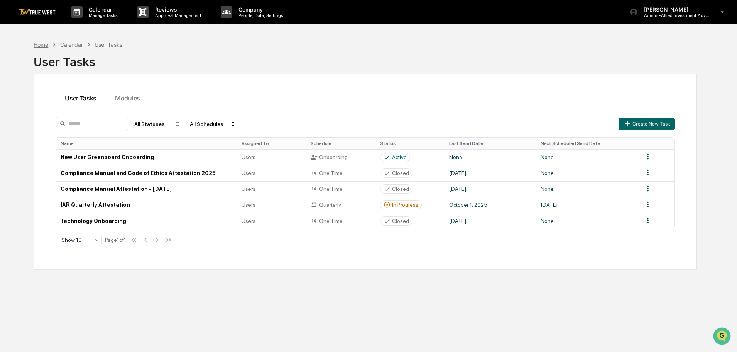
click at [39, 44] on div "Home" at bounding box center [41, 44] width 15 height 7
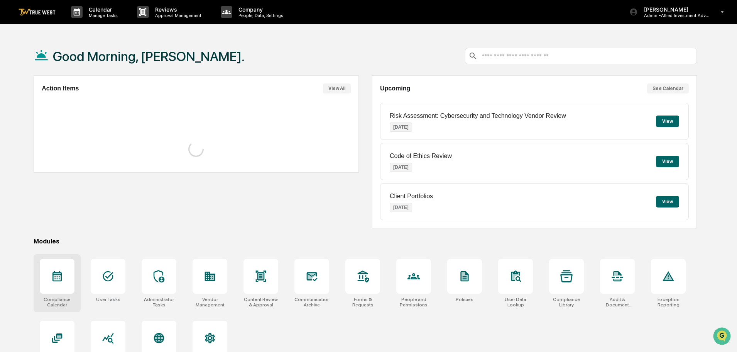
click at [59, 281] on icon at bounding box center [57, 276] width 9 height 10
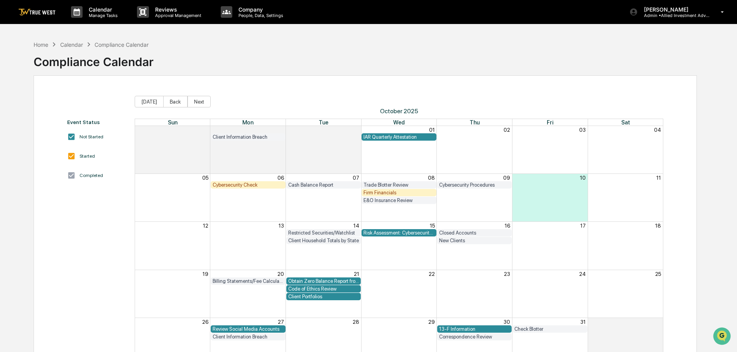
click at [317, 288] on div "Code of Ethics Review" at bounding box center [323, 289] width 71 height 6
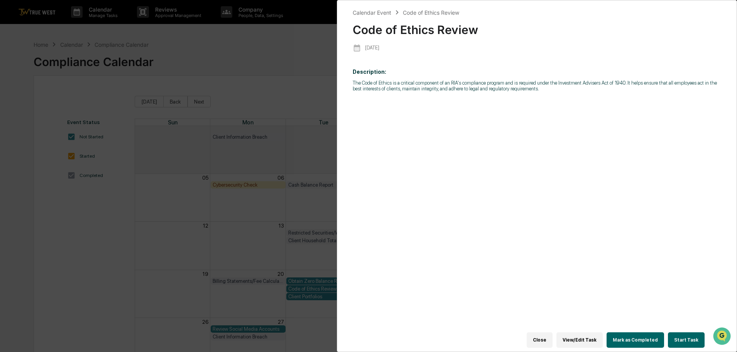
click at [684, 332] on button "Start Task" at bounding box center [686, 339] width 37 height 15
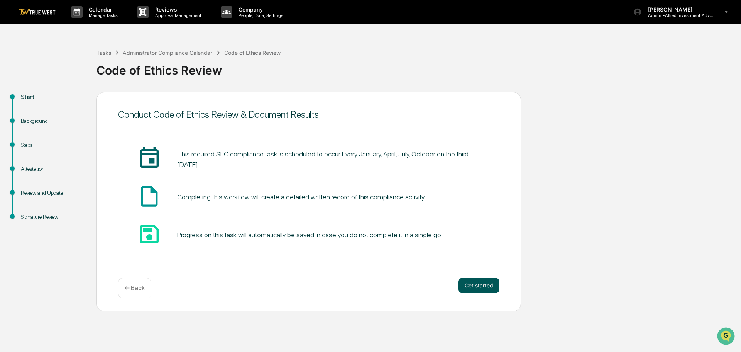
click at [477, 285] on button "Get started" at bounding box center [479, 285] width 41 height 15
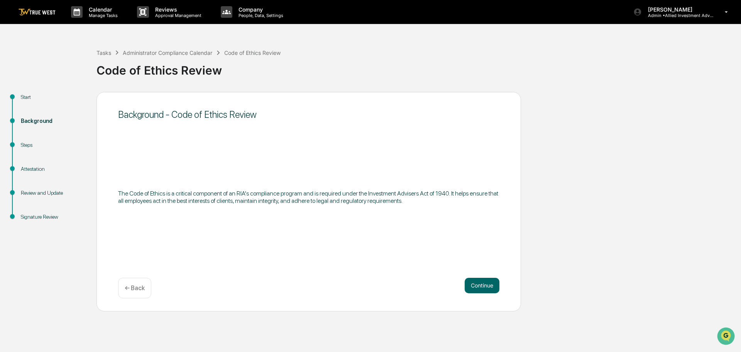
click at [477, 285] on button "Continue" at bounding box center [482, 285] width 35 height 15
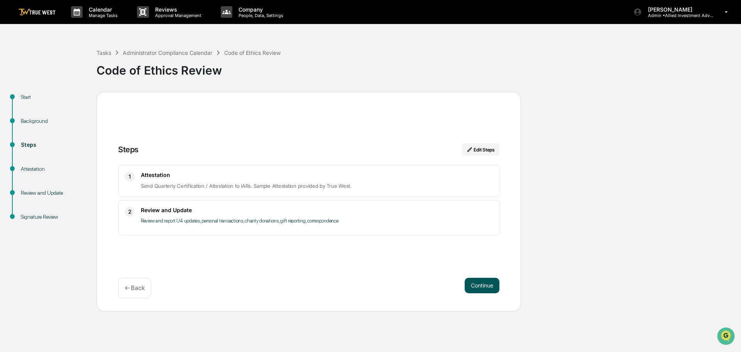
click at [476, 281] on button "Continue" at bounding box center [482, 285] width 35 height 15
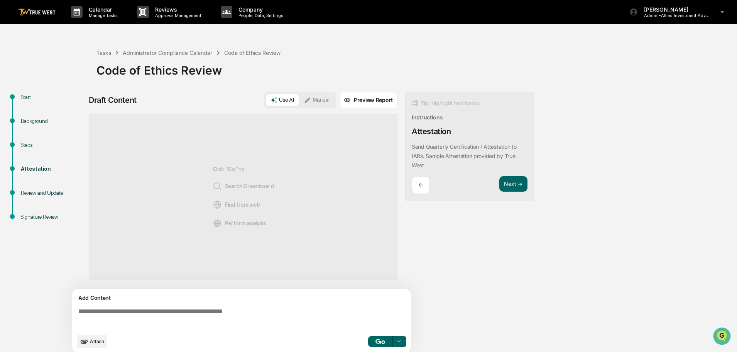
click at [317, 99] on button "Manual" at bounding box center [317, 100] width 35 height 12
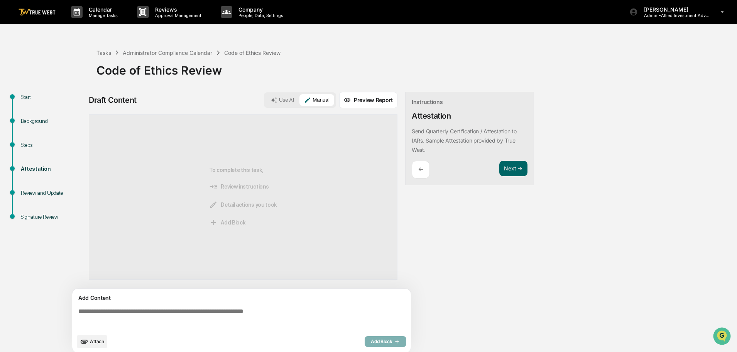
click at [80, 311] on textarea at bounding box center [243, 319] width 336 height 28
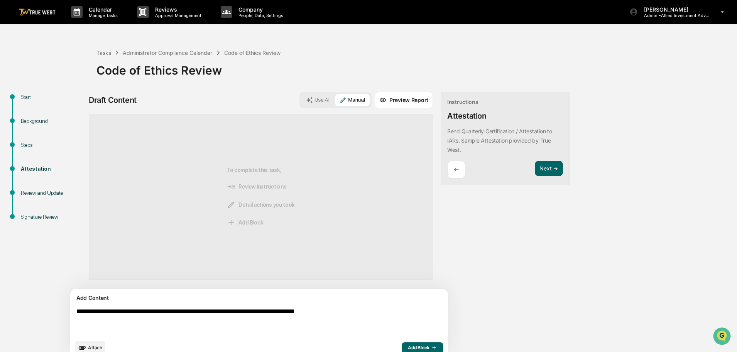
drag, startPoint x: 366, startPoint y: 311, endPoint x: 74, endPoint y: 316, distance: 292.3
click at [74, 316] on div "**********" at bounding box center [259, 323] width 378 height 70
type textarea "**********"
click at [408, 347] on span "Add Block" at bounding box center [422, 347] width 29 height 6
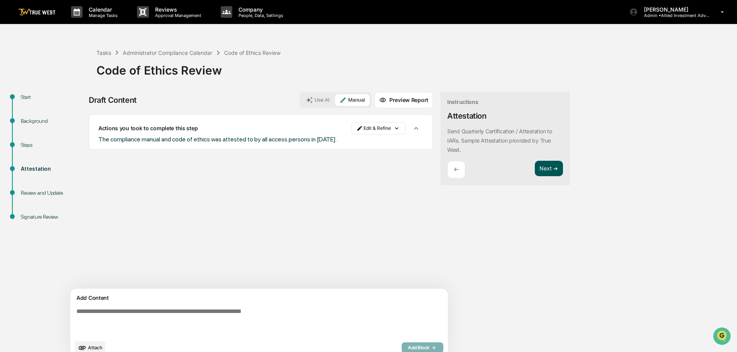
click at [535, 169] on button "Next ➔" at bounding box center [549, 169] width 28 height 16
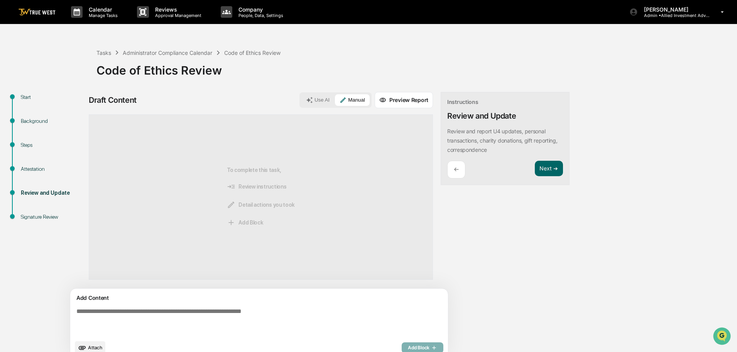
click at [77, 313] on textarea at bounding box center [241, 322] width 336 height 34
paste textarea "**********"
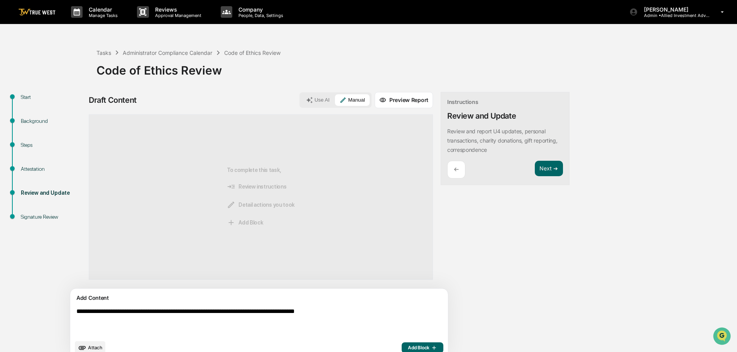
type textarea "**********"
click at [408, 347] on span "Add Block" at bounding box center [422, 347] width 29 height 6
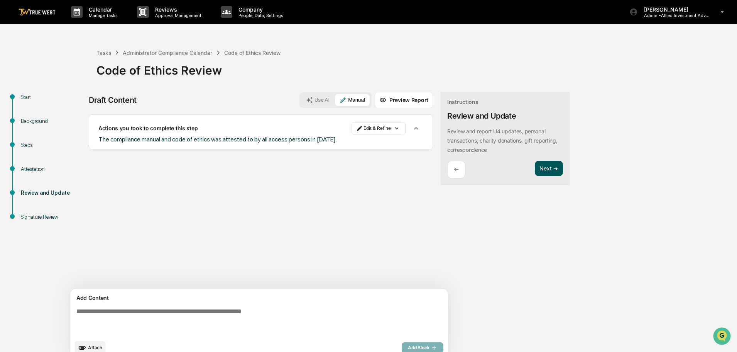
click at [535, 172] on button "Next ➔" at bounding box center [549, 169] width 28 height 16
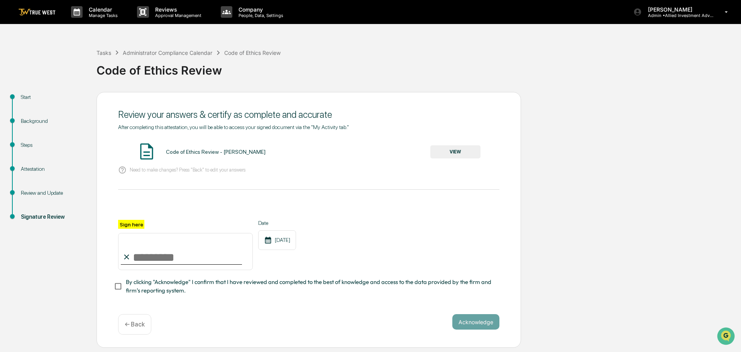
click at [456, 151] on button "VIEW" at bounding box center [455, 151] width 50 height 13
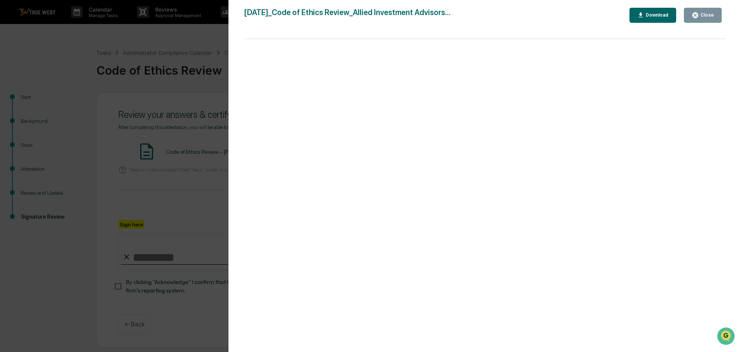
click at [209, 37] on div "Version History 10/10/2025, 02:37 PM Tammy Steffen 2025-10-10_Code of Ethics Re…" at bounding box center [370, 176] width 741 height 352
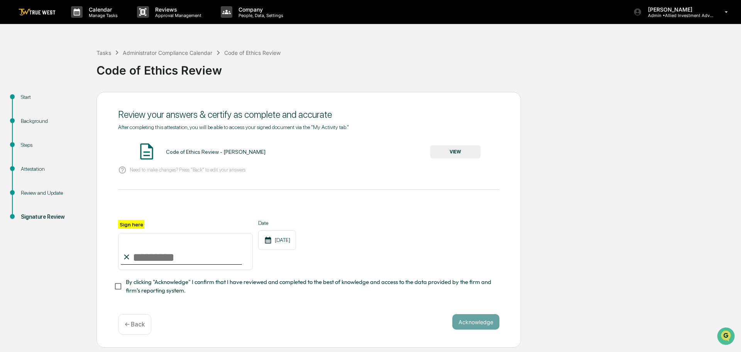
click at [173, 253] on input "Sign here" at bounding box center [185, 251] width 135 height 37
type input "**********"
click at [473, 322] on button "Acknowledge" at bounding box center [475, 321] width 47 height 15
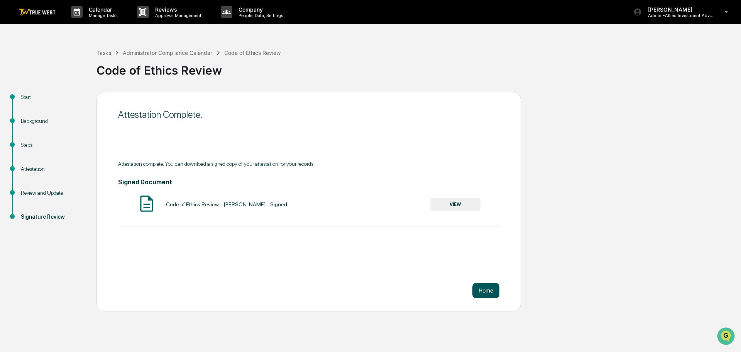
click at [485, 291] on button "Home" at bounding box center [486, 290] width 27 height 15
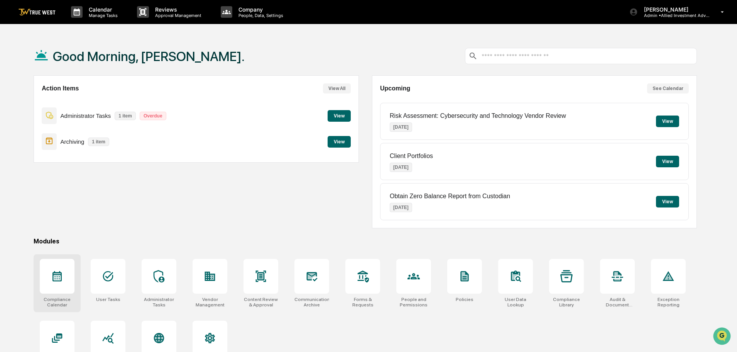
click at [54, 279] on icon at bounding box center [57, 276] width 12 height 12
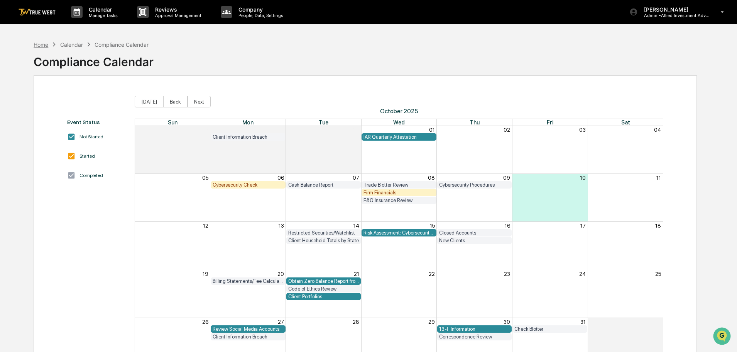
click at [39, 45] on div "Home" at bounding box center [41, 44] width 15 height 7
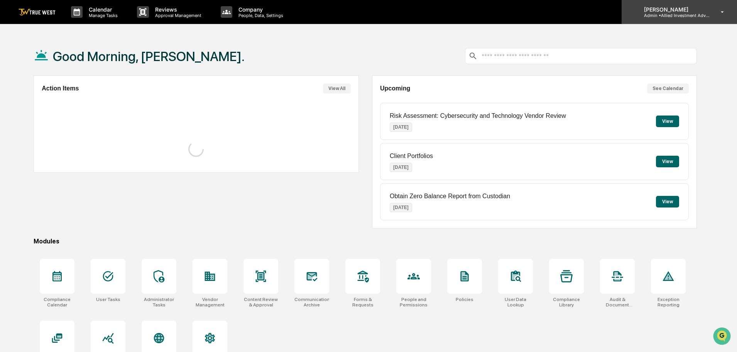
click at [668, 14] on p "Admin • Allied Investment Advisors" at bounding box center [674, 15] width 72 height 5
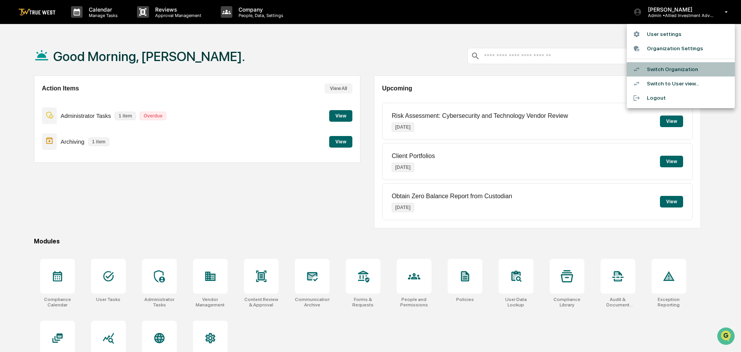
click at [665, 70] on li "Switch Organization" at bounding box center [681, 69] width 108 height 14
